Goal: Information Seeking & Learning: Learn about a topic

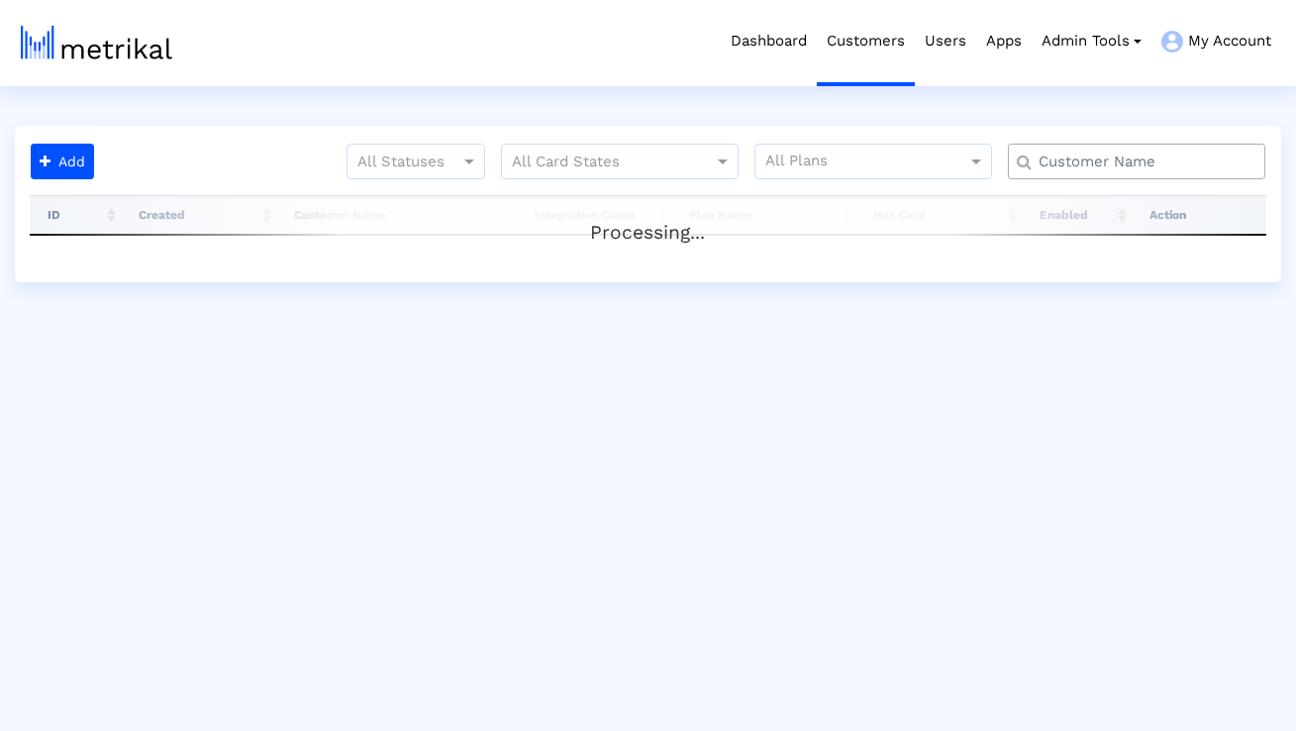
click at [1103, 149] on div at bounding box center [1136, 162] width 257 height 36
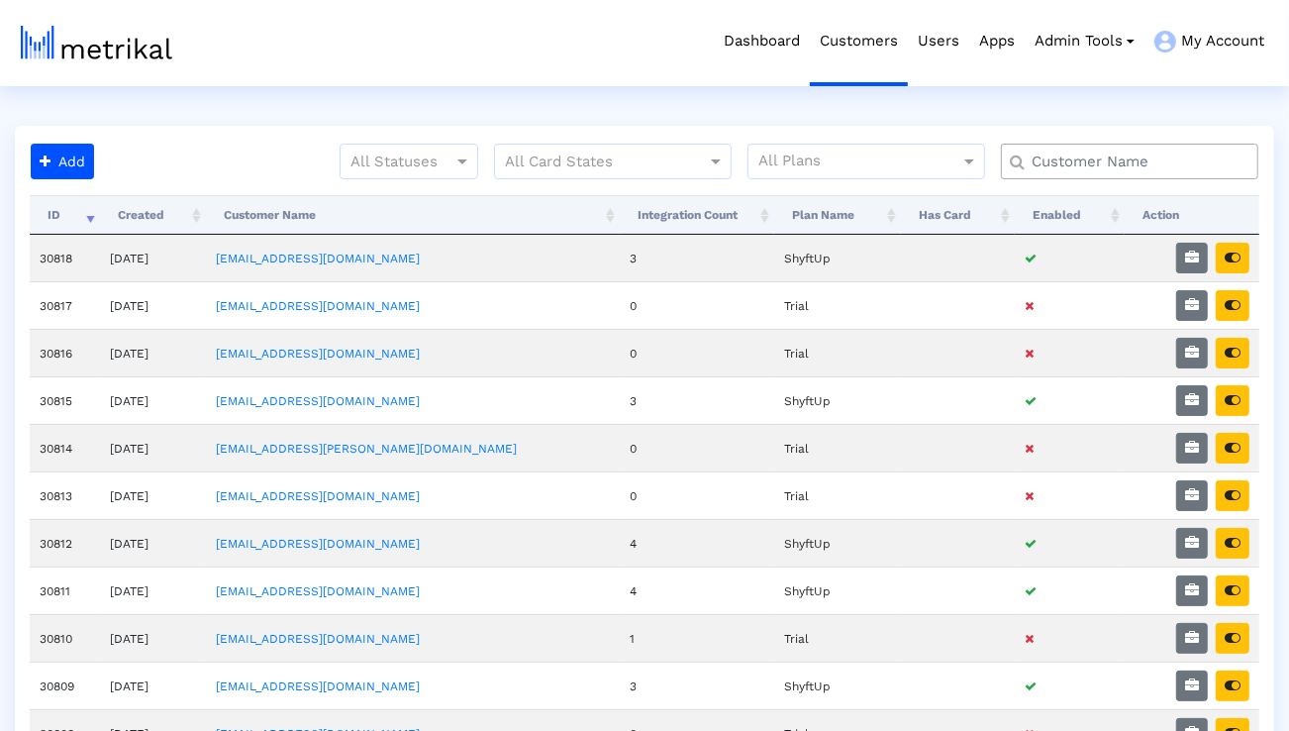
click at [1103, 151] on input "text" at bounding box center [1134, 161] width 233 height 21
type input "elevate"
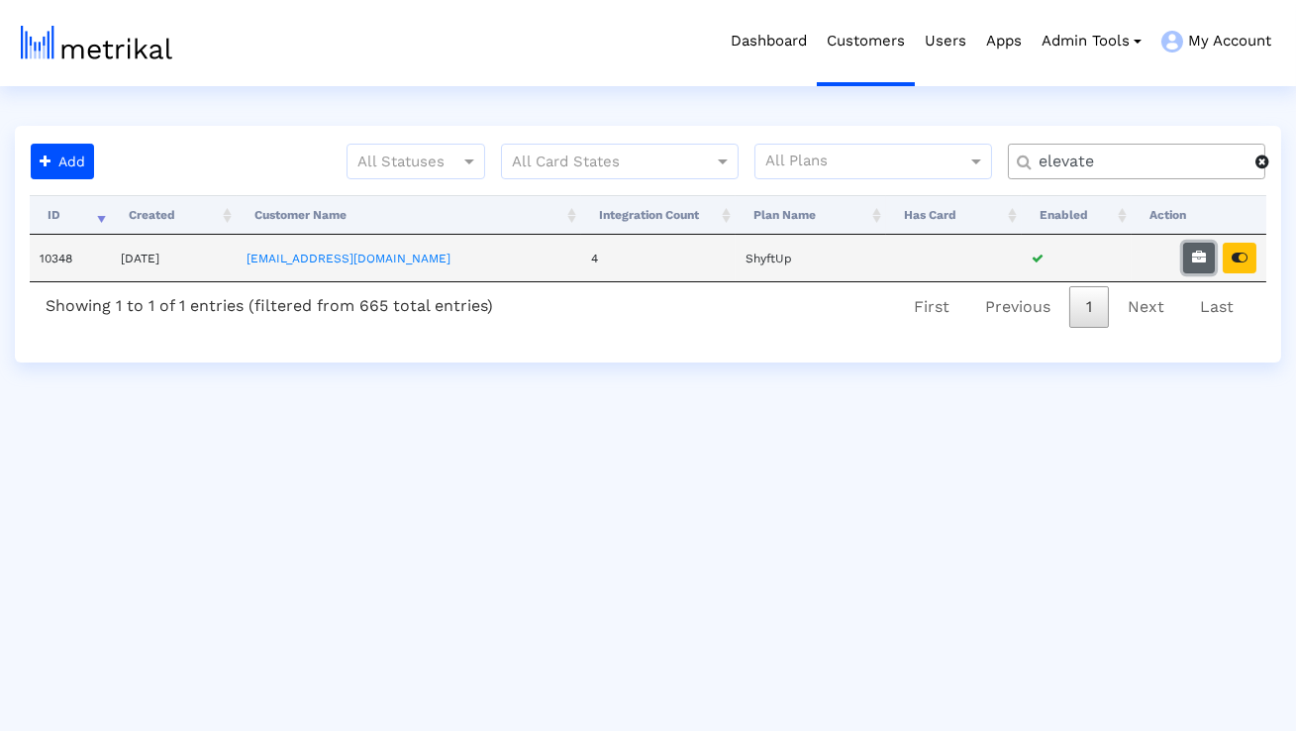
click at [1195, 255] on icon "button" at bounding box center [1199, 257] width 14 height 14
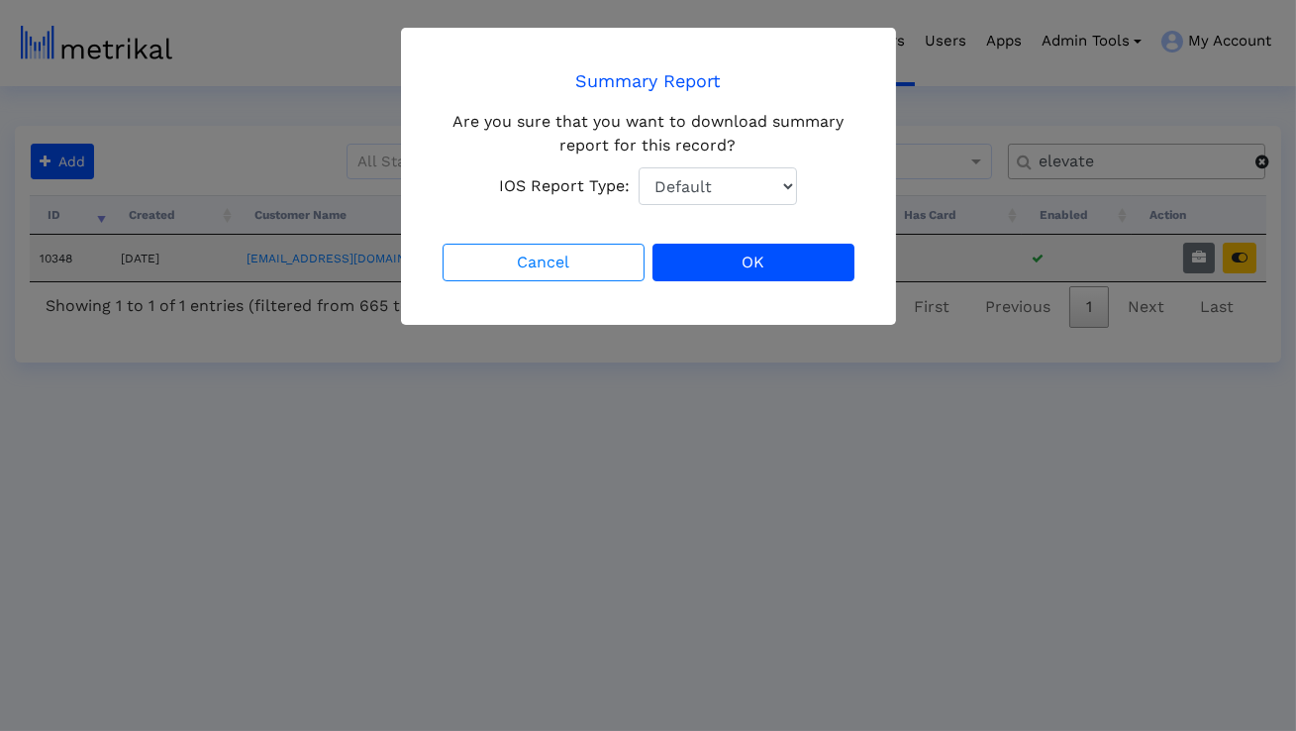
click at [686, 179] on select "Default Total Downloads New Downloads Redownloads" at bounding box center [717, 186] width 158 height 38
select select "1: 1"
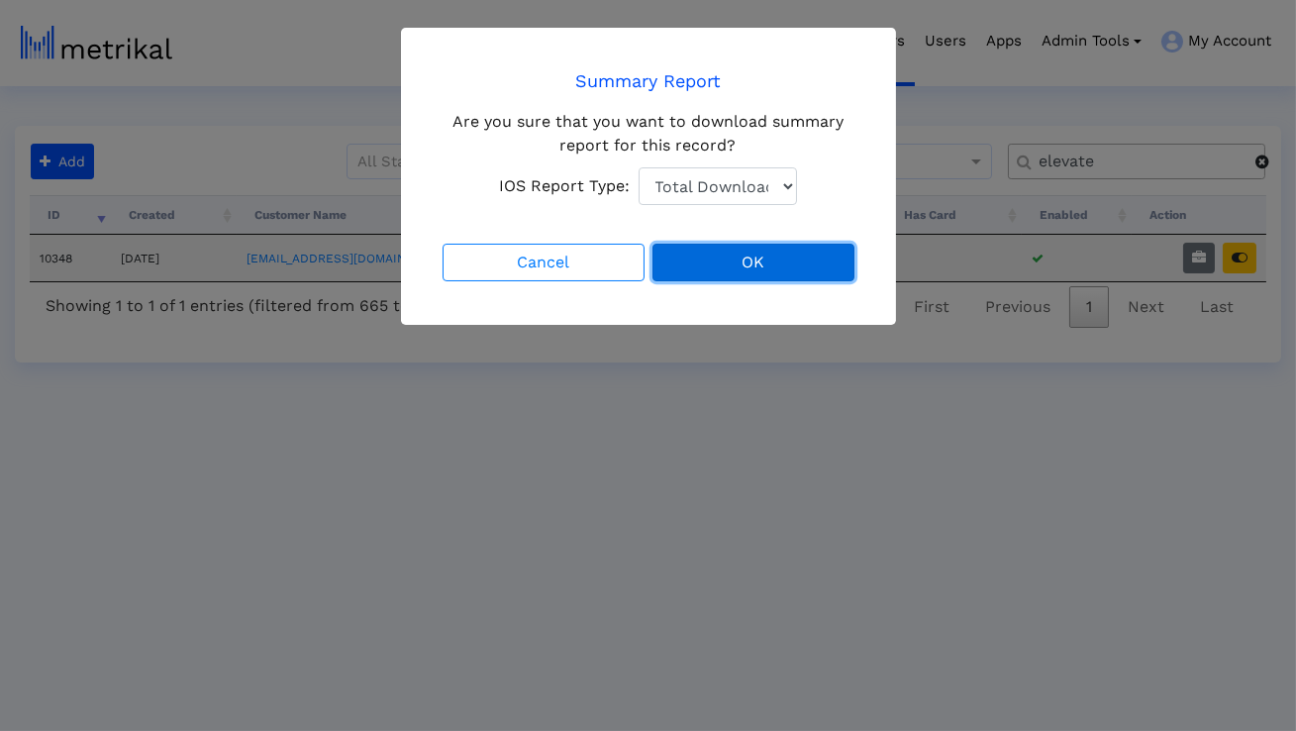
click at [703, 264] on button "OK" at bounding box center [753, 263] width 202 height 38
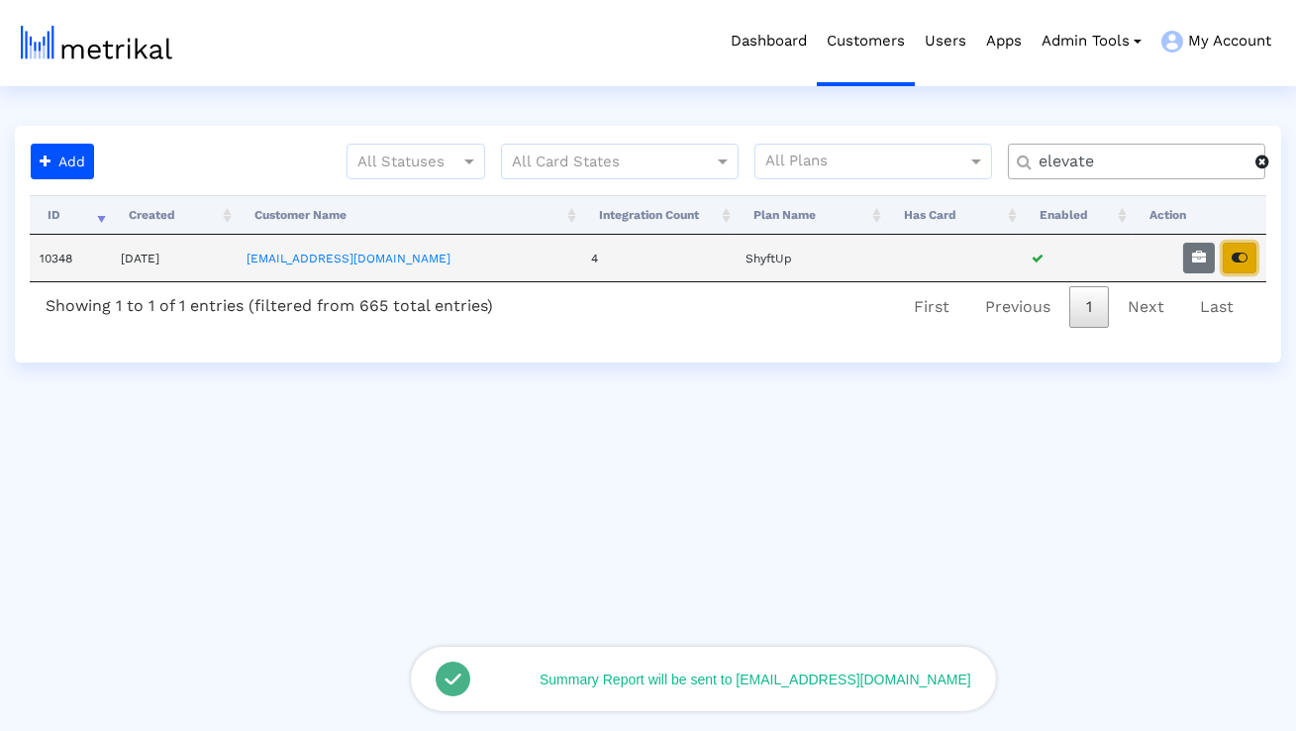
click at [1246, 248] on button "button" at bounding box center [1239, 258] width 34 height 31
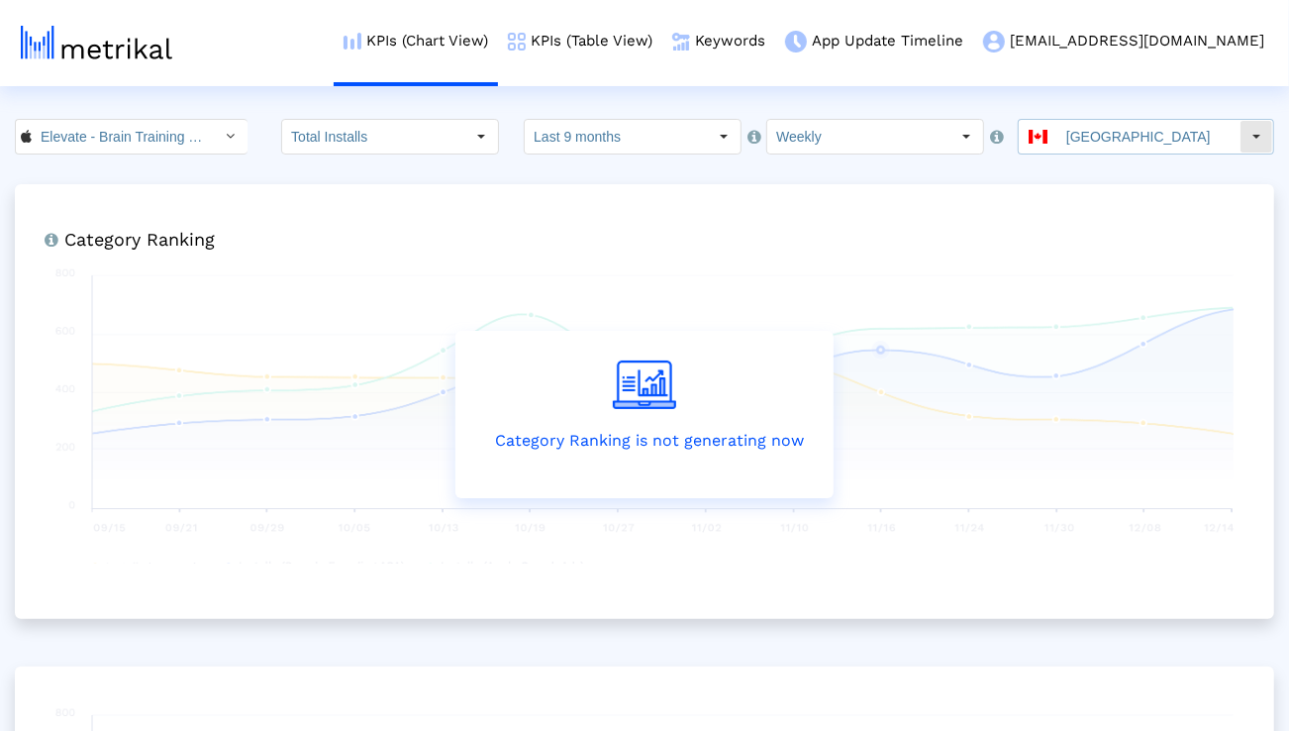
click at [1186, 131] on input "[GEOGRAPHIC_DATA]" at bounding box center [1148, 137] width 182 height 34
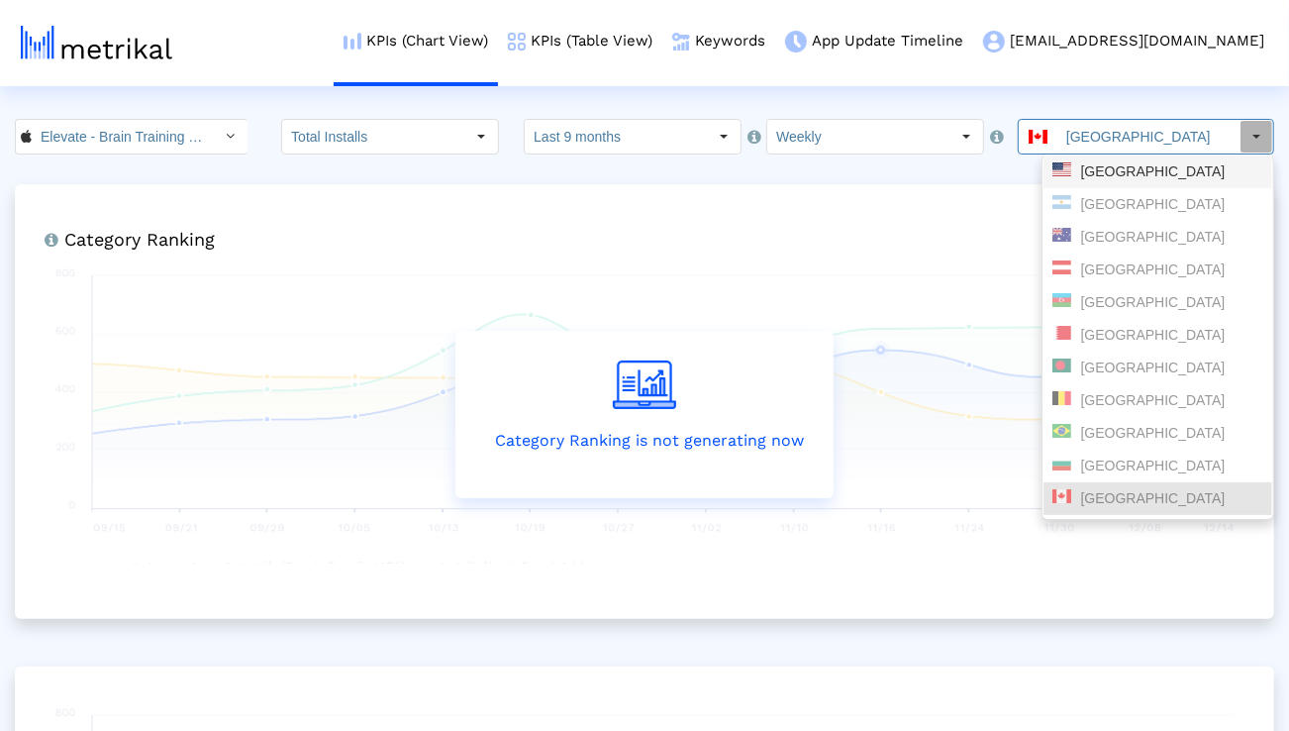
click at [1146, 167] on div "[GEOGRAPHIC_DATA]" at bounding box center [1157, 171] width 211 height 19
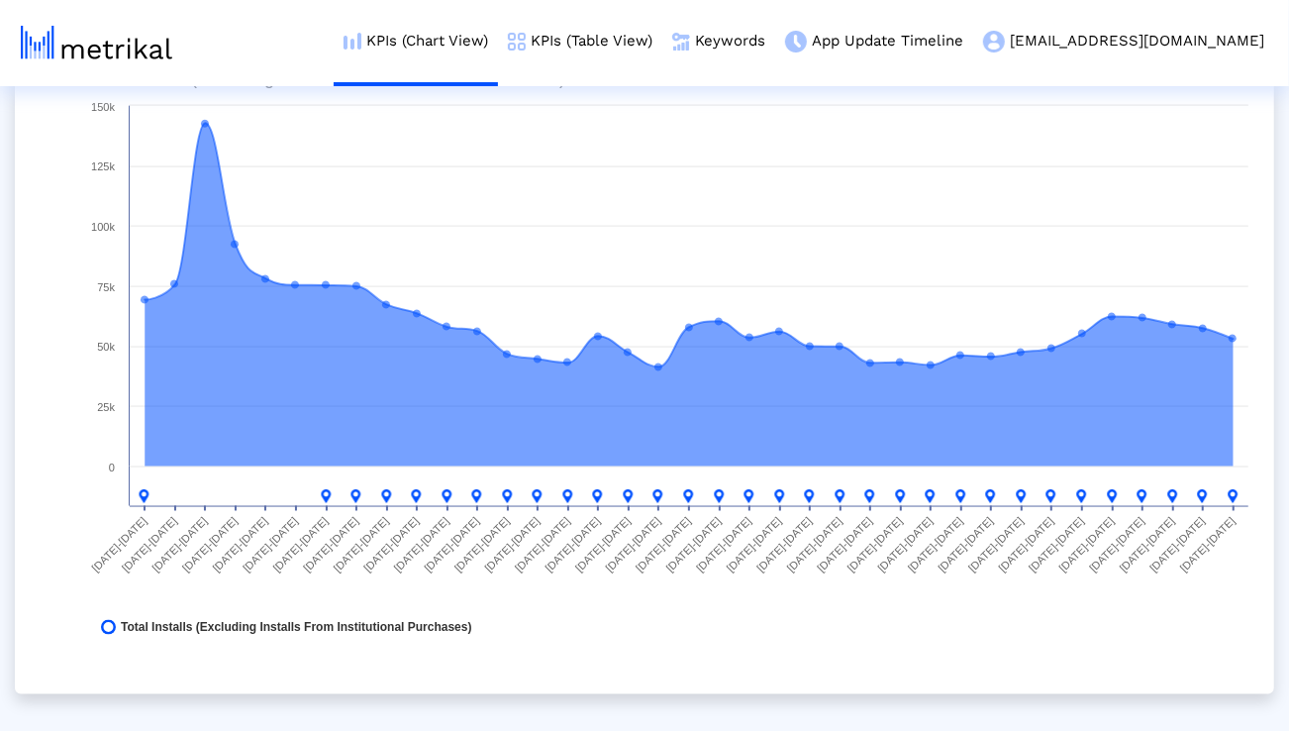
scroll to position [1626, 0]
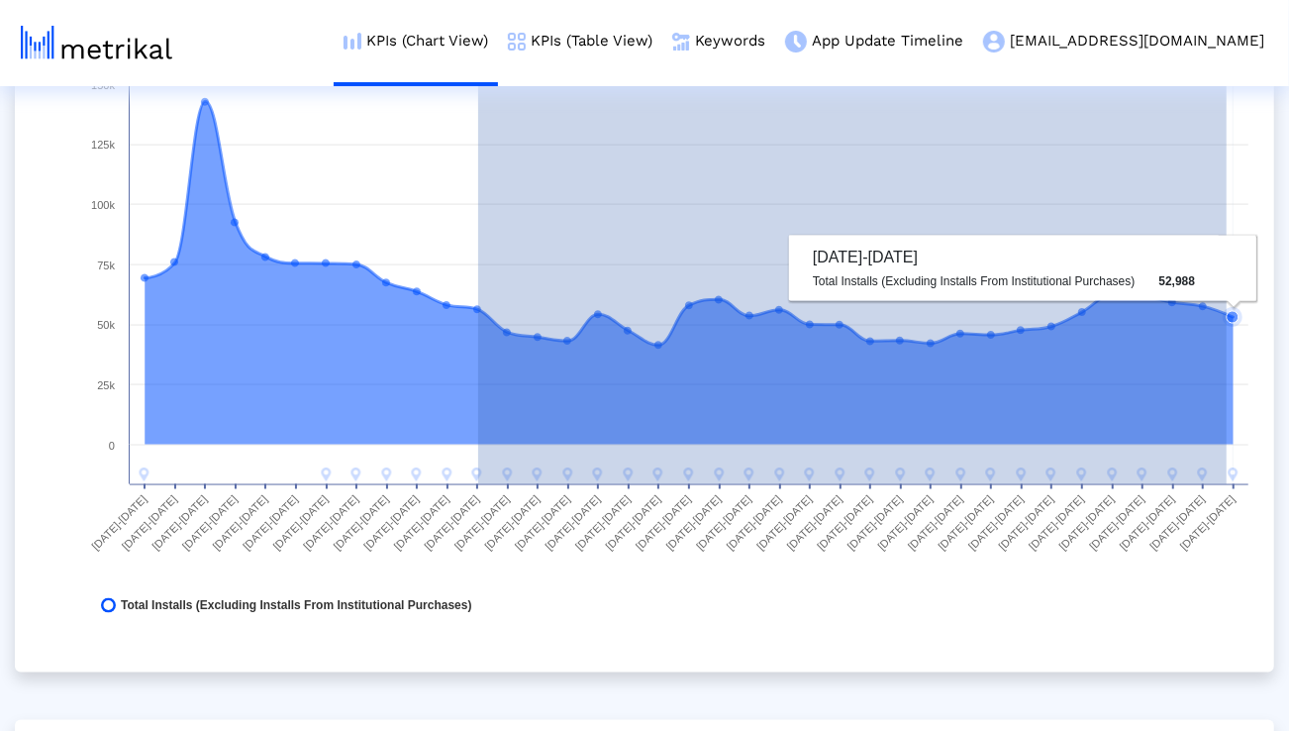
drag, startPoint x: 478, startPoint y: 308, endPoint x: 1226, endPoint y: 331, distance: 748.7
click at [1226, 331] on g at bounding box center [692, 290] width 1104 height 384
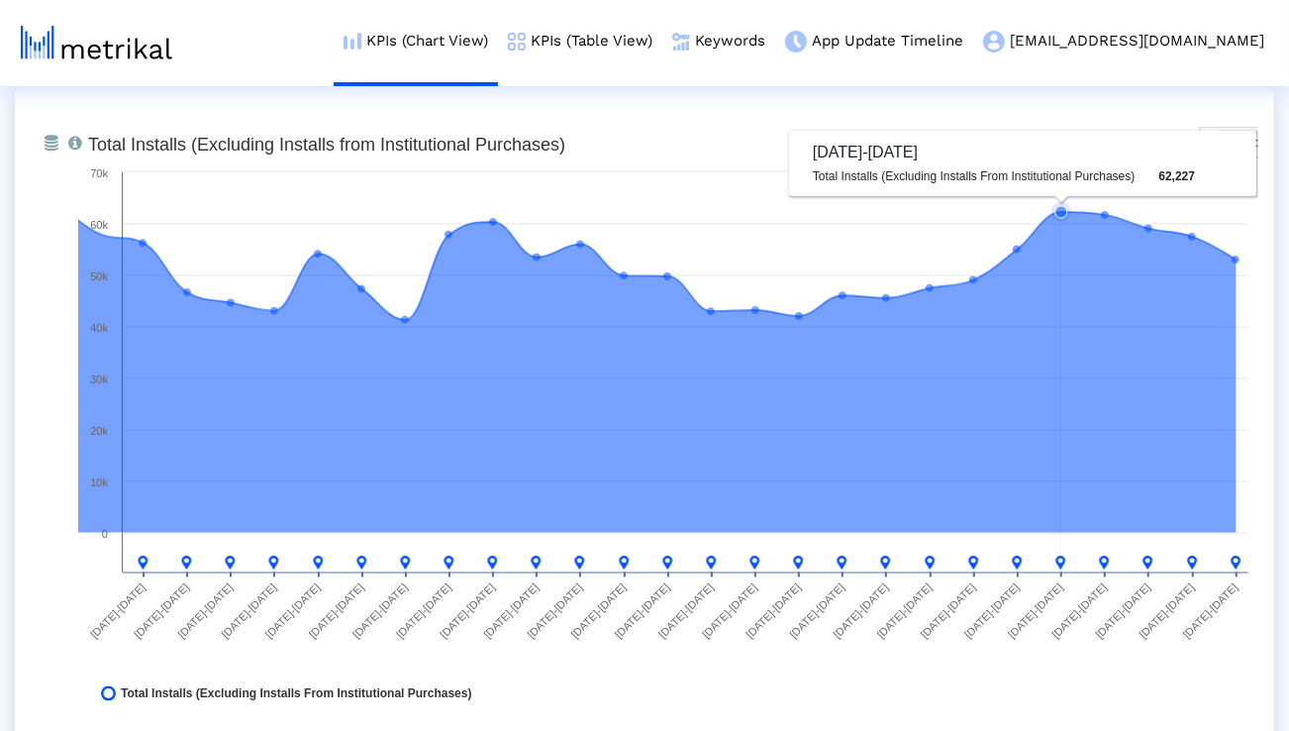
scroll to position [1536, 0]
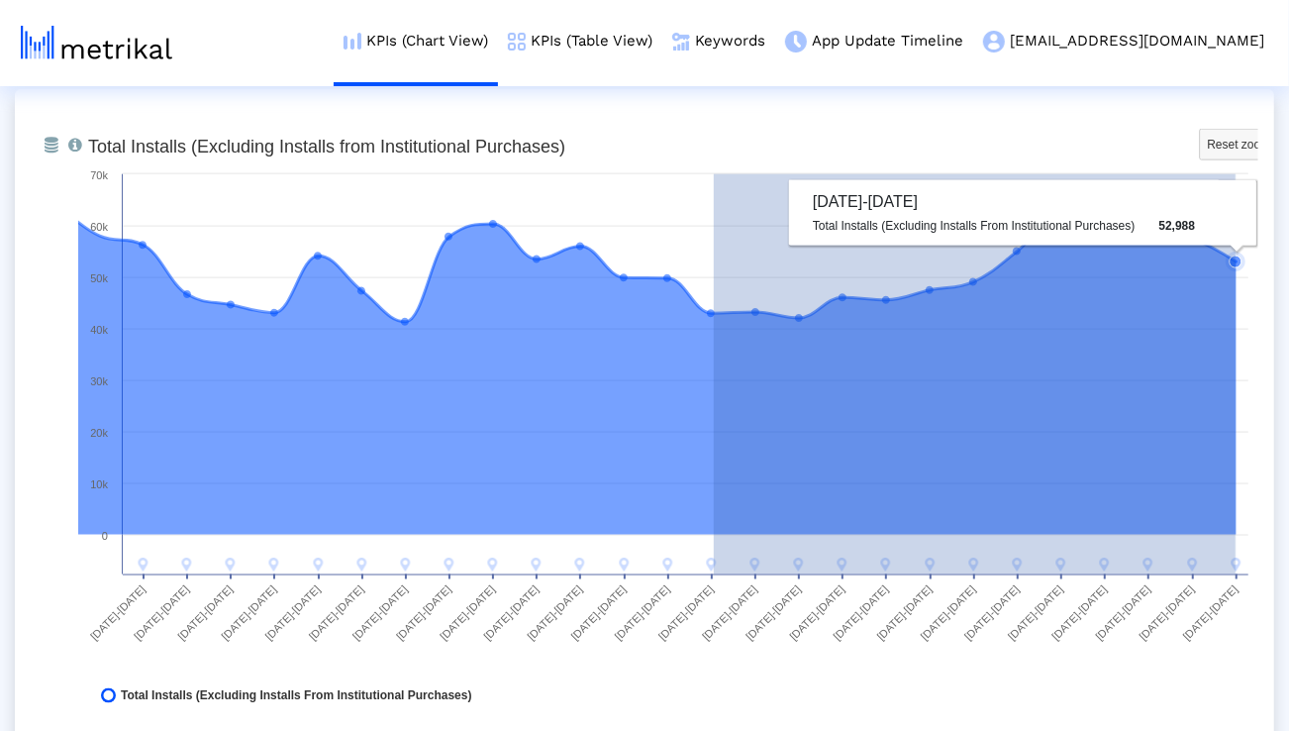
drag, startPoint x: 714, startPoint y: 317, endPoint x: 1235, endPoint y: 335, distance: 522.0
click at [1235, 335] on icon "Created with Highcharts 8.1.2 Total Installs (Excluding Installs from Instituti…" at bounding box center [668, 426] width 1180 height 594
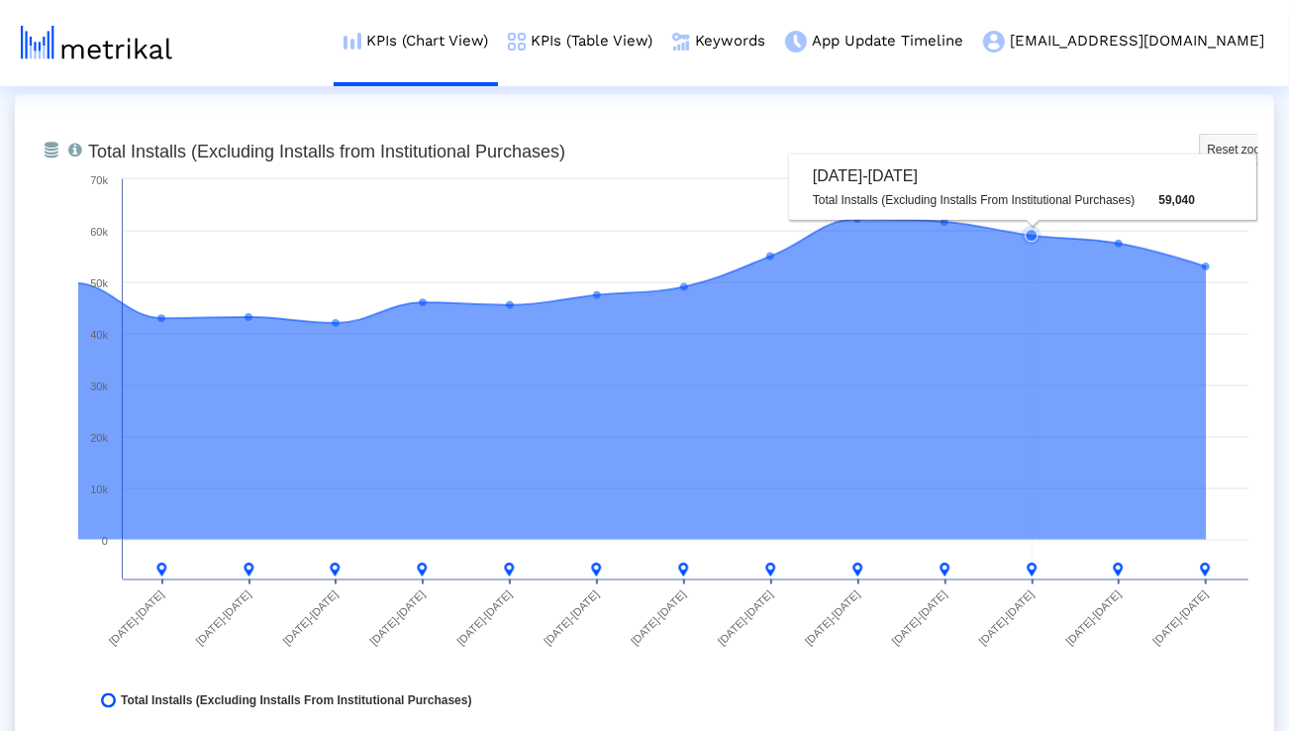
scroll to position [1532, 0]
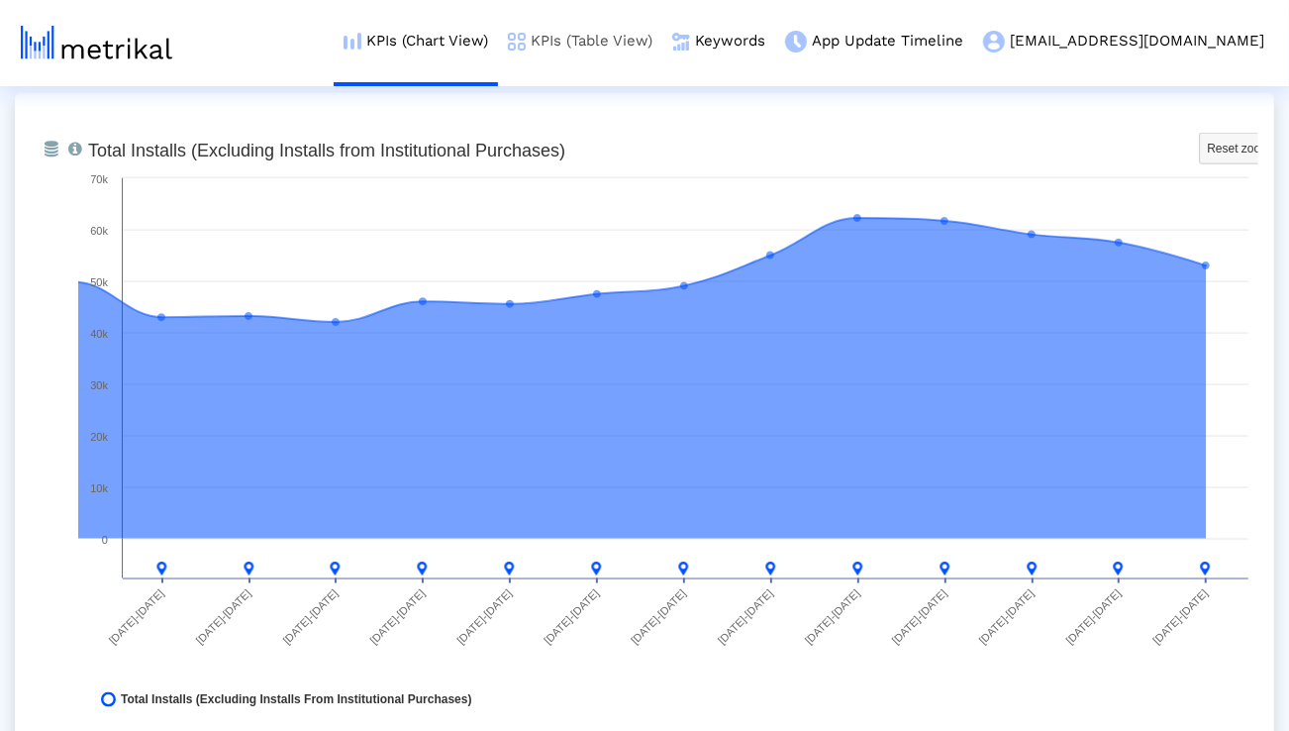
click at [634, 34] on link "KPIs (Table View)" at bounding box center [580, 41] width 164 height 82
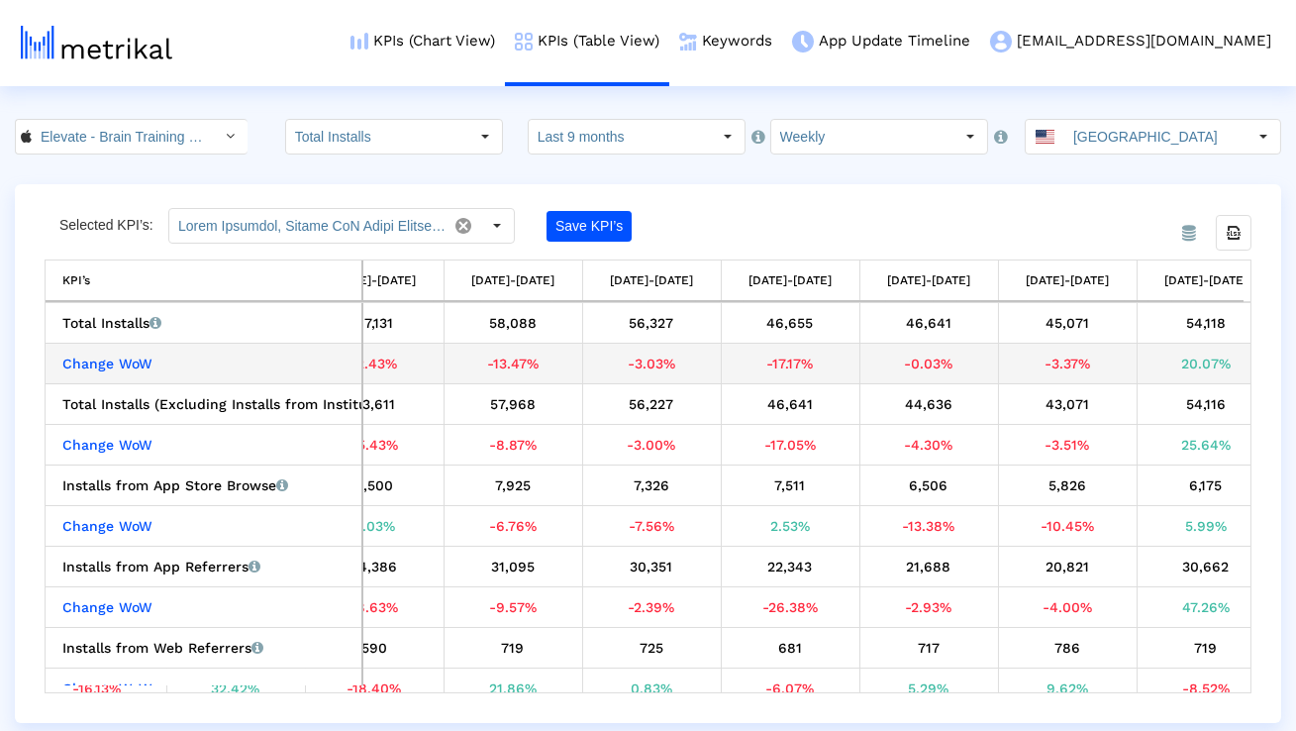
scroll to position [0, 1883]
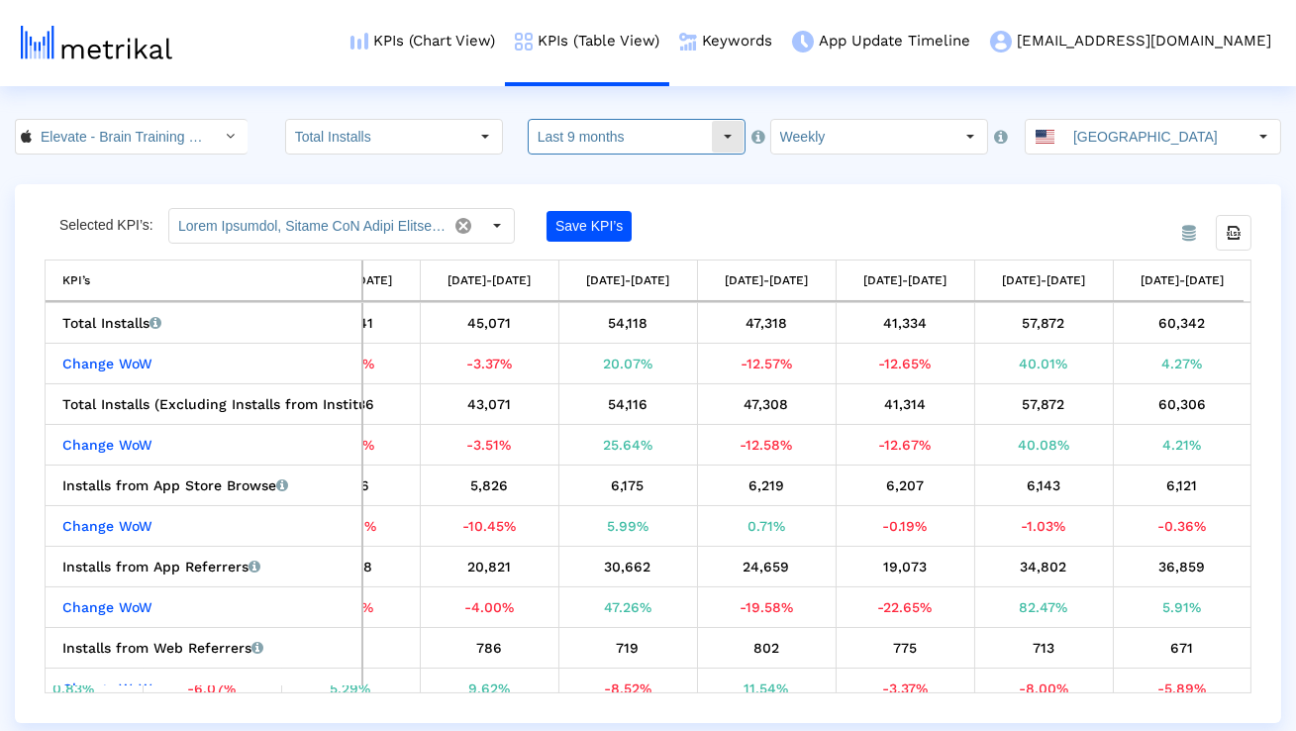
click at [572, 141] on input "Last 9 months" at bounding box center [620, 137] width 182 height 34
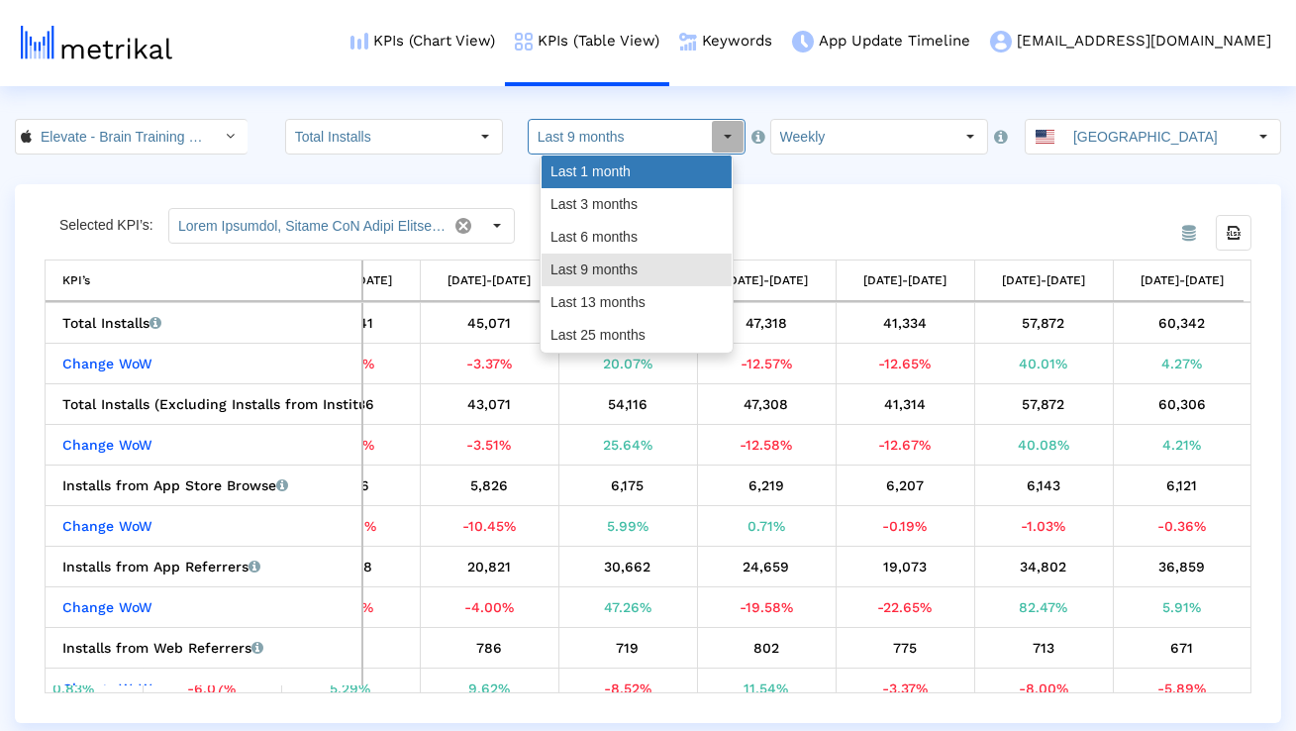
drag, startPoint x: 572, startPoint y: 180, endPoint x: 571, endPoint y: 200, distance: 19.8
click at [571, 200] on div "Last 1 month Last 3 months Last 6 months Last 9 months Last 13 months Last 25 m…" at bounding box center [636, 253] width 190 height 196
click at [571, 200] on div "Last 3 months" at bounding box center [636, 204] width 190 height 33
type input "Last 3 months"
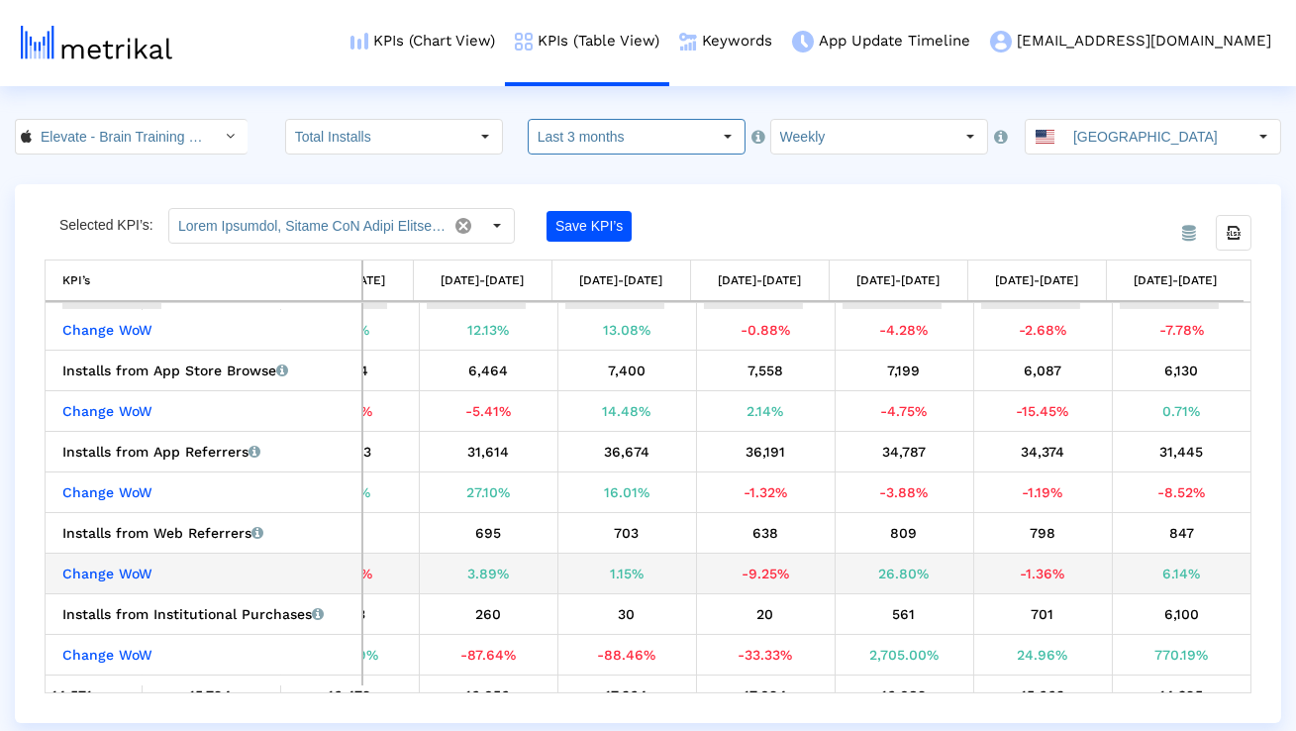
scroll to position [0, 0]
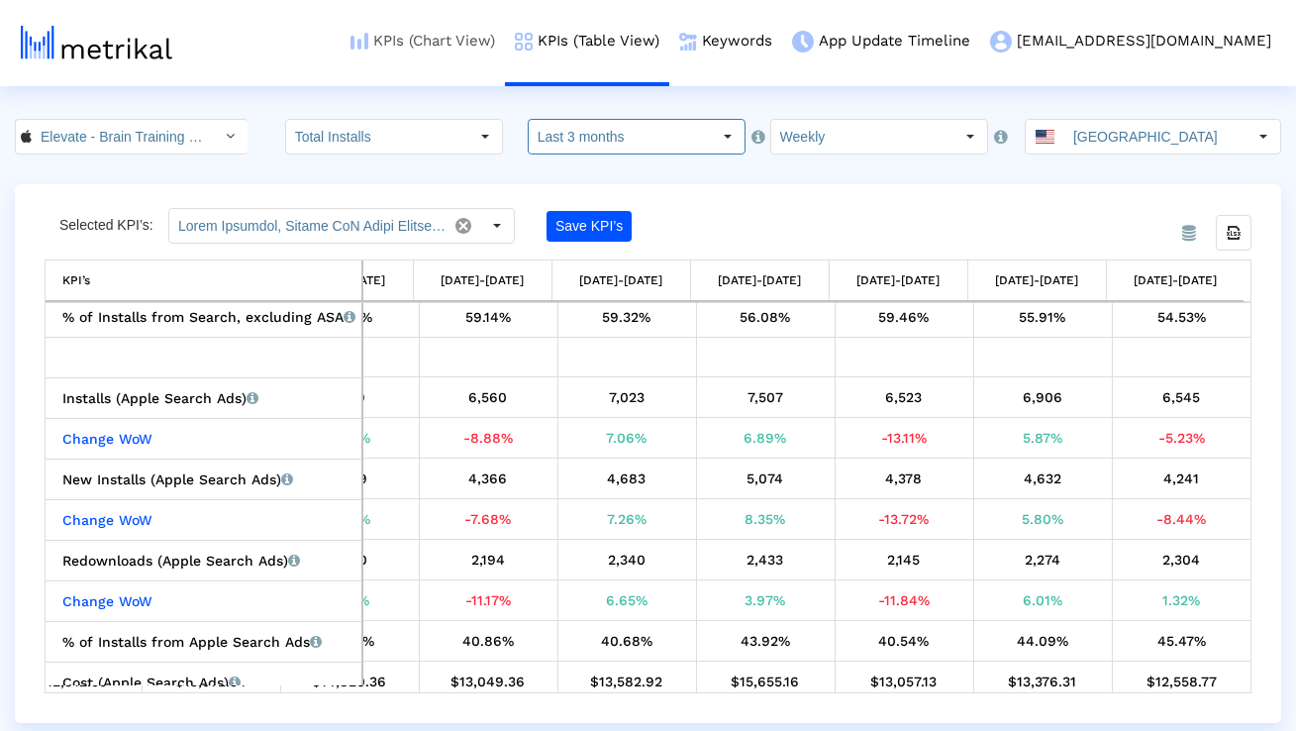
click at [505, 26] on link "KPIs (Chart View)" at bounding box center [423, 41] width 164 height 82
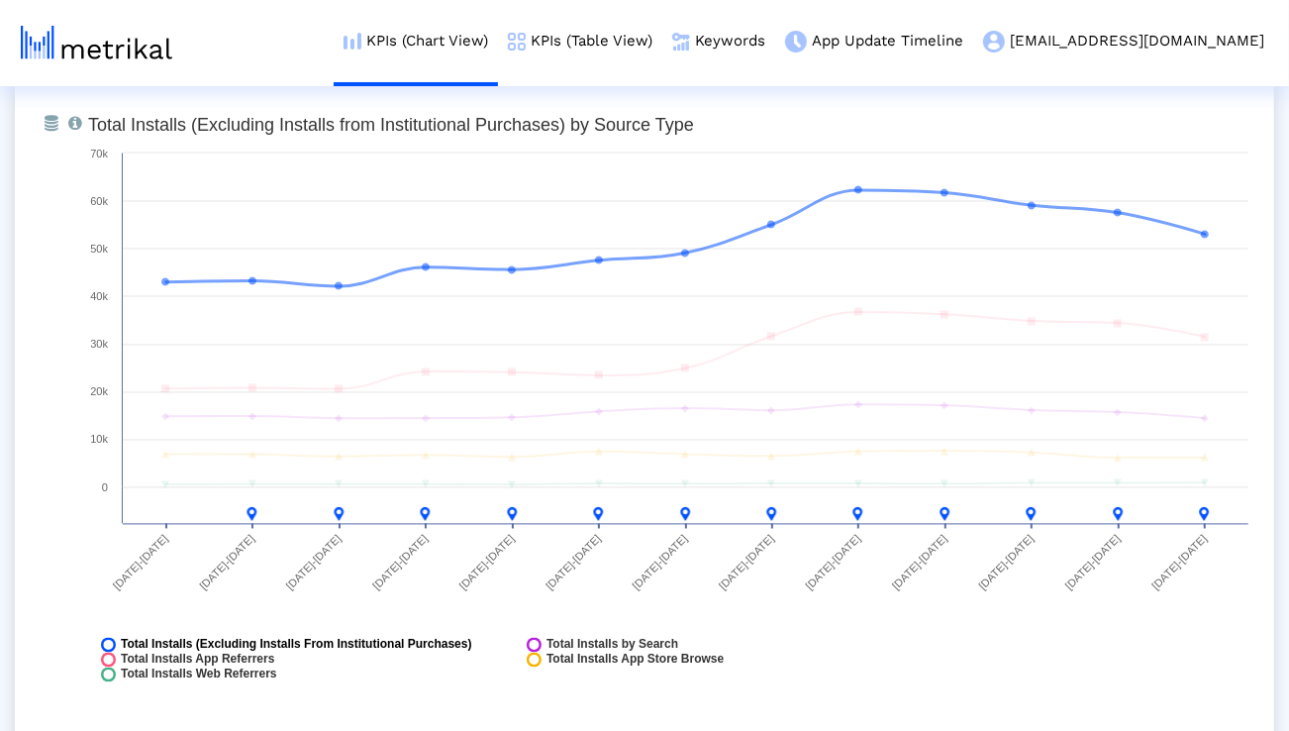
click at [472, 638] on span "Total Installs (Excluding Installs From Institutional Purchases)" at bounding box center [296, 644] width 351 height 15
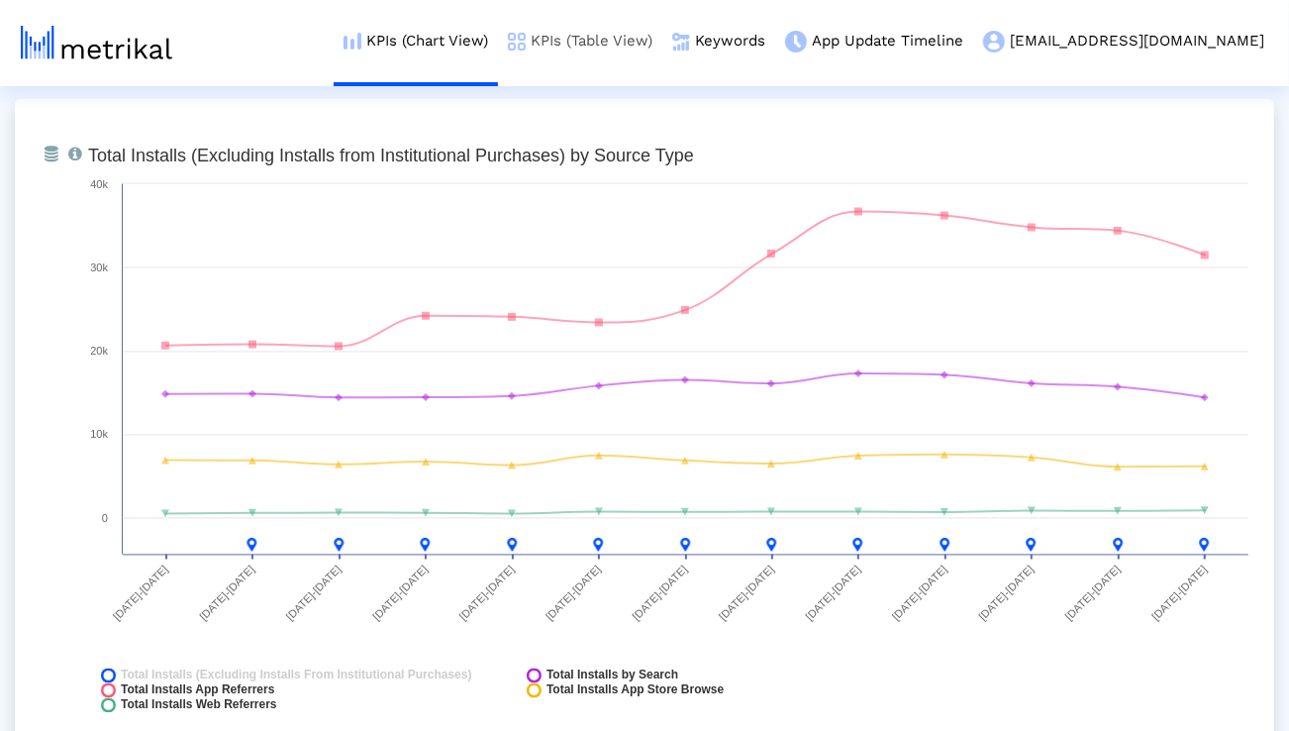
click at [634, 42] on link "KPIs (Table View)" at bounding box center [580, 41] width 164 height 82
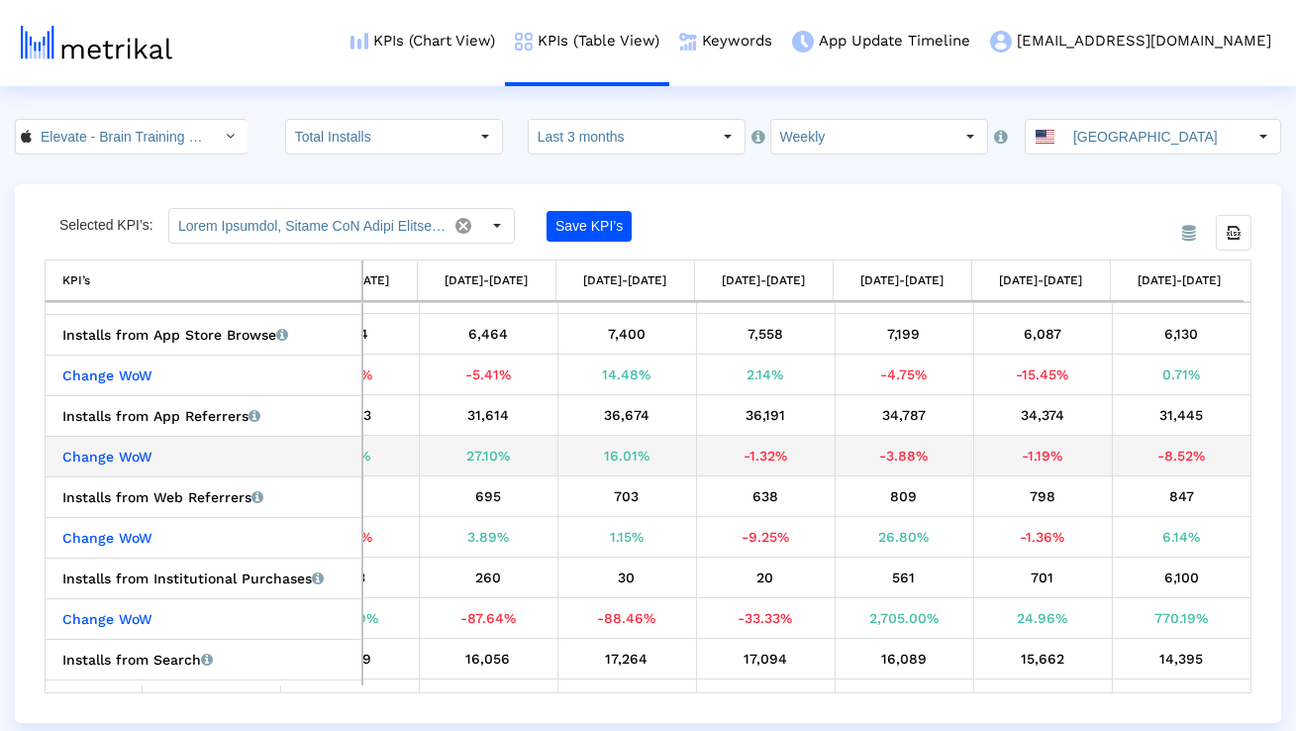
scroll to position [151, 0]
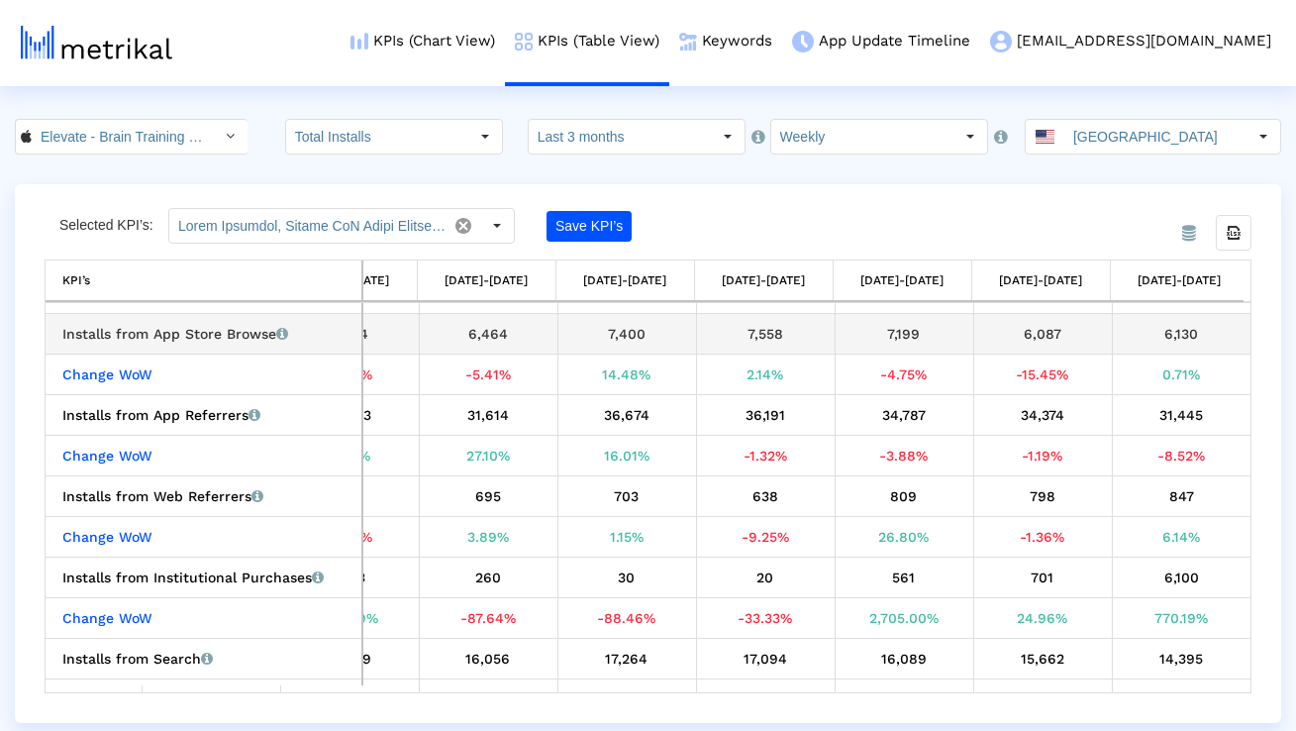
drag, startPoint x: 274, startPoint y: 334, endPoint x: 62, endPoint y: 333, distance: 211.8
click at [62, 333] on div "Installs from App Store Browse Installs that the app received from App Store Br…" at bounding box center [208, 334] width 292 height 26
copy div "Installs from App Store Browse"
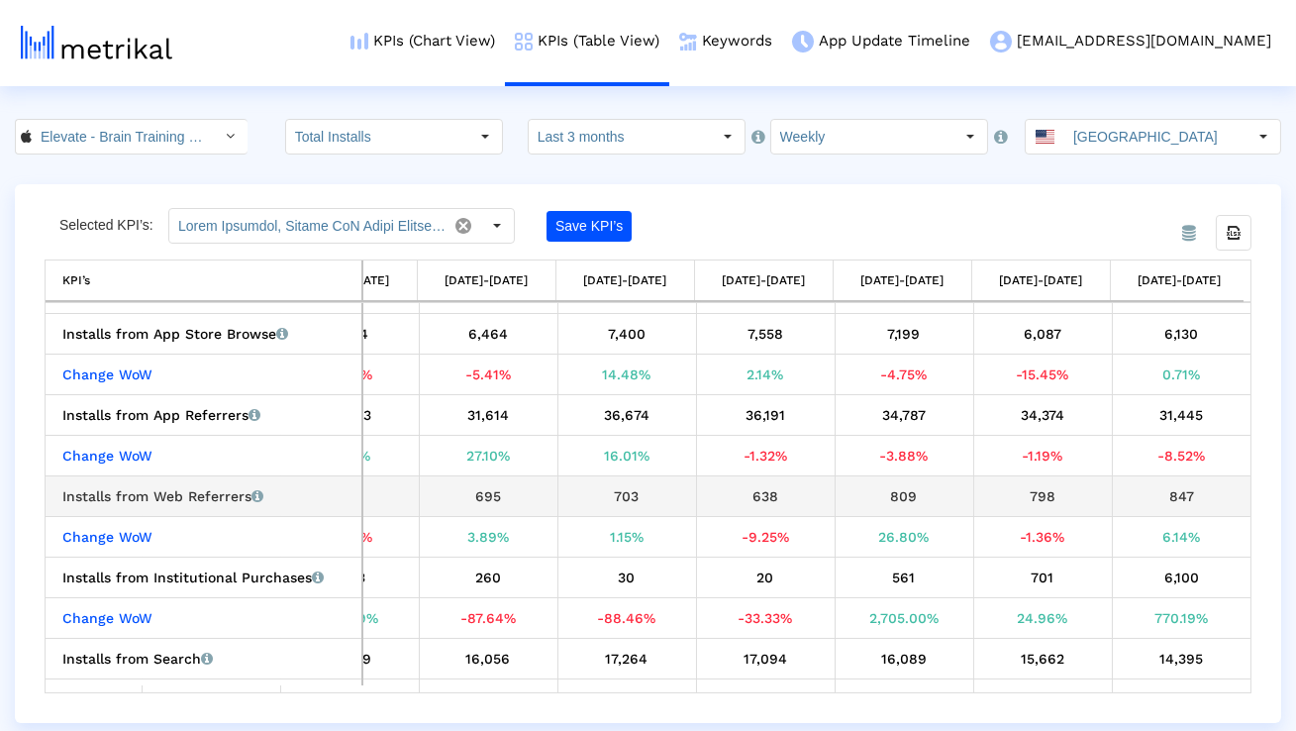
click at [227, 493] on div "Installs from Web Referrers Installs that the app received from web pages linki…" at bounding box center [208, 496] width 292 height 26
copy div "Installs from Web Referrers"
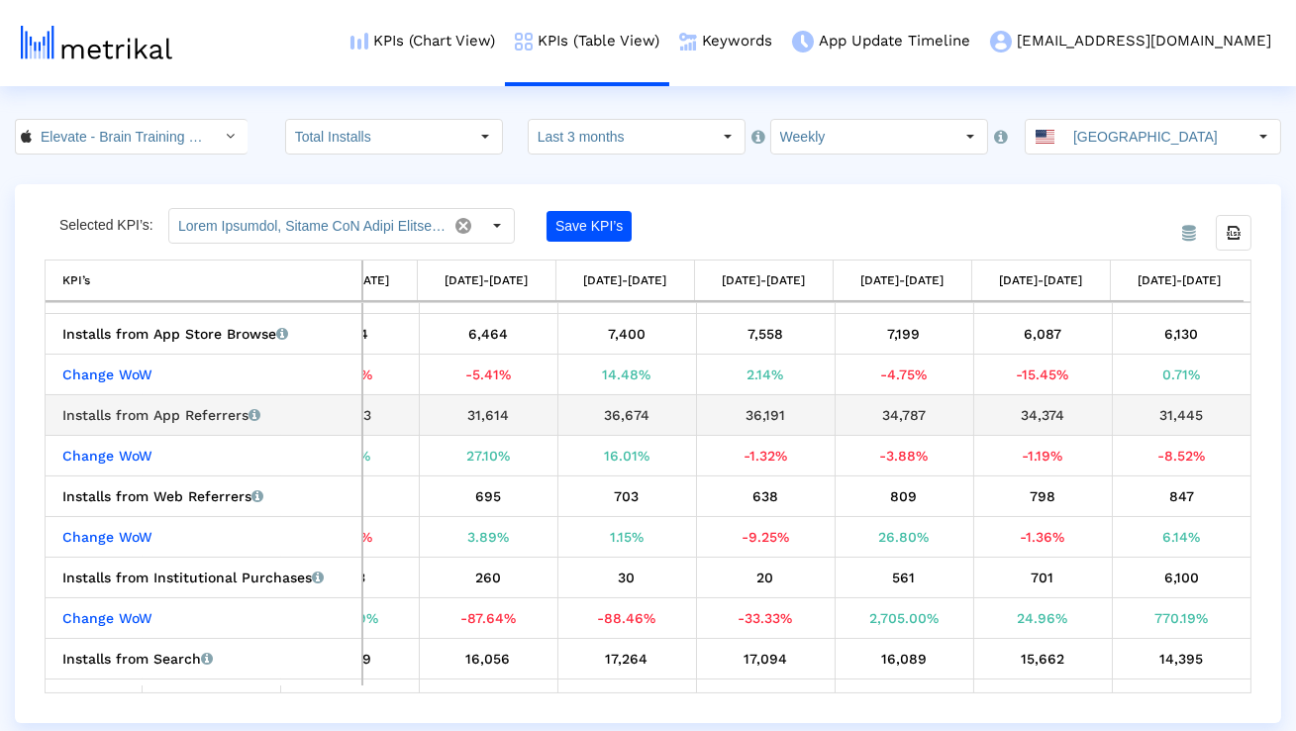
click at [202, 412] on div "Installs from App Referrers Installs that the app received from other apps link…" at bounding box center [208, 415] width 292 height 26
copy div "Installs from App Referrers"
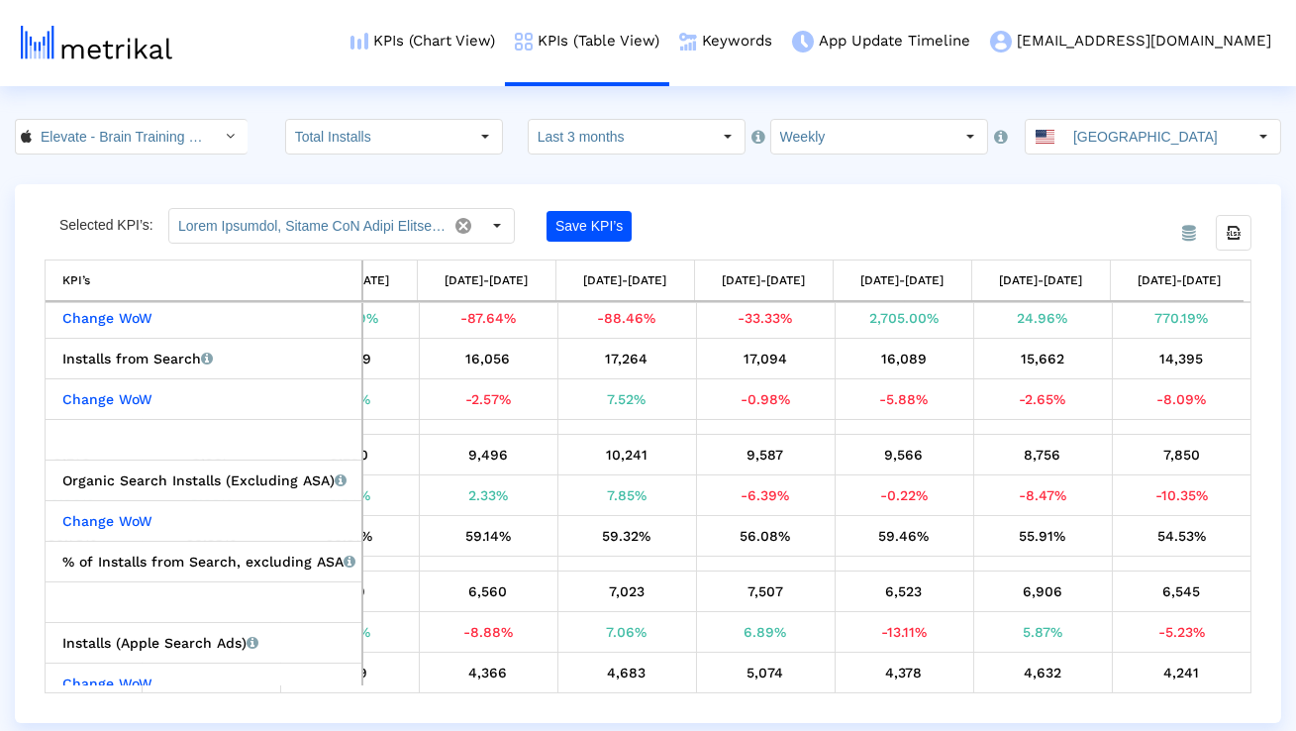
scroll to position [467, 0]
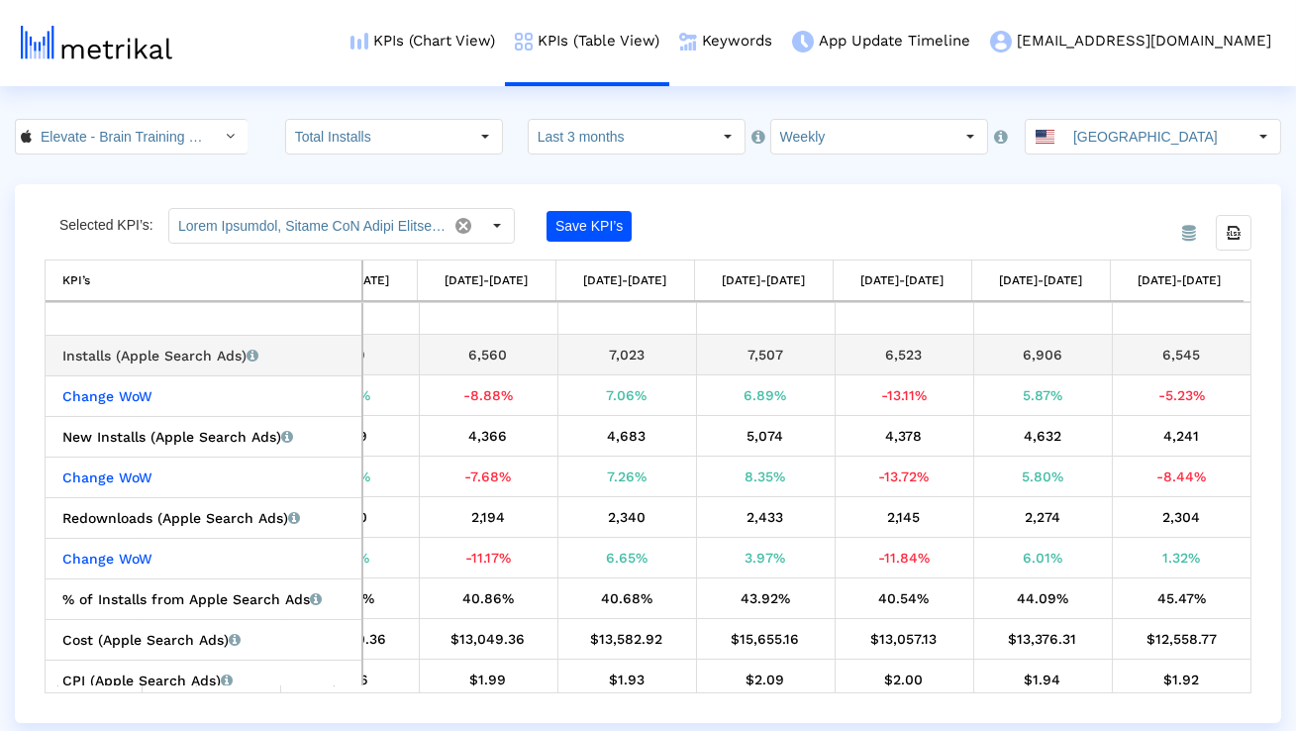
click at [205, 359] on div "Installs (Apple Search Ads) Installs that the app received from Apple Search Ad…" at bounding box center [208, 355] width 292 height 26
copy div "Installs (Apple Search Ads)"
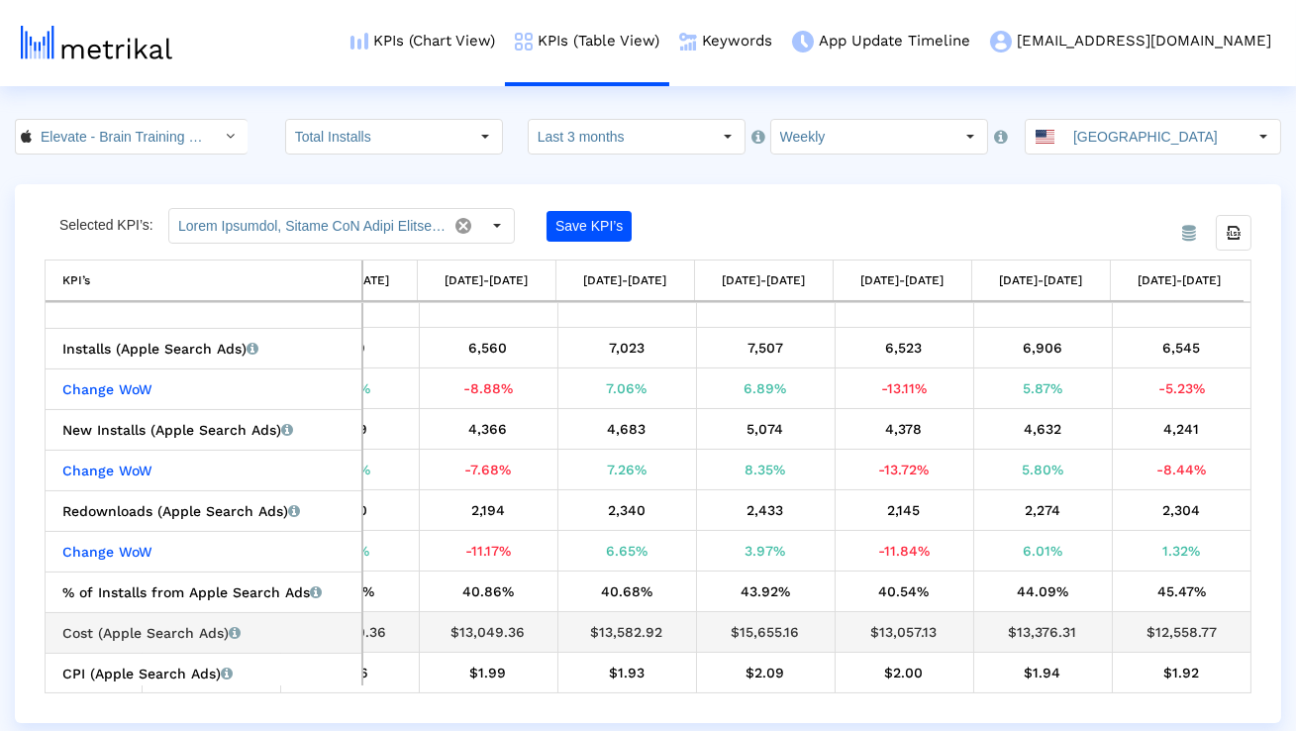
click at [1023, 627] on div "$13,376.31" at bounding box center [1043, 632] width 124 height 26
click at [505, 46] on link "KPIs (Chart View)" at bounding box center [423, 41] width 164 height 82
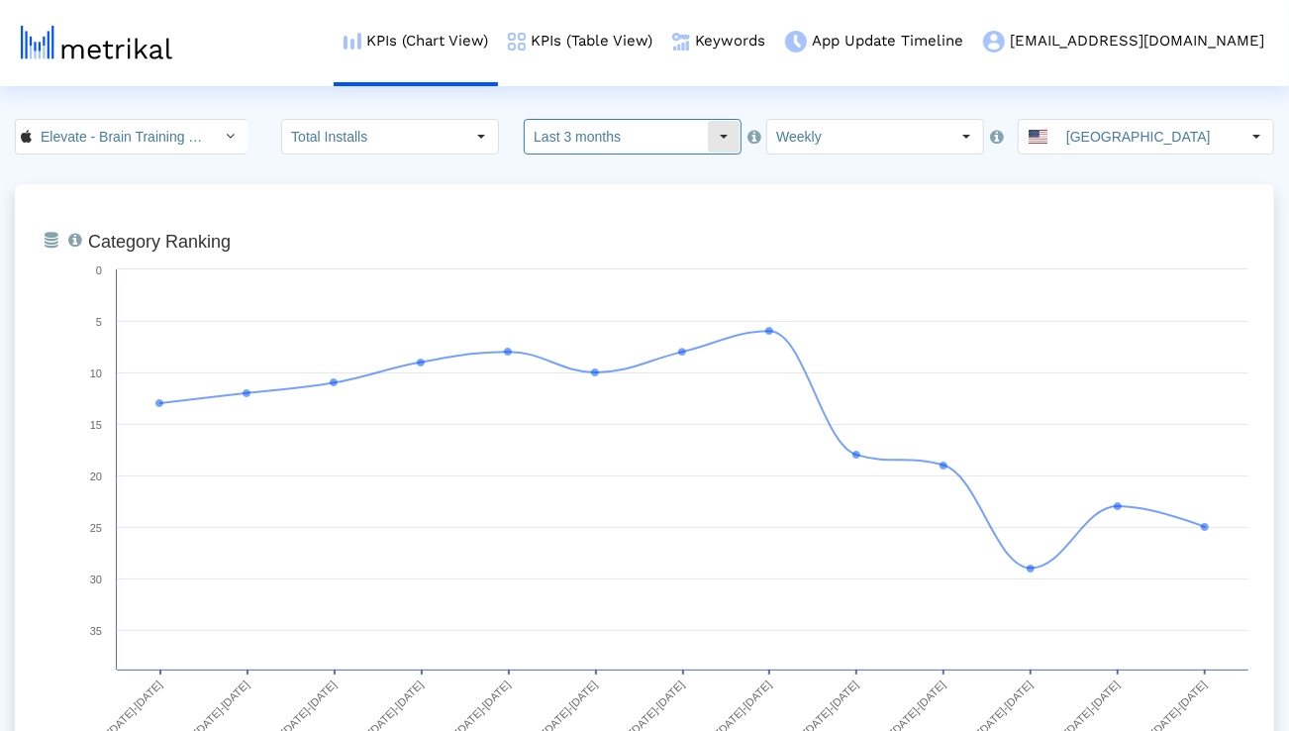
click at [636, 145] on input "Last 3 months" at bounding box center [616, 137] width 182 height 34
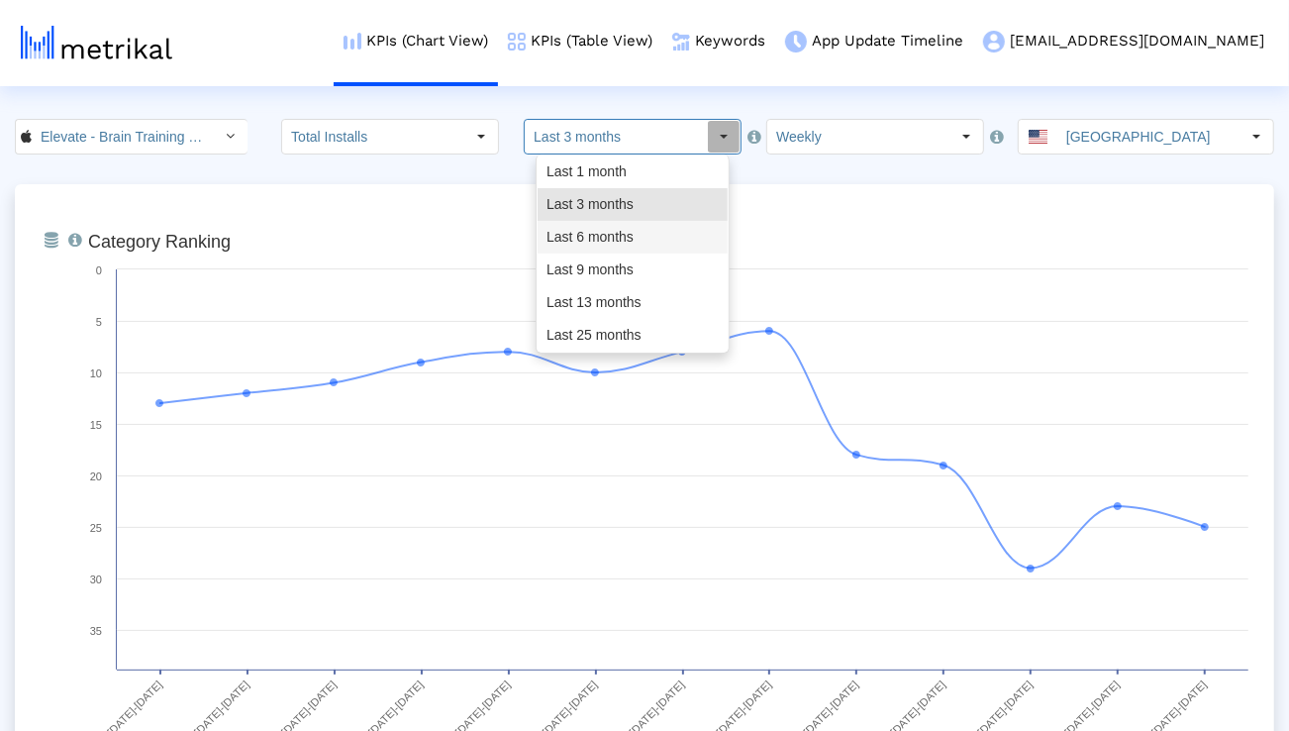
click at [605, 231] on div "Last 6 months" at bounding box center [633, 237] width 190 height 33
type input "Last 6 months"
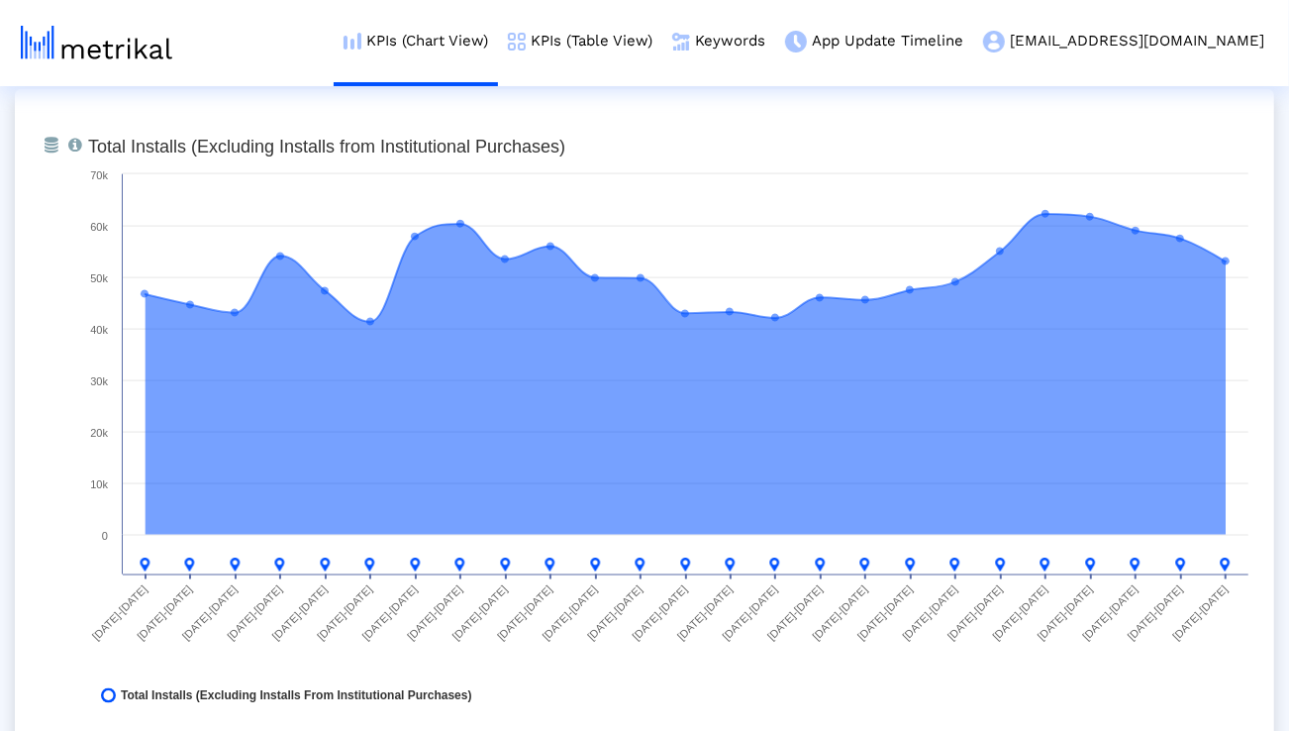
scroll to position [1537, 0]
click at [632, 49] on link "KPIs (Table View)" at bounding box center [580, 41] width 164 height 82
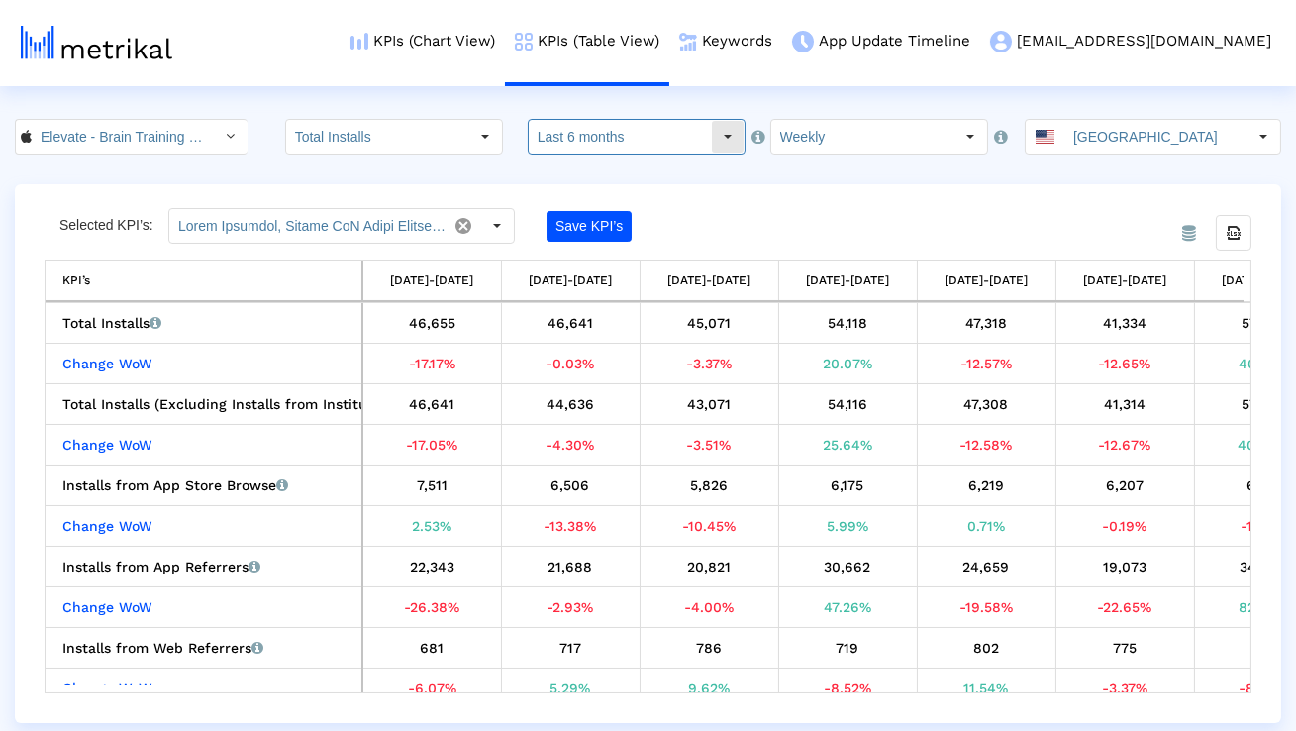
click at [692, 149] on input "Last 6 months" at bounding box center [620, 137] width 182 height 34
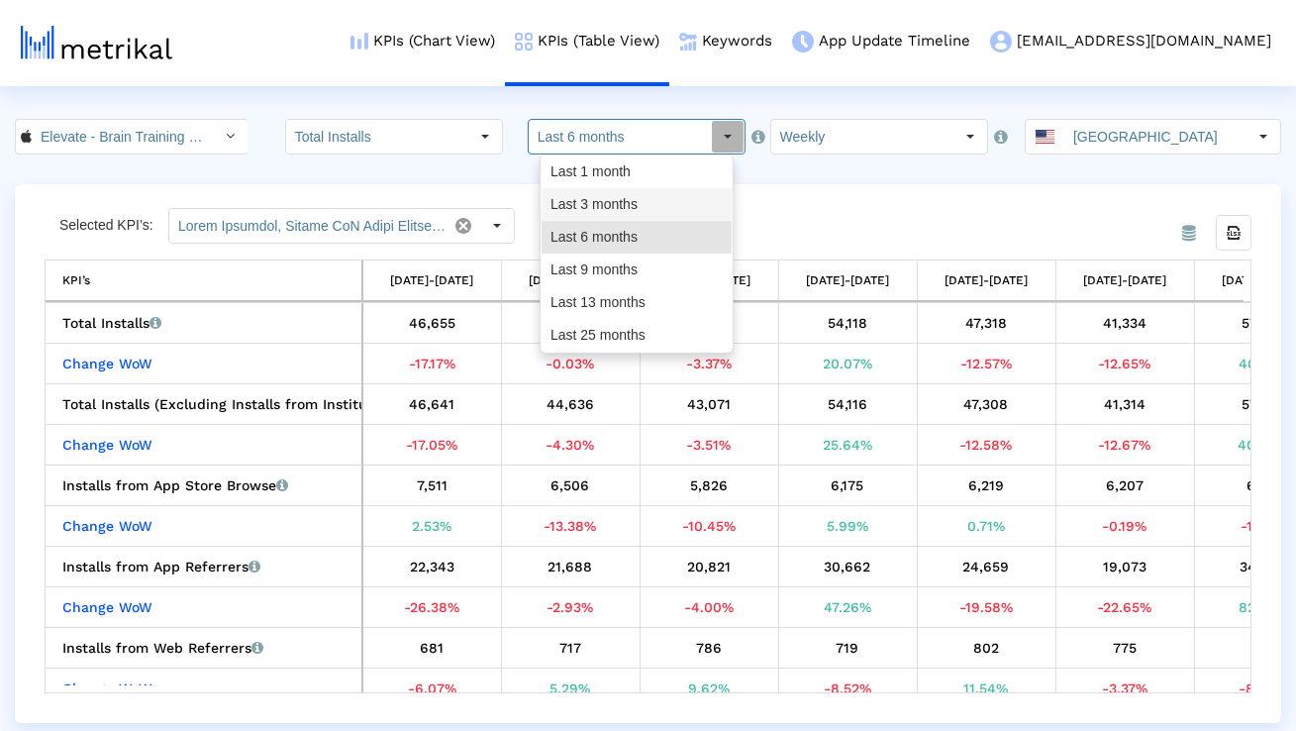
click at [684, 201] on div "Last 3 months" at bounding box center [636, 204] width 190 height 33
type input "Last 3 months"
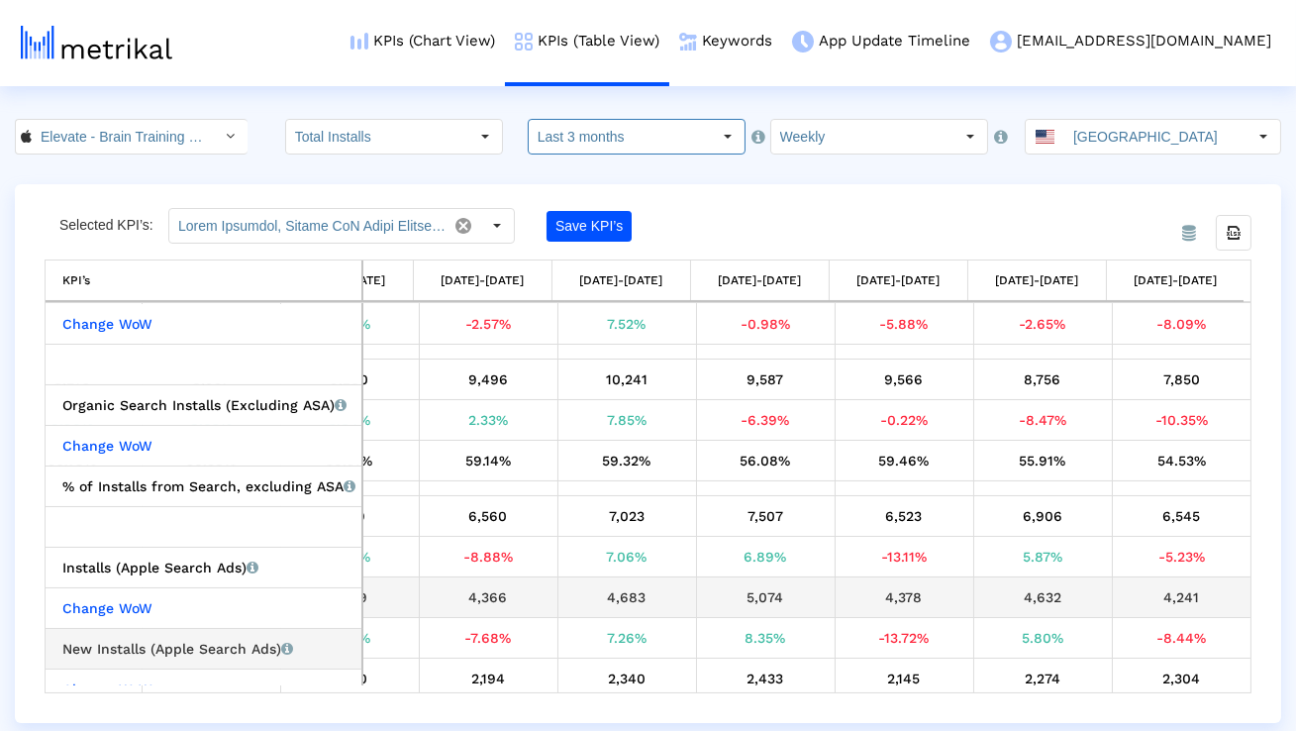
scroll to position [570, 0]
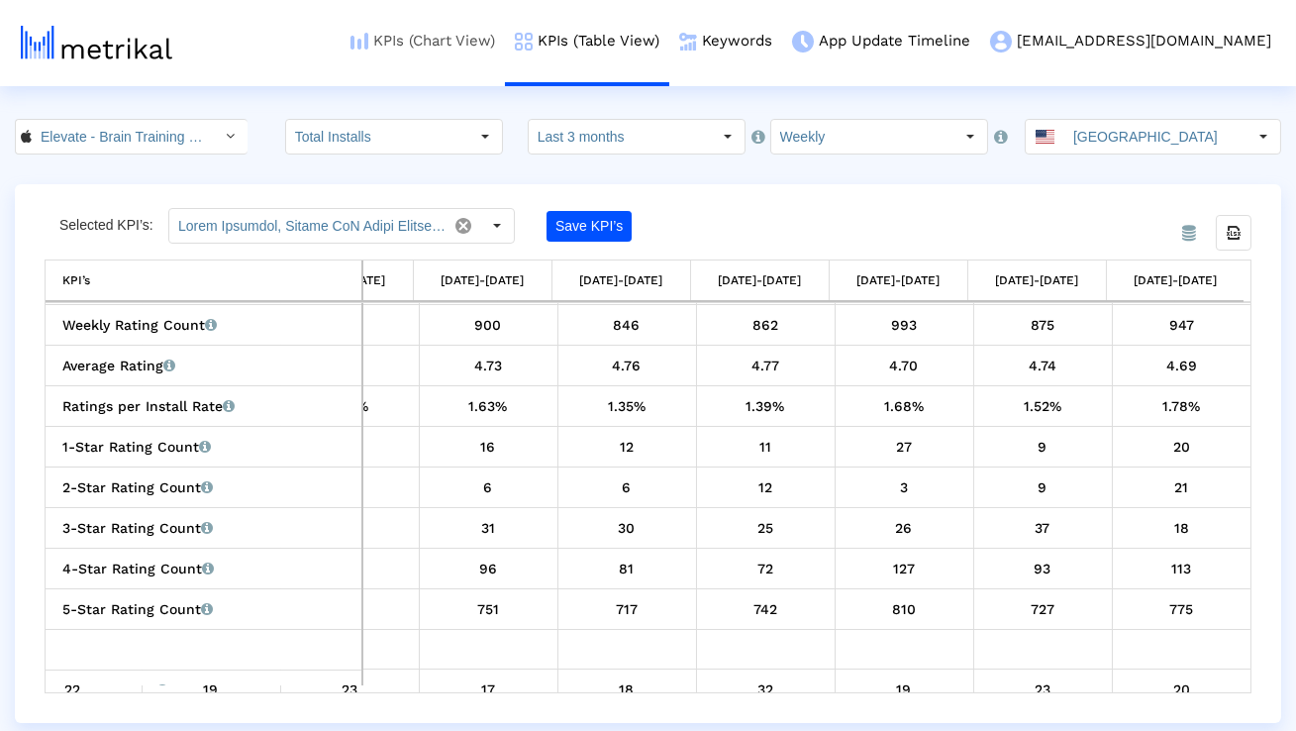
click at [505, 44] on link "KPIs (Chart View)" at bounding box center [423, 41] width 164 height 82
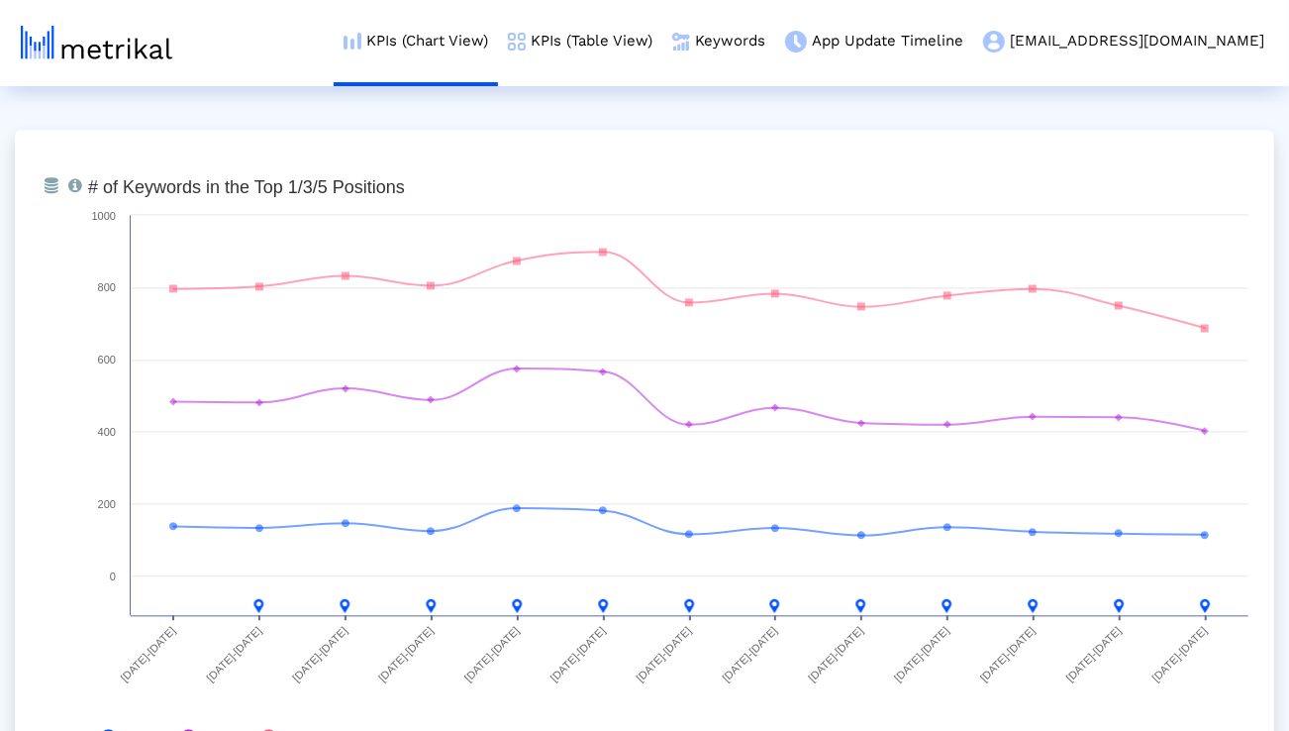
scroll to position [7305, 0]
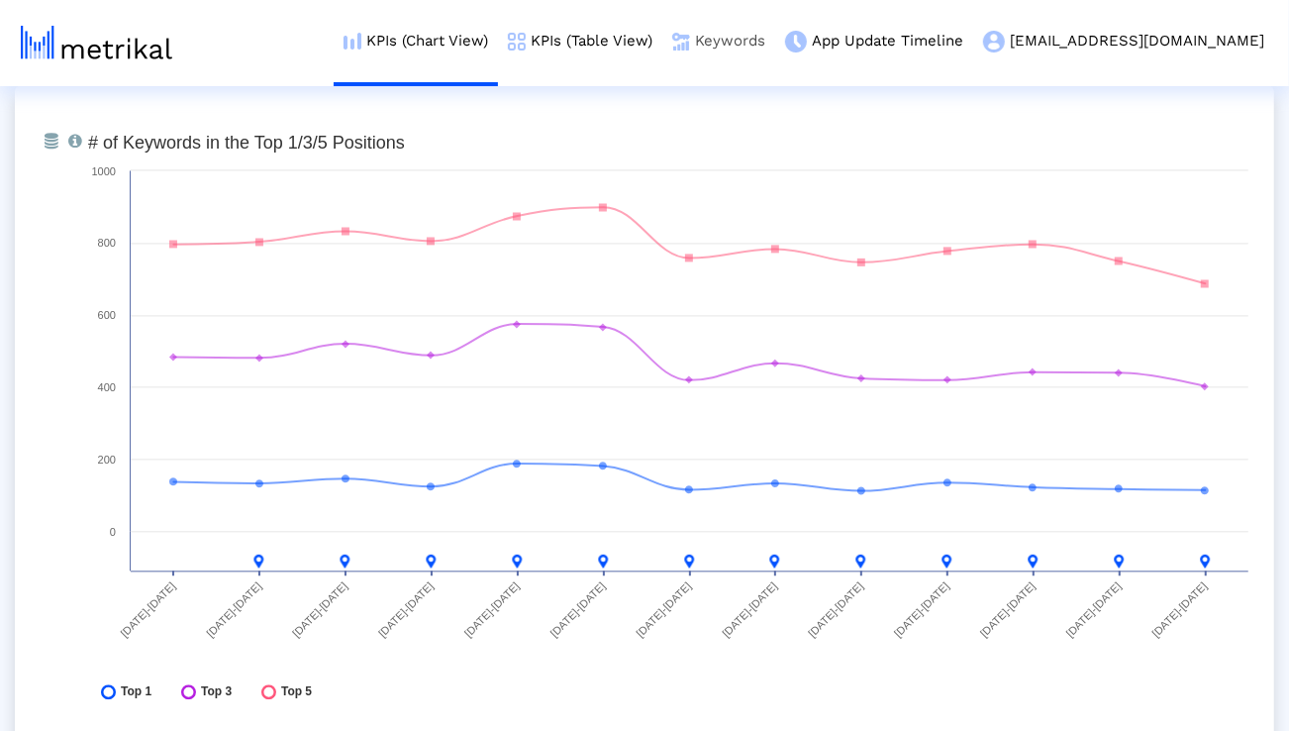
click at [775, 30] on link "Keywords" at bounding box center [718, 41] width 113 height 82
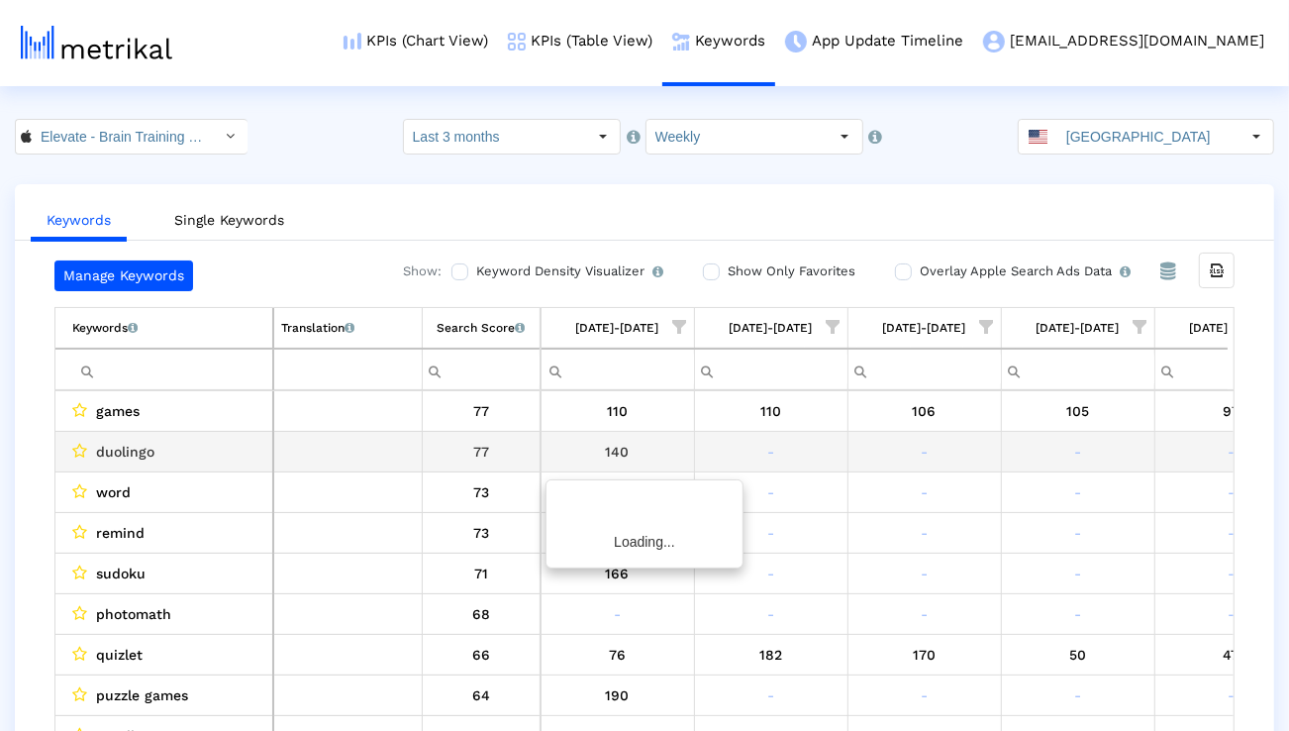
scroll to position [0, 1307]
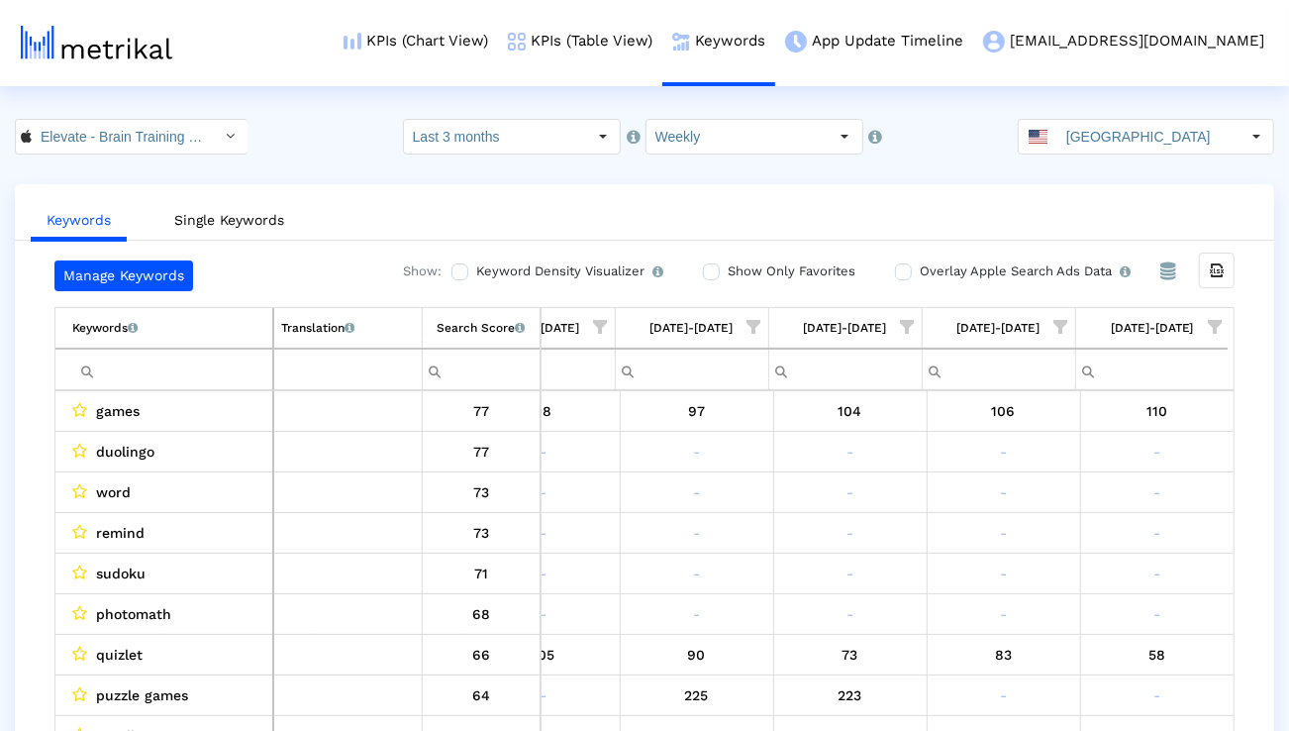
click at [1210, 327] on span "Show filter options for column '08/24/25-08/30/25'" at bounding box center [1215, 327] width 14 height 14
click at [1093, 471] on div "Is One" at bounding box center [1118, 467] width 177 height 39
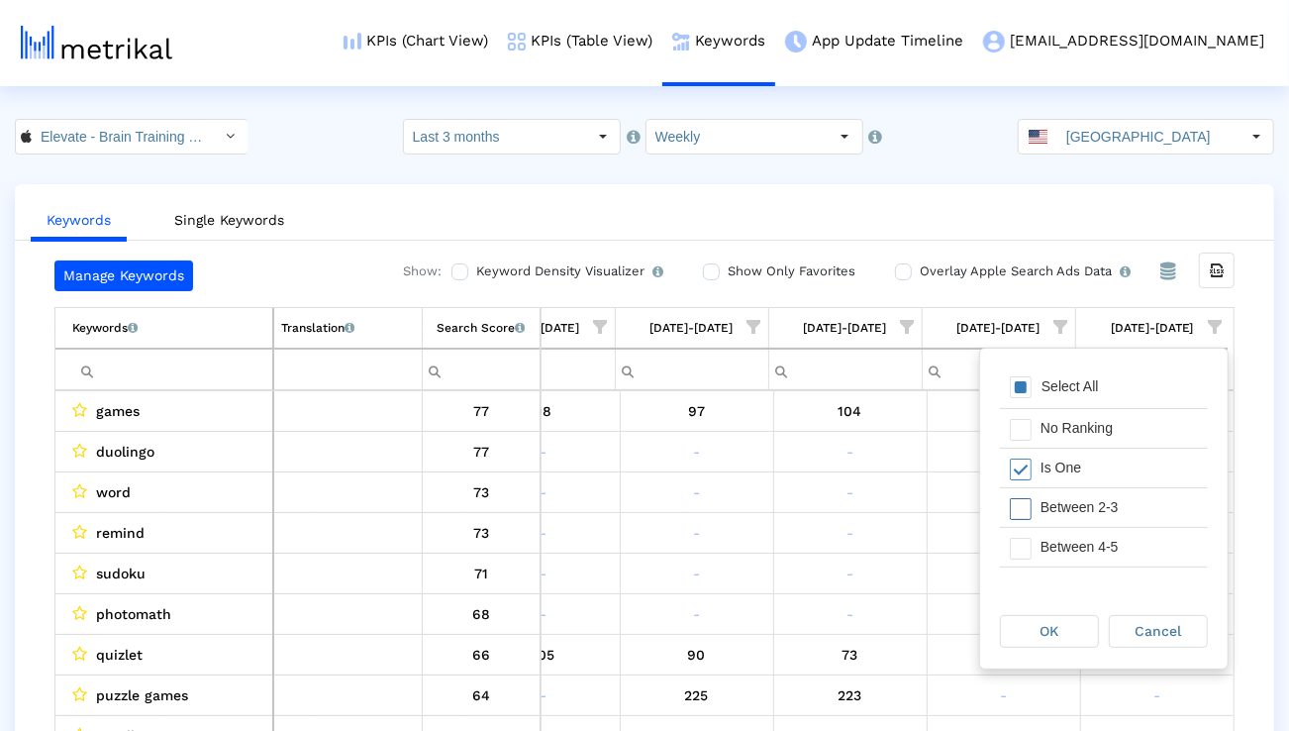
click at [1090, 514] on div "Between 2-3" at bounding box center [1118, 507] width 177 height 39
click at [1090, 543] on div "Between 4-5" at bounding box center [1118, 547] width 177 height 39
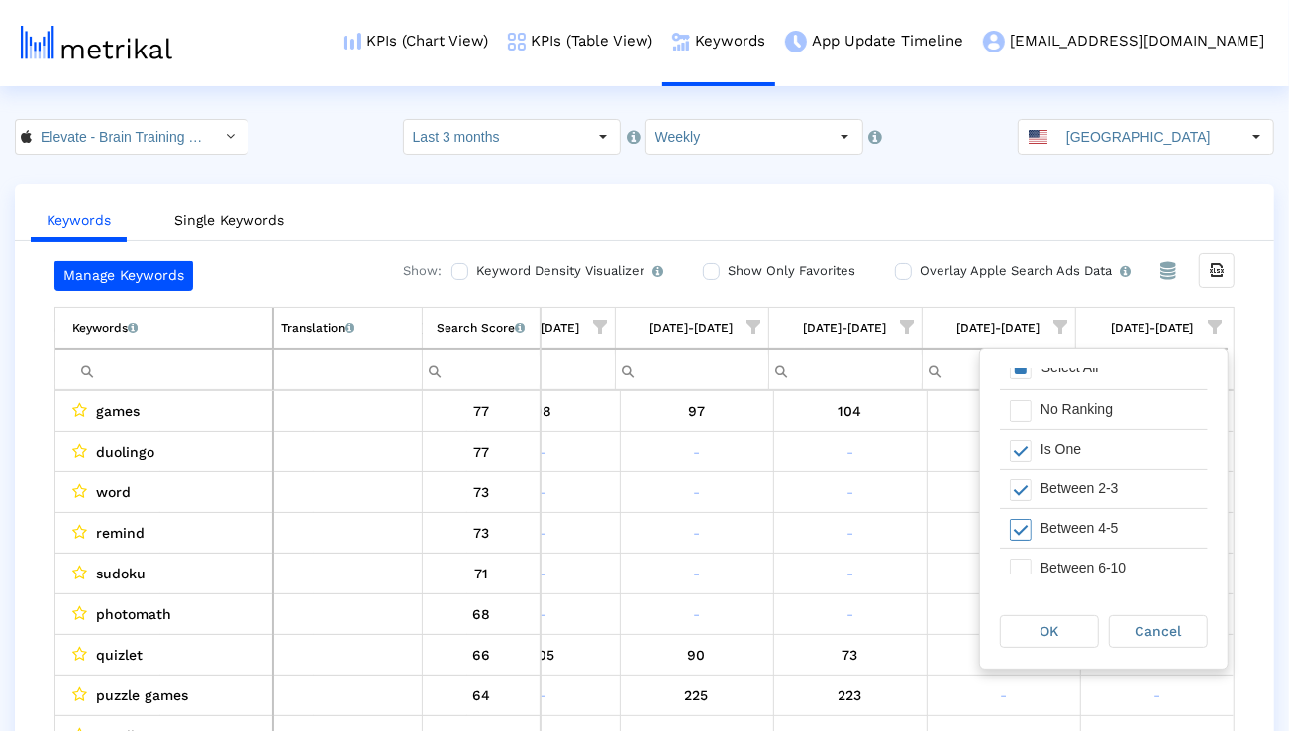
scroll to position [21, 0]
click at [1086, 555] on div "Between 6-10" at bounding box center [1118, 565] width 177 height 39
click at [1060, 621] on div "OK" at bounding box center [1049, 631] width 97 height 31
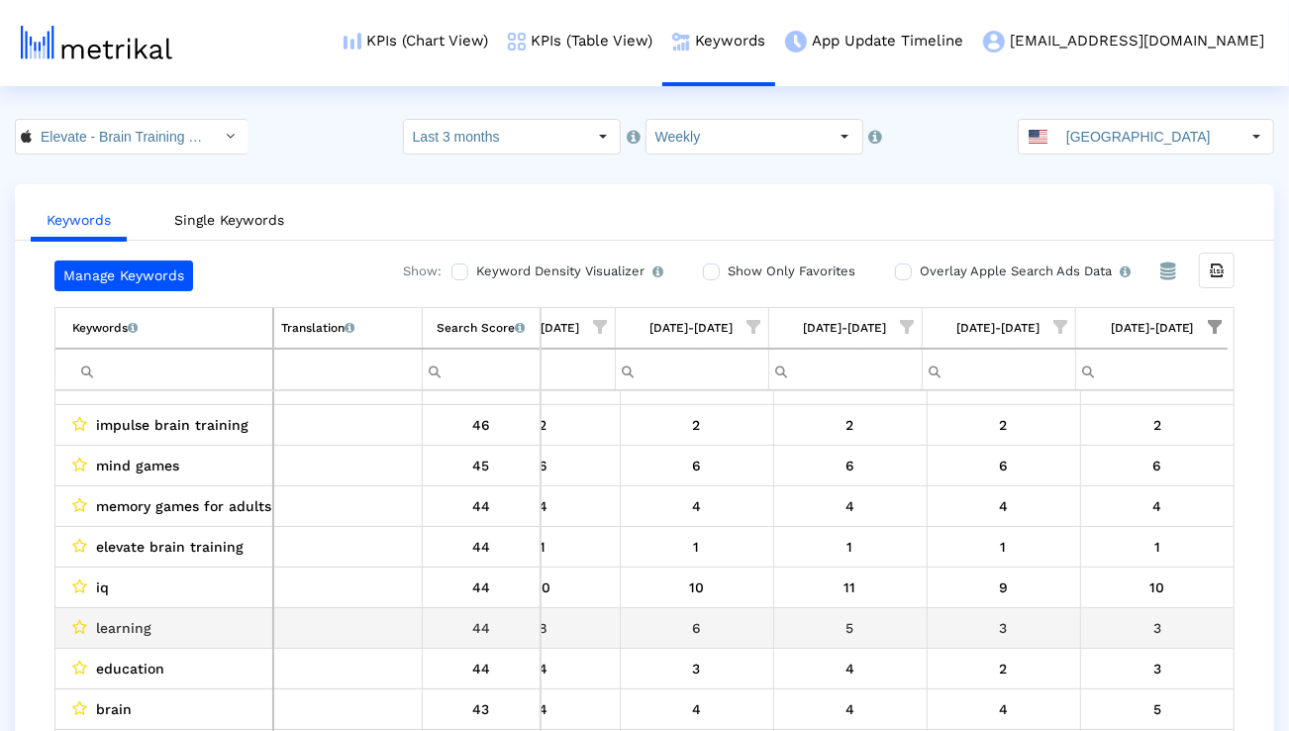
scroll to position [327, 0]
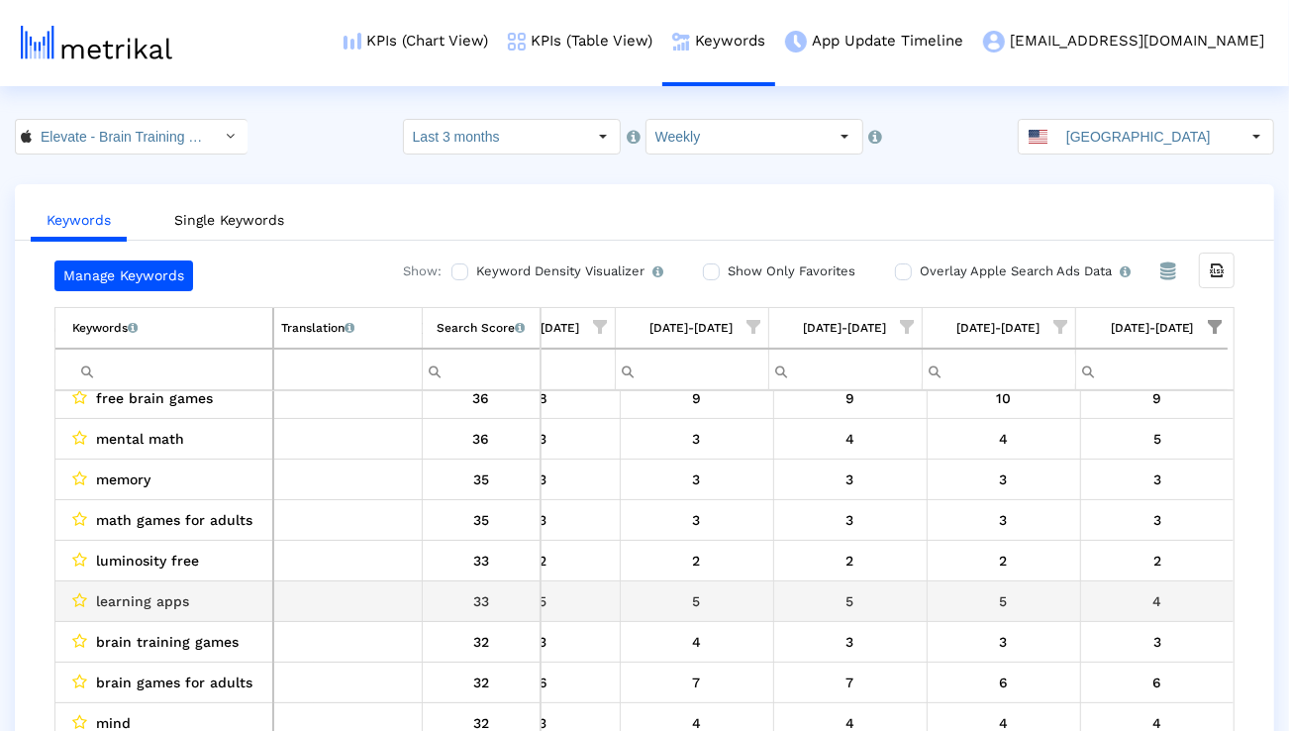
click at [136, 600] on span "learning apps" at bounding box center [142, 601] width 93 height 26
click at [135, 599] on span "learning apps" at bounding box center [142, 601] width 93 height 26
copy span "learning apps"
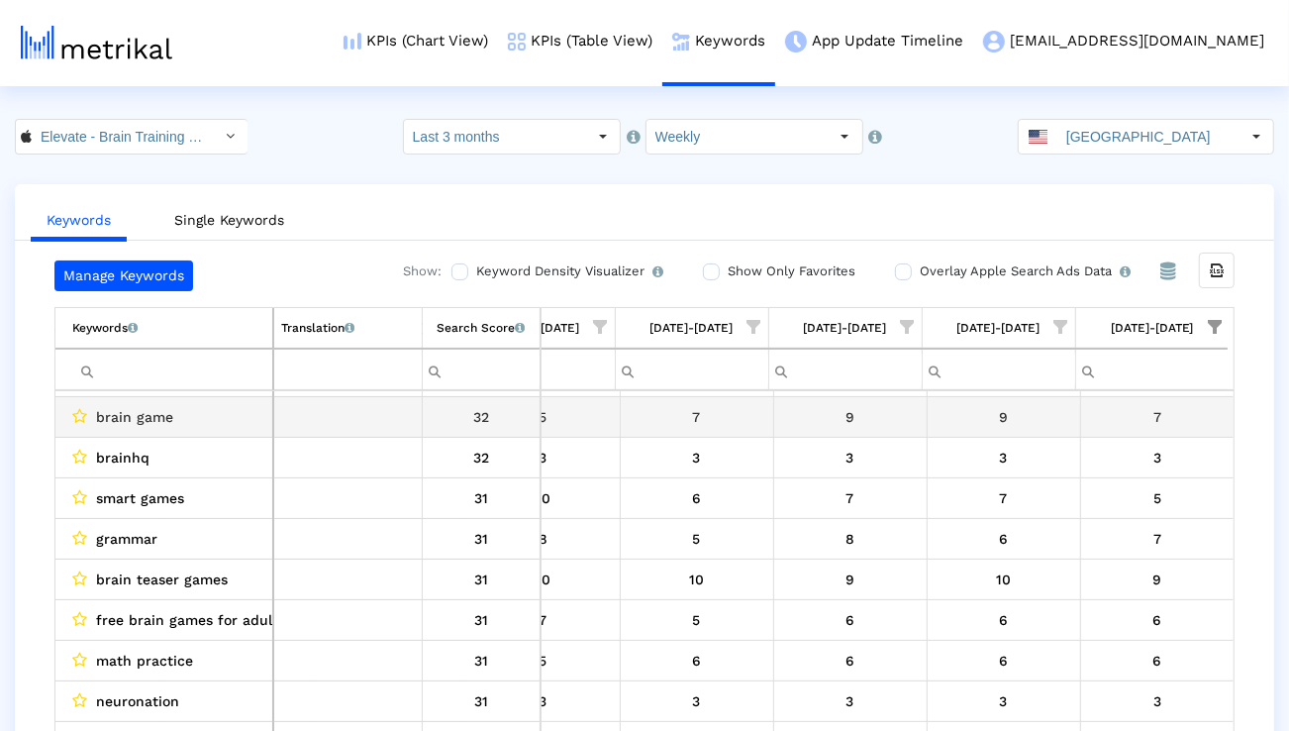
click at [152, 427] on span "brain game" at bounding box center [134, 417] width 77 height 26
copy span "brain game"
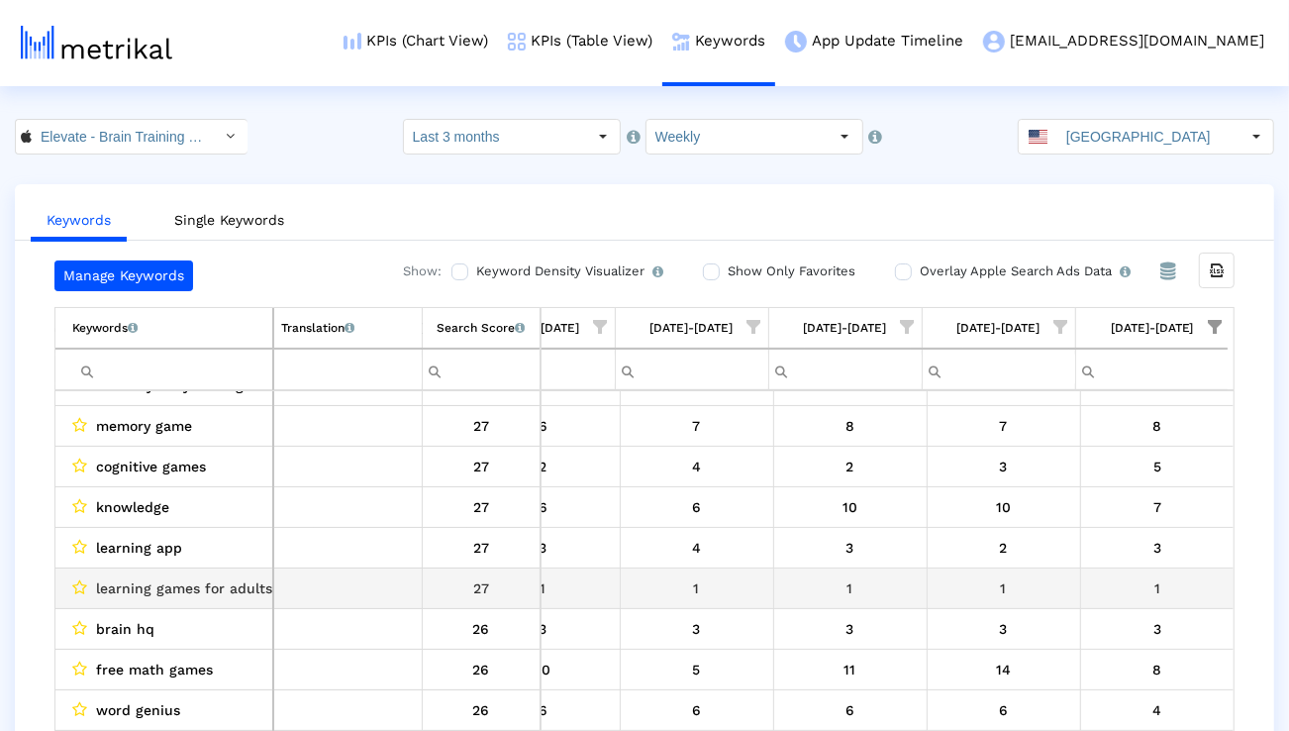
click at [149, 588] on span "learning games for adults" at bounding box center [184, 588] width 176 height 26
copy span "learning games for adults"
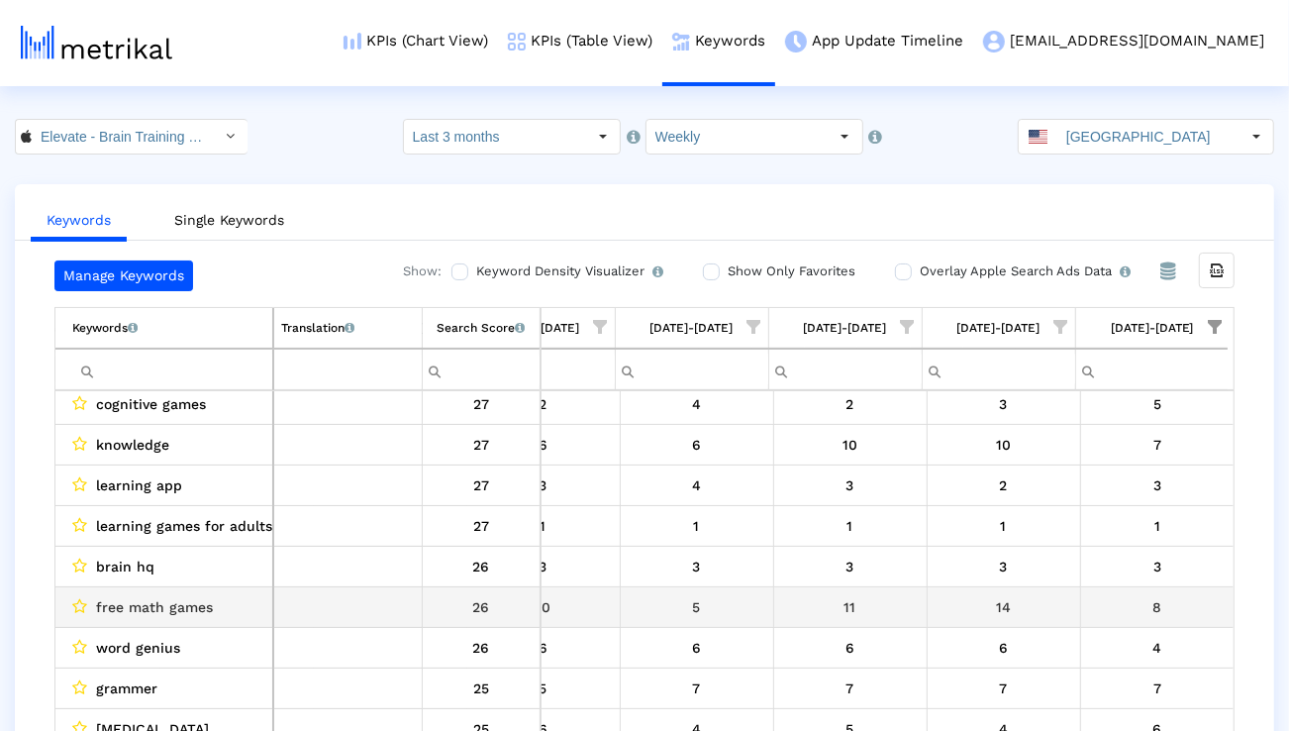
click at [184, 609] on span "free math games" at bounding box center [154, 607] width 117 height 26
copy span "free math games"
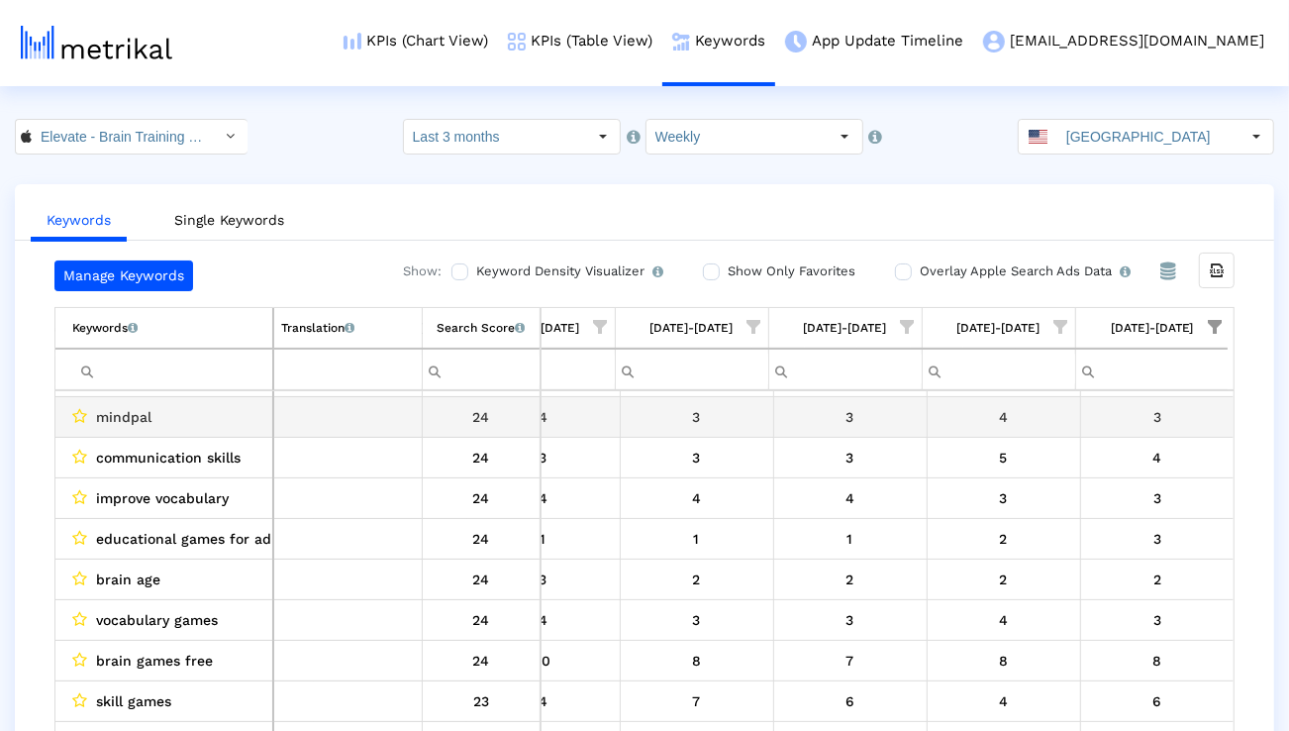
click at [106, 416] on span "mindpal" at bounding box center [123, 417] width 55 height 26
copy span "mindpal"
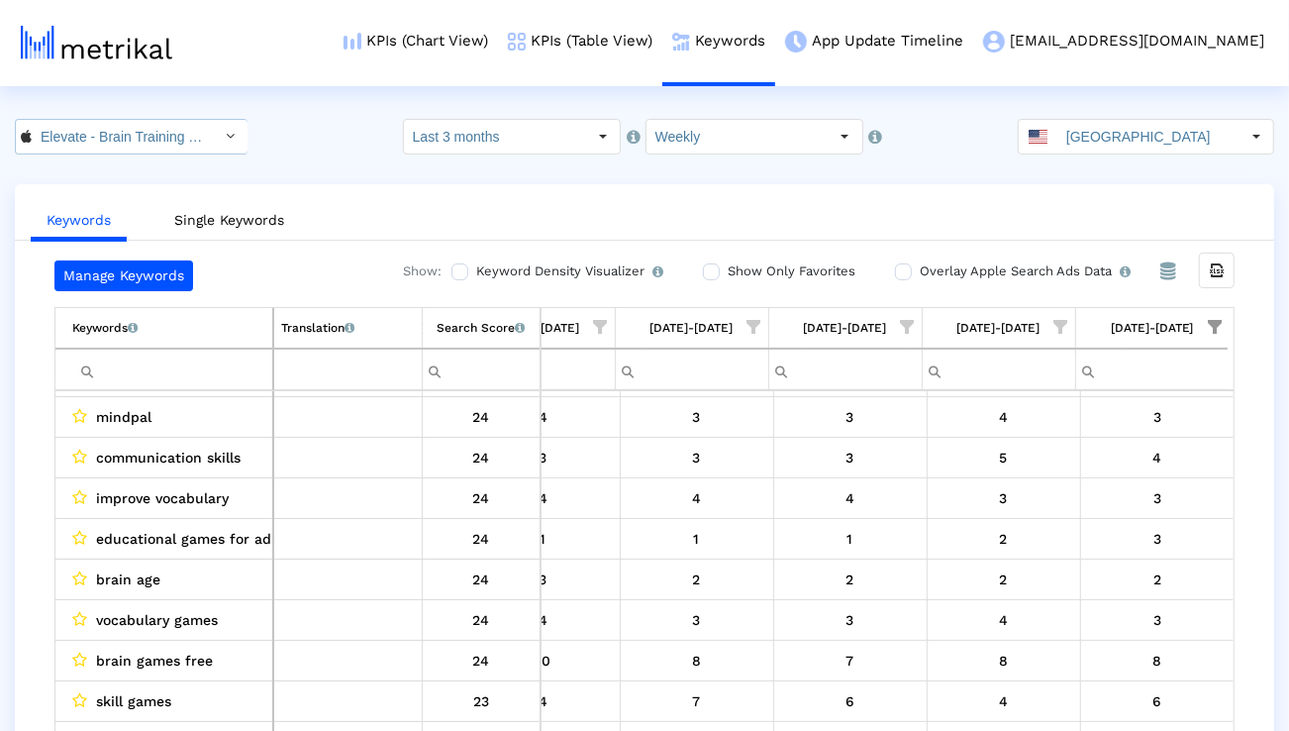
click at [215, 136] on div "Select" at bounding box center [231, 137] width 32 height 32
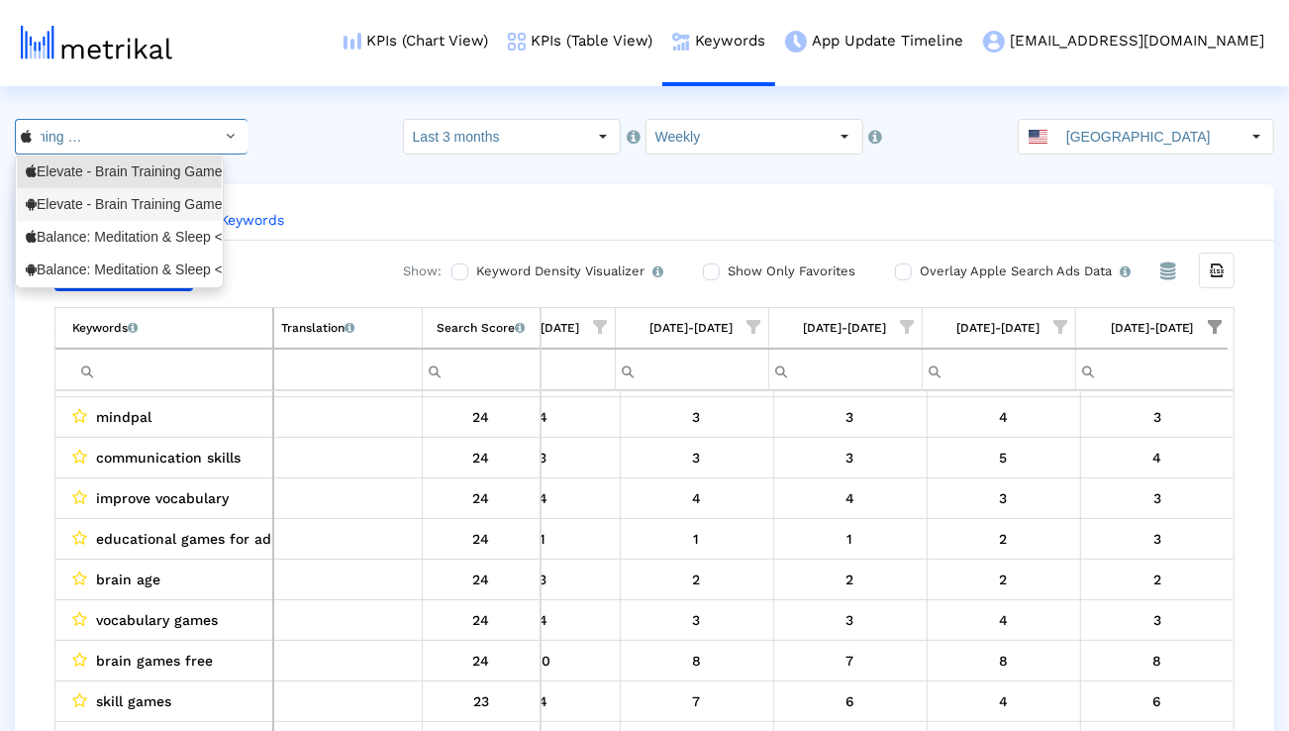
click at [164, 202] on div "Elevate - Brain Training Games <com.wonder>" at bounding box center [119, 204] width 187 height 19
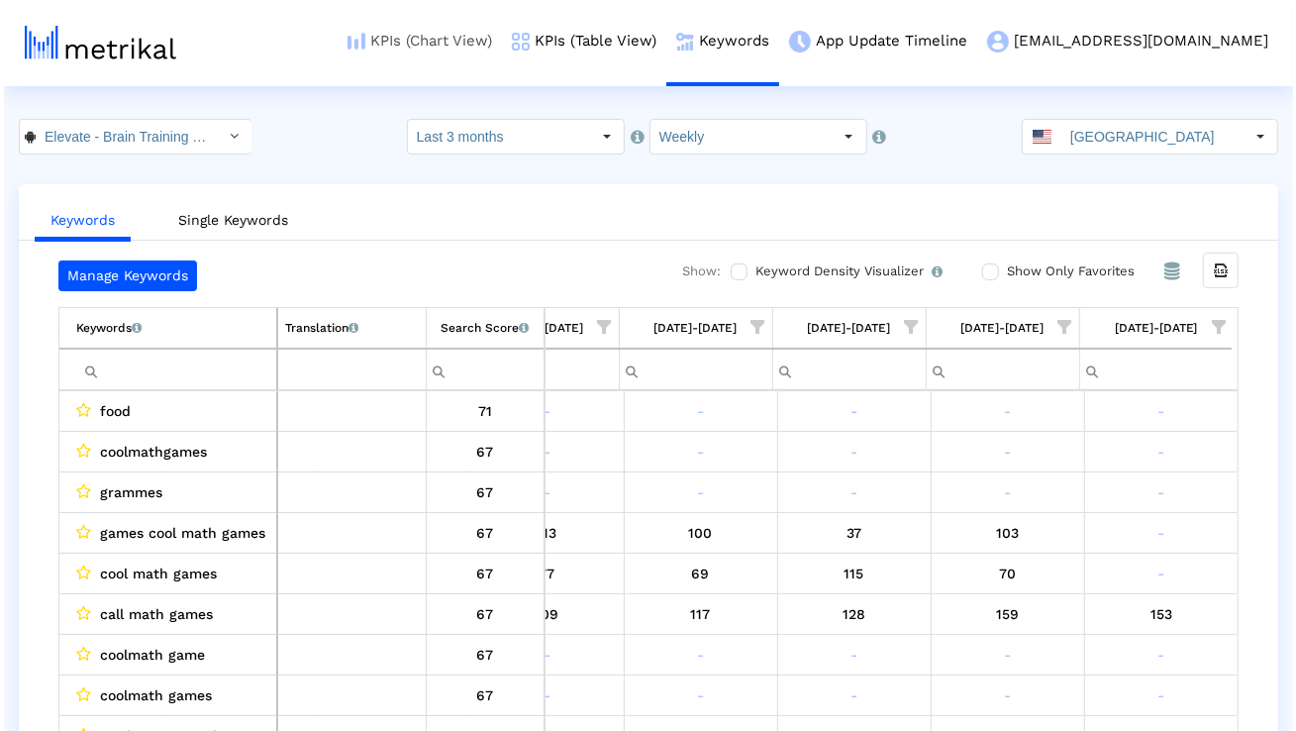
scroll to position [0, 151]
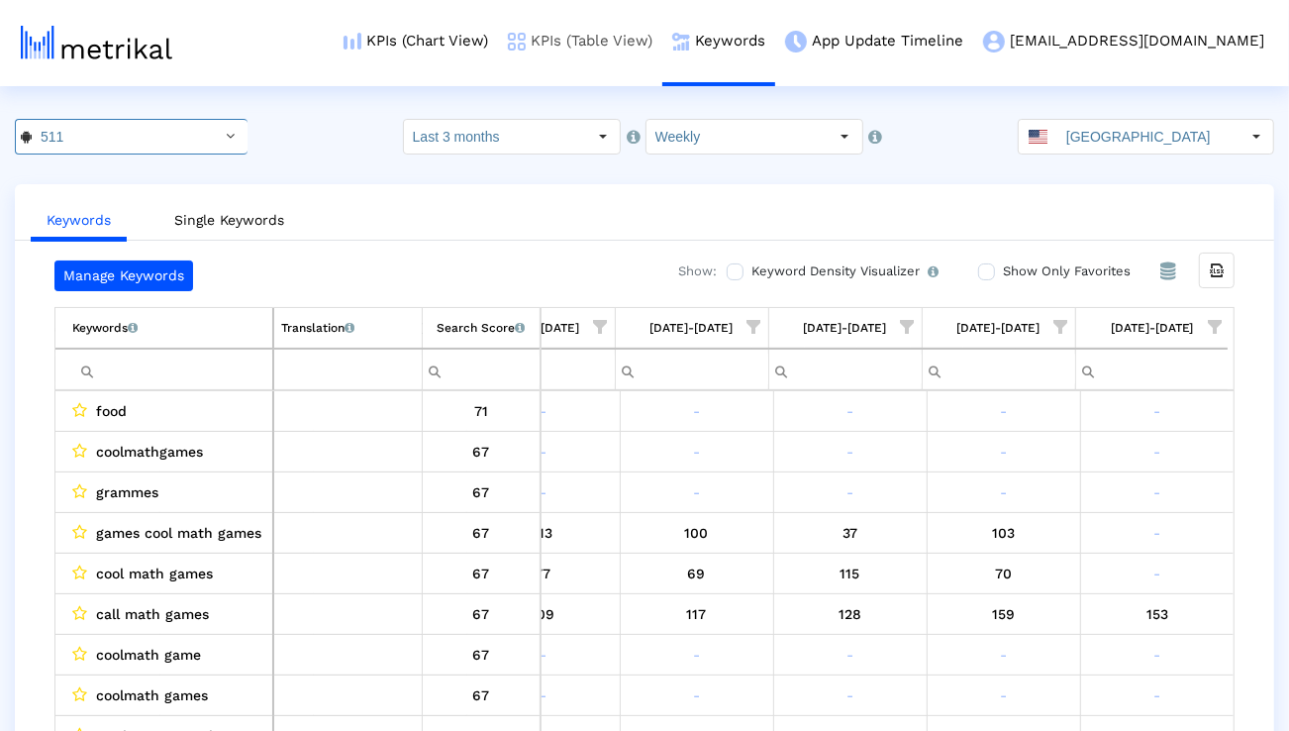
click at [662, 43] on link "KPIs (Table View)" at bounding box center [580, 41] width 164 height 82
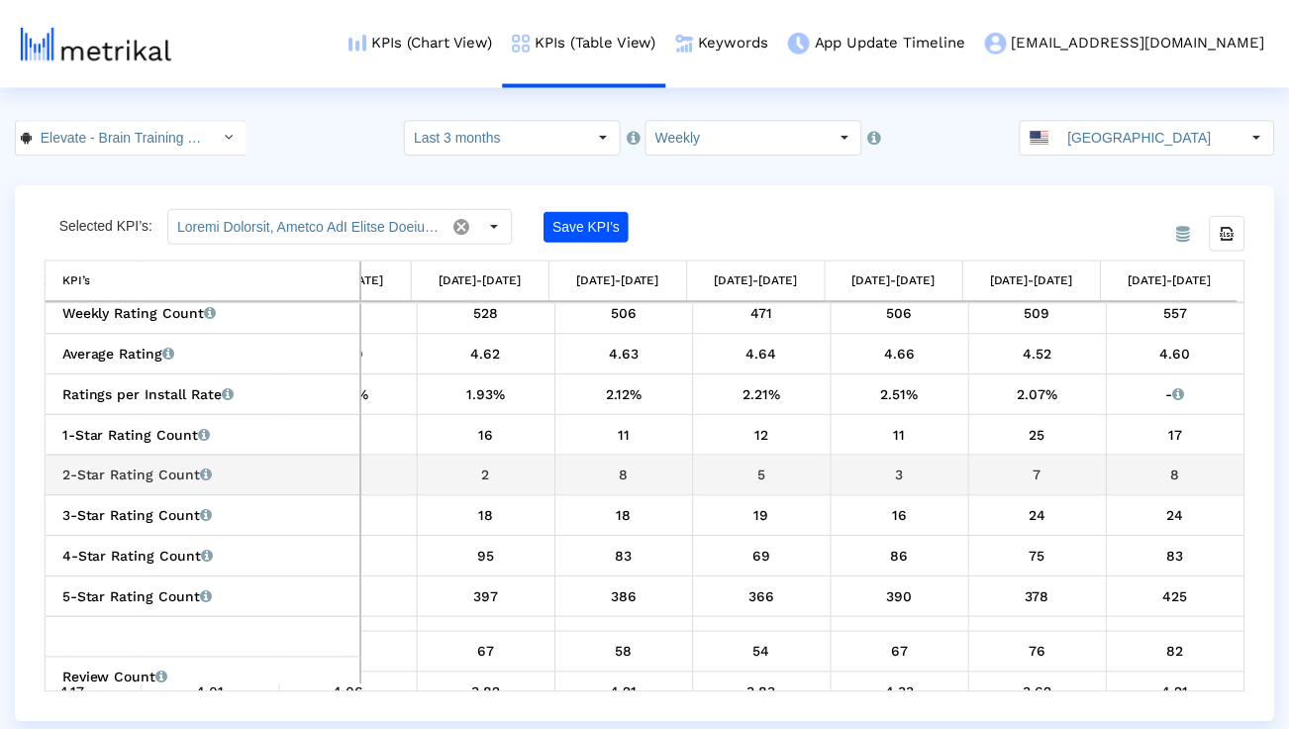
scroll to position [749, 0]
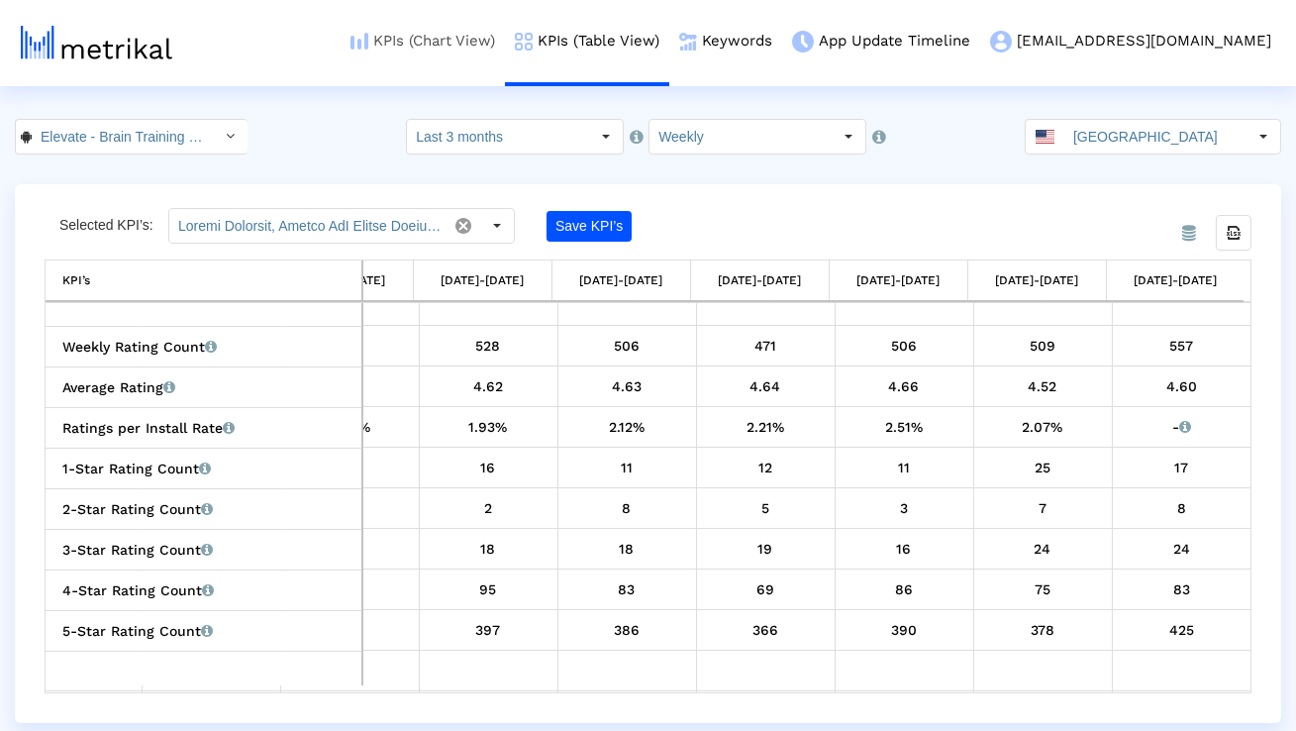
click at [505, 43] on link "KPIs (Chart View)" at bounding box center [423, 41] width 164 height 82
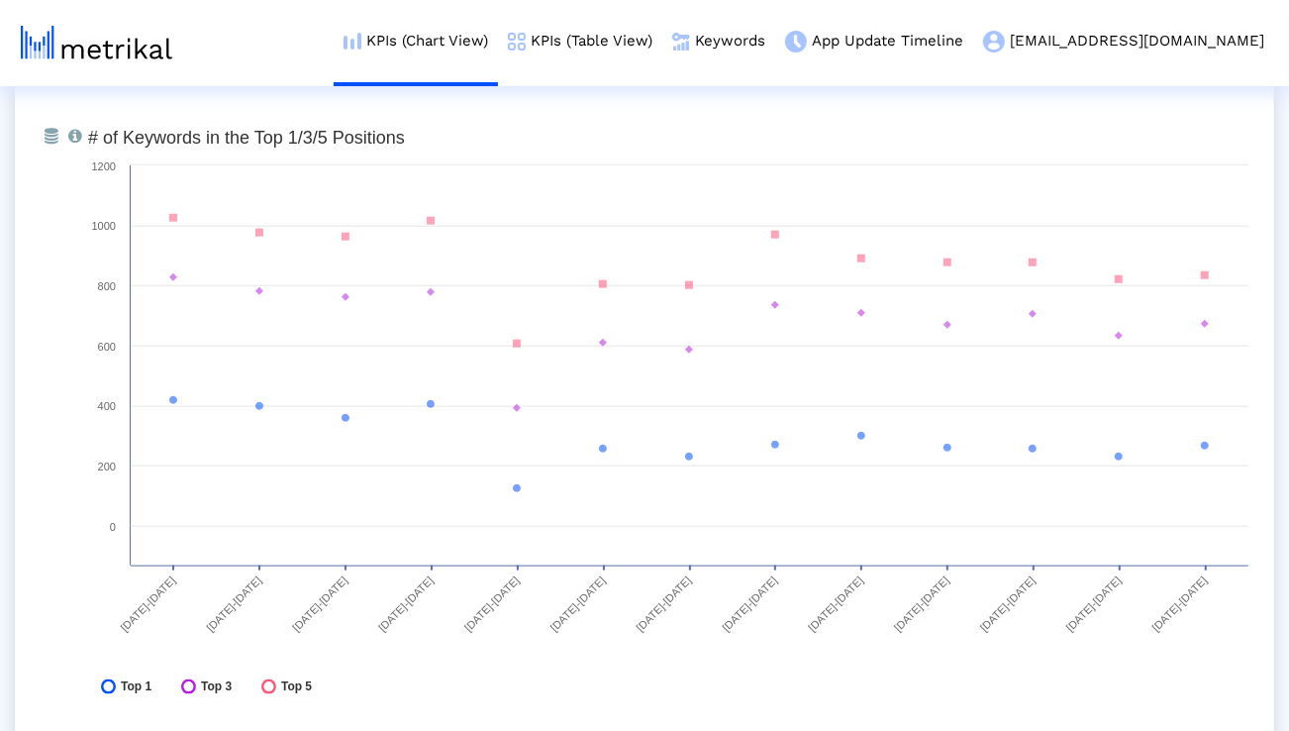
scroll to position [5880, 0]
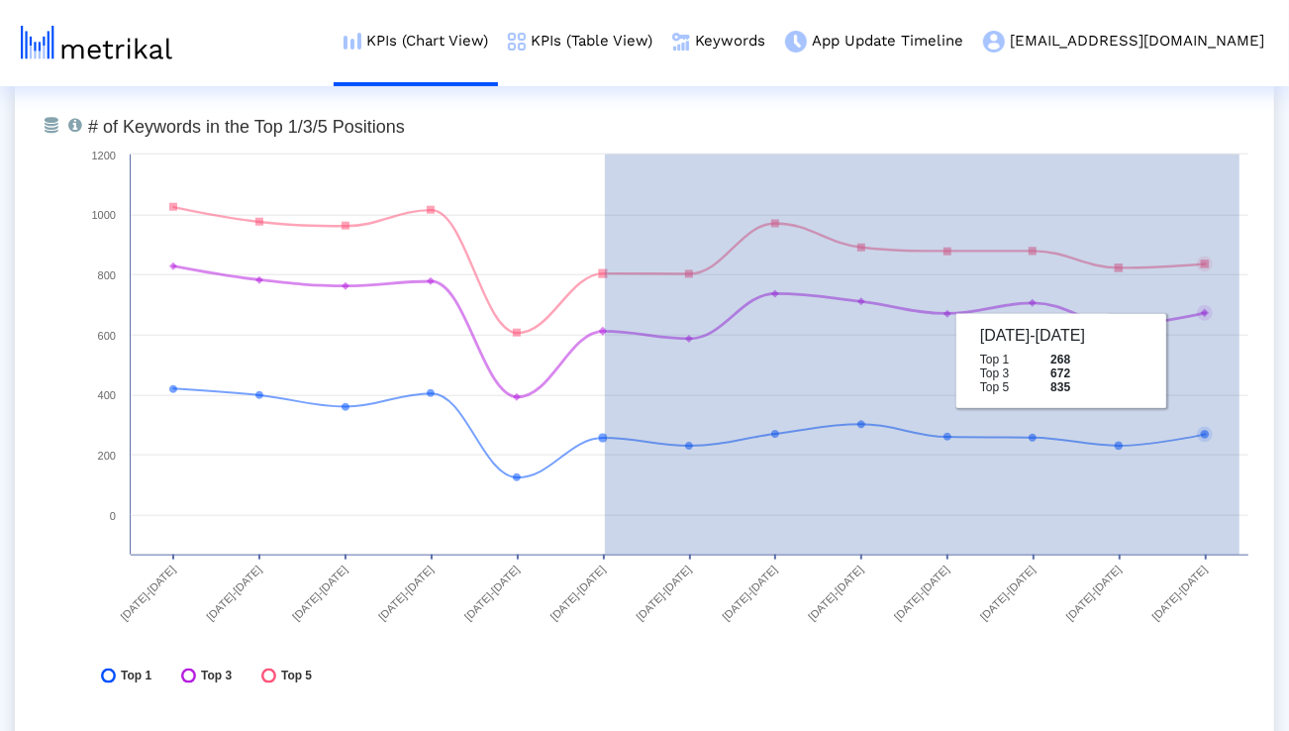
drag, startPoint x: 605, startPoint y: 273, endPoint x: 1275, endPoint y: 367, distance: 676.7
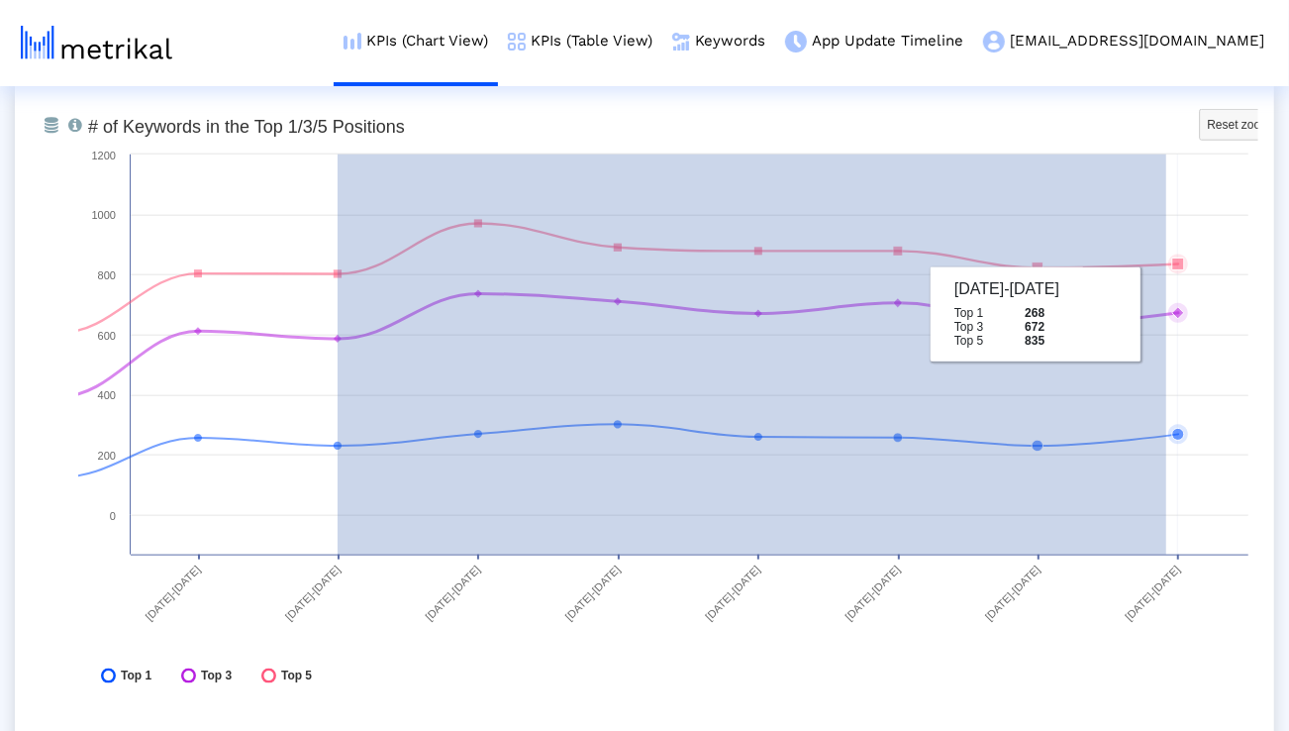
drag, startPoint x: 338, startPoint y: 277, endPoint x: 1171, endPoint y: 321, distance: 834.6
click at [1171, 321] on g at bounding box center [341, 342] width 1694 height 278
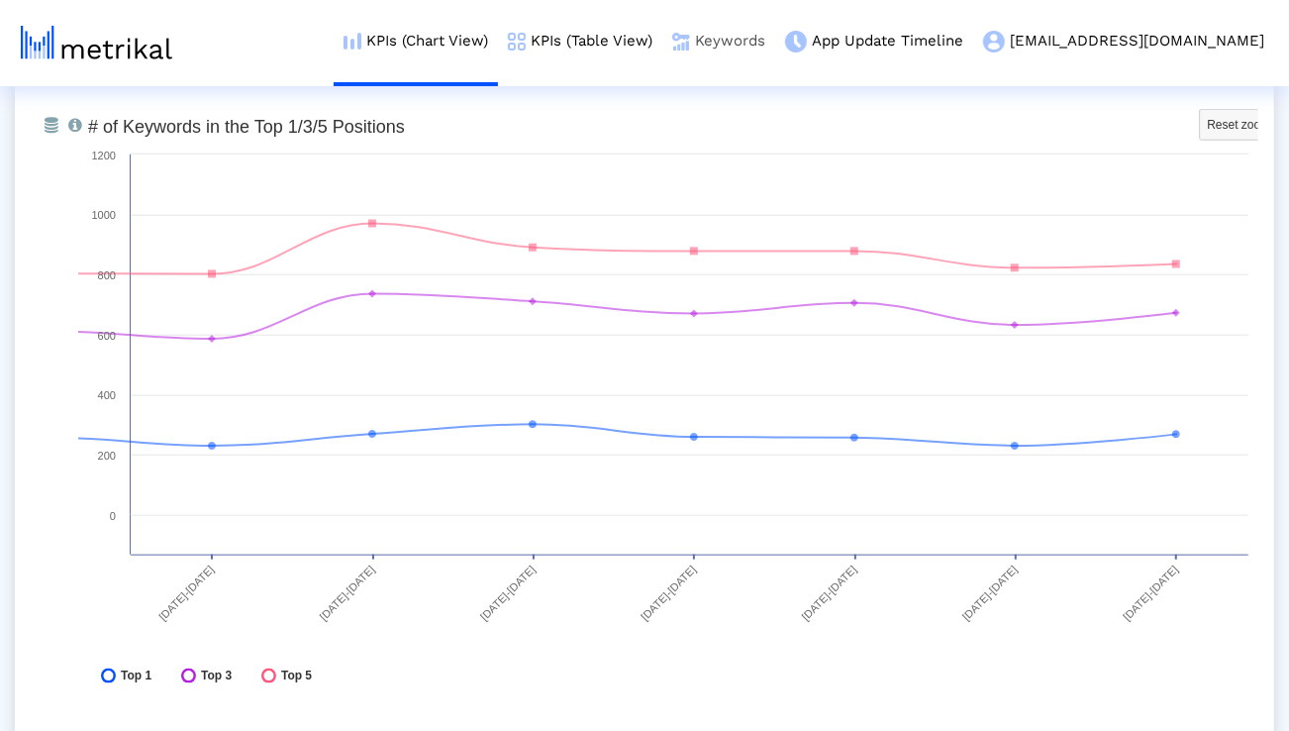
click at [775, 30] on link "Keywords" at bounding box center [718, 41] width 113 height 82
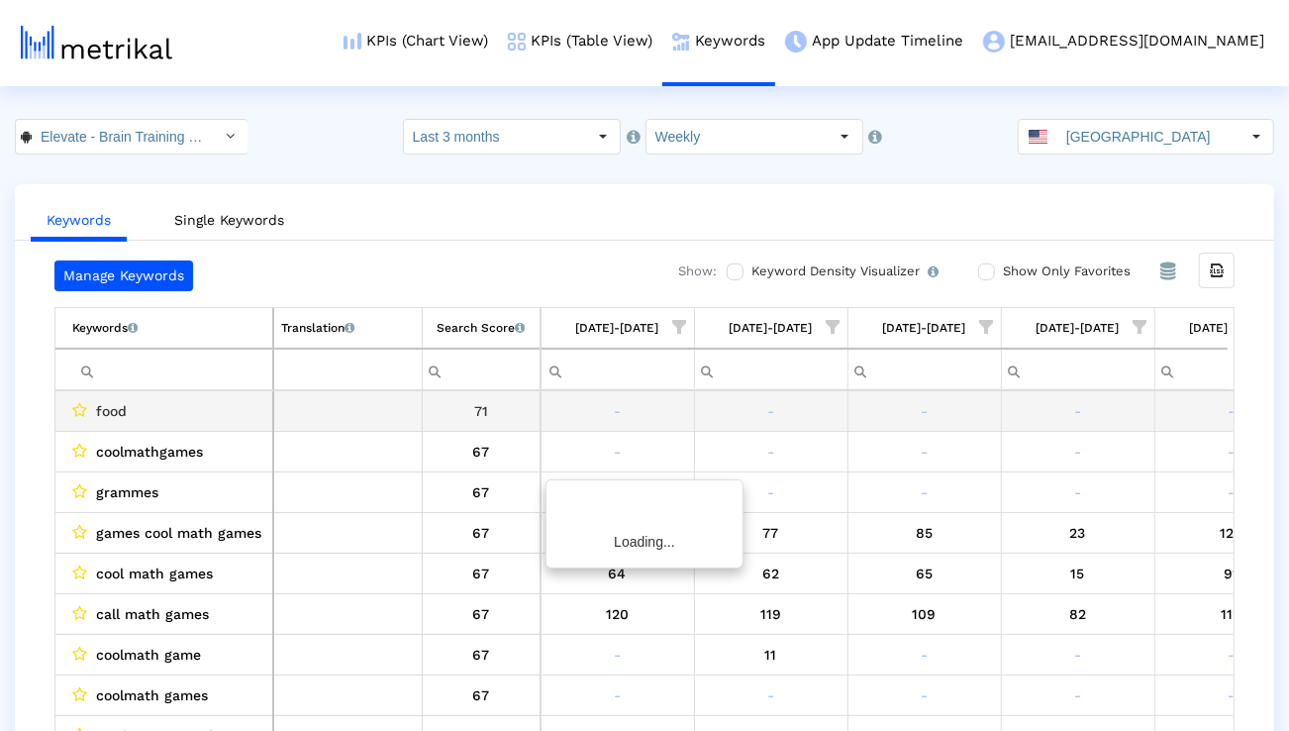
scroll to position [0, 1307]
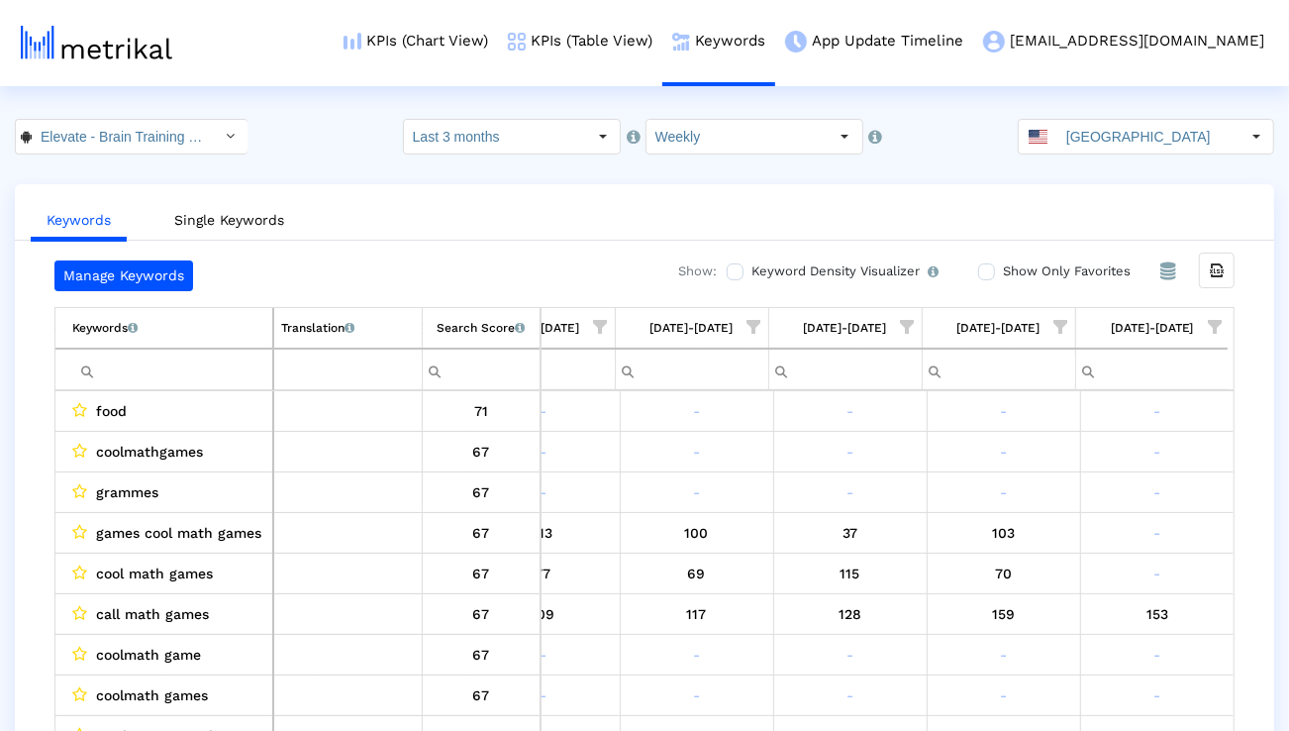
click at [1215, 326] on span "Show filter options for column '08/24/25-08/30/25'" at bounding box center [1215, 327] width 14 height 14
click at [1112, 463] on div "Is One" at bounding box center [1118, 467] width 177 height 39
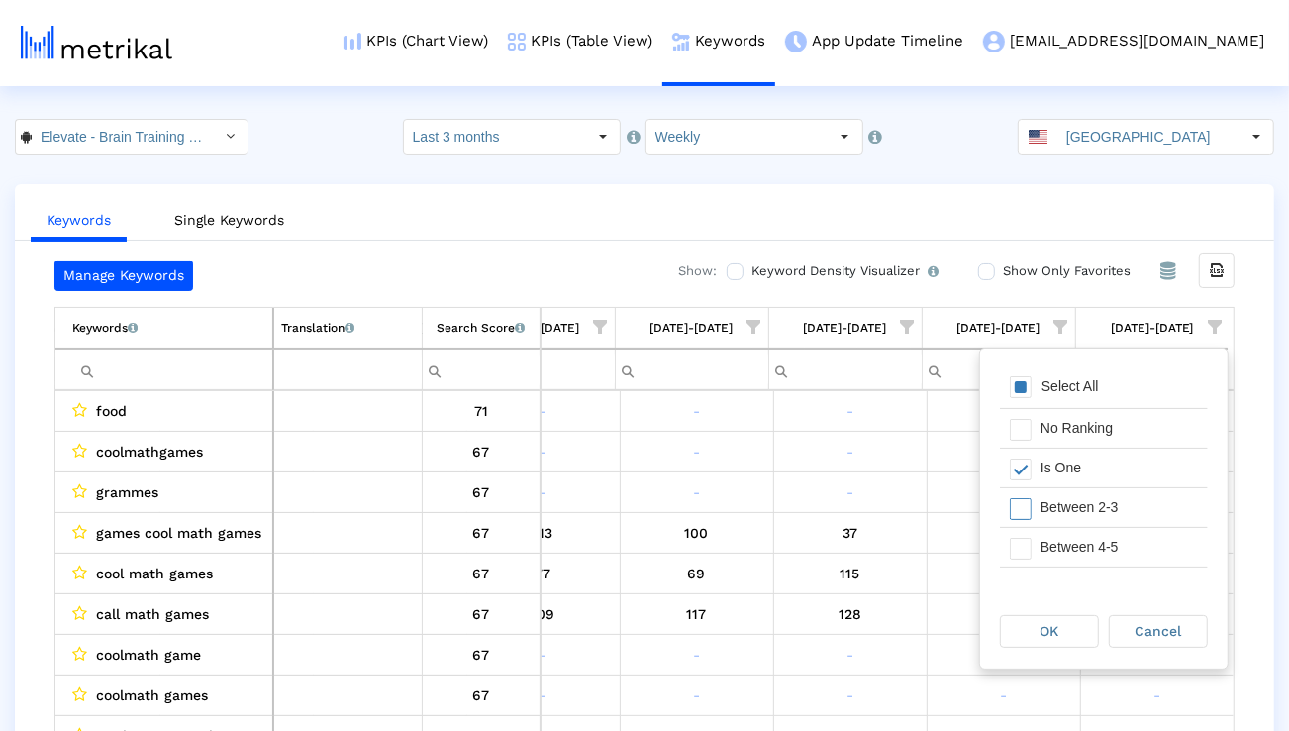
click at [1112, 520] on div "Between 2-3" at bounding box center [1118, 507] width 177 height 39
click at [1112, 538] on div "Between 4-5" at bounding box center [1118, 547] width 177 height 39
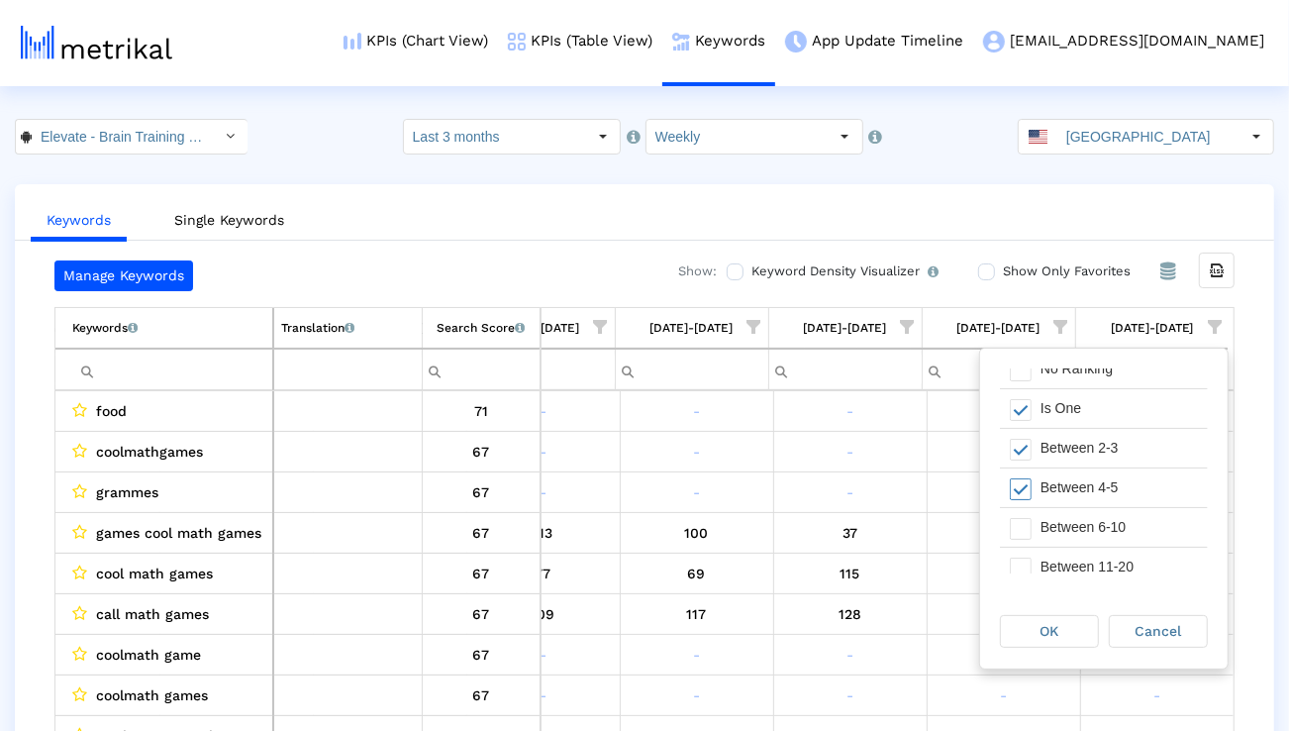
scroll to position [63, 0]
click at [1112, 538] on div "Between 6-10" at bounding box center [1118, 523] width 177 height 39
click at [1081, 621] on div "OK" at bounding box center [1049, 631] width 97 height 31
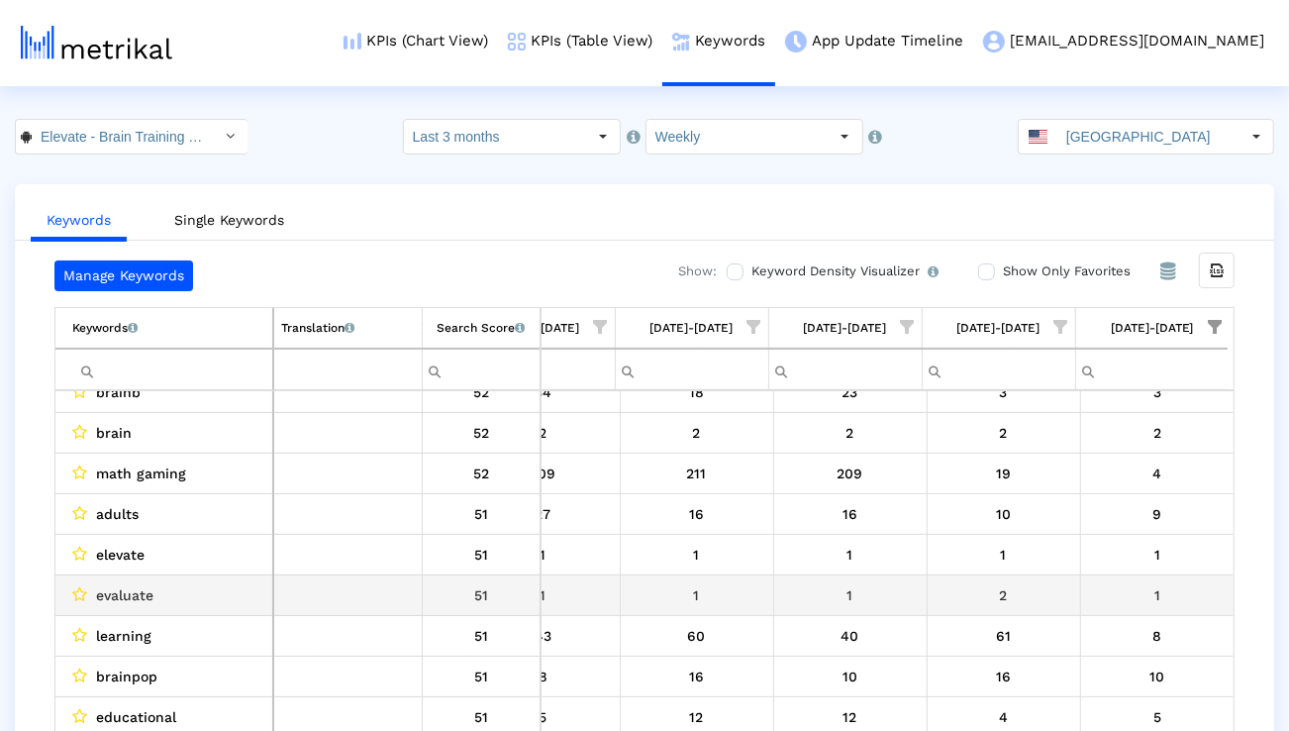
scroll to position [111, 0]
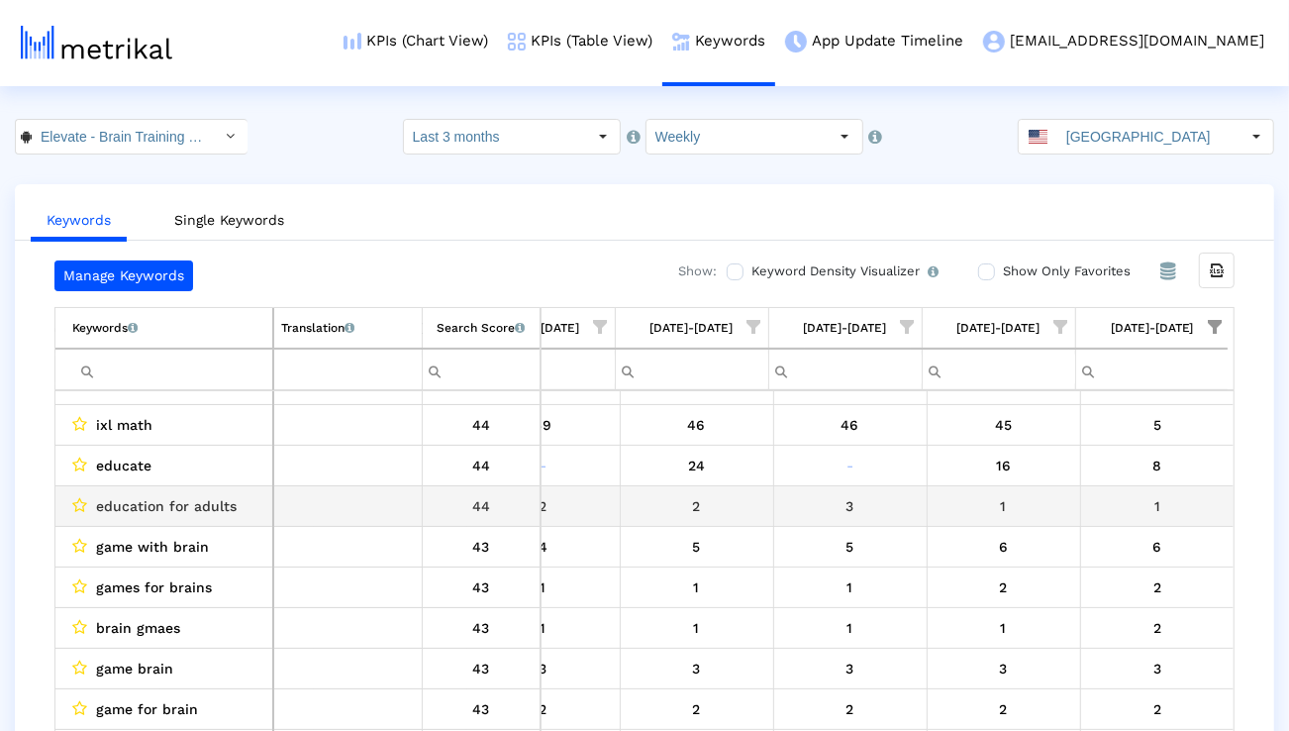
click at [233, 502] on span "education for adults" at bounding box center [166, 506] width 141 height 26
click at [232, 502] on span "education for adults" at bounding box center [166, 506] width 141 height 26
copy span "education for adults"
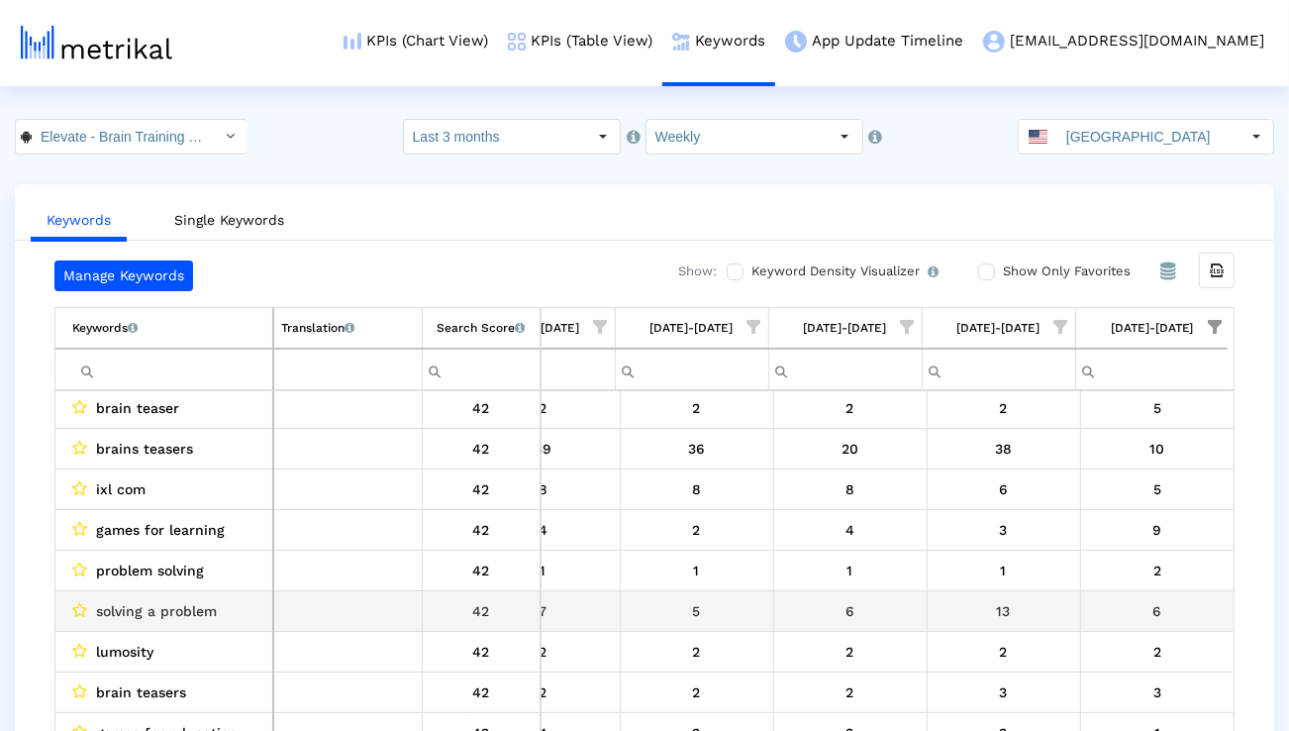
click at [167, 607] on span "solving a problem" at bounding box center [156, 611] width 121 height 26
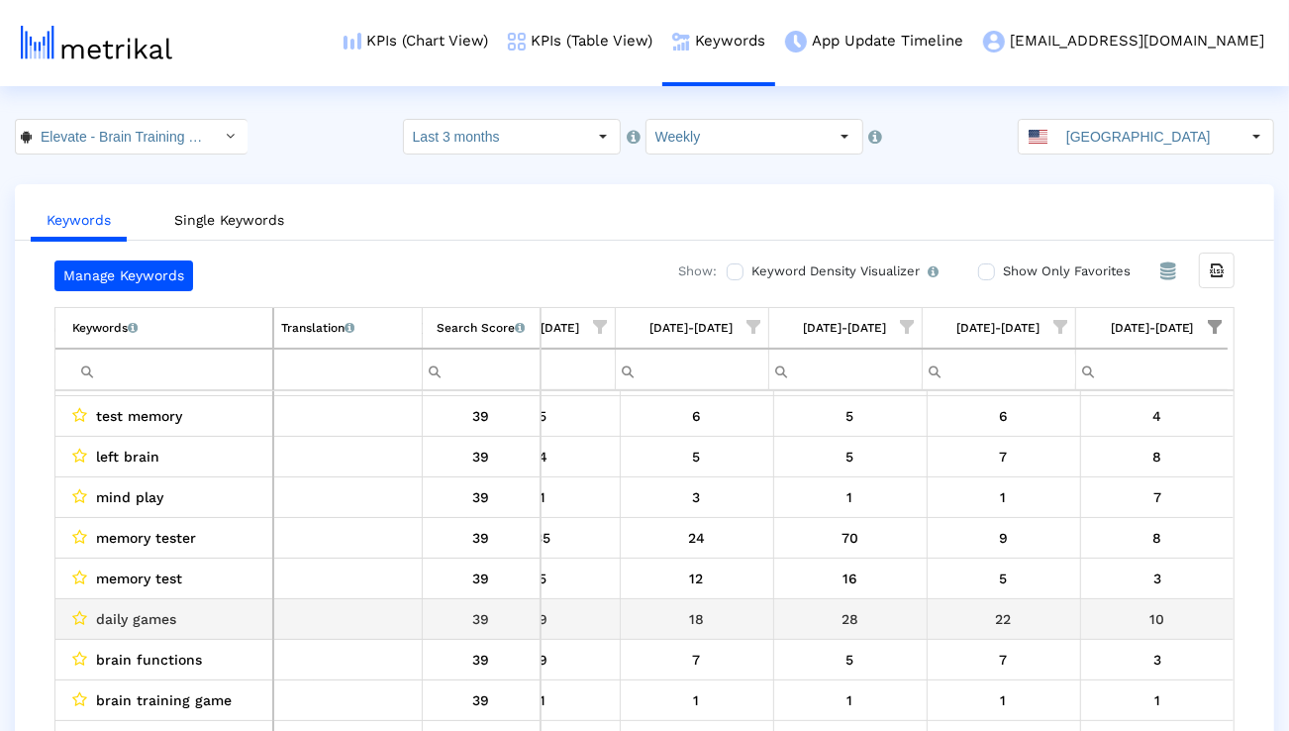
click at [147, 623] on span "daily games" at bounding box center [136, 619] width 80 height 26
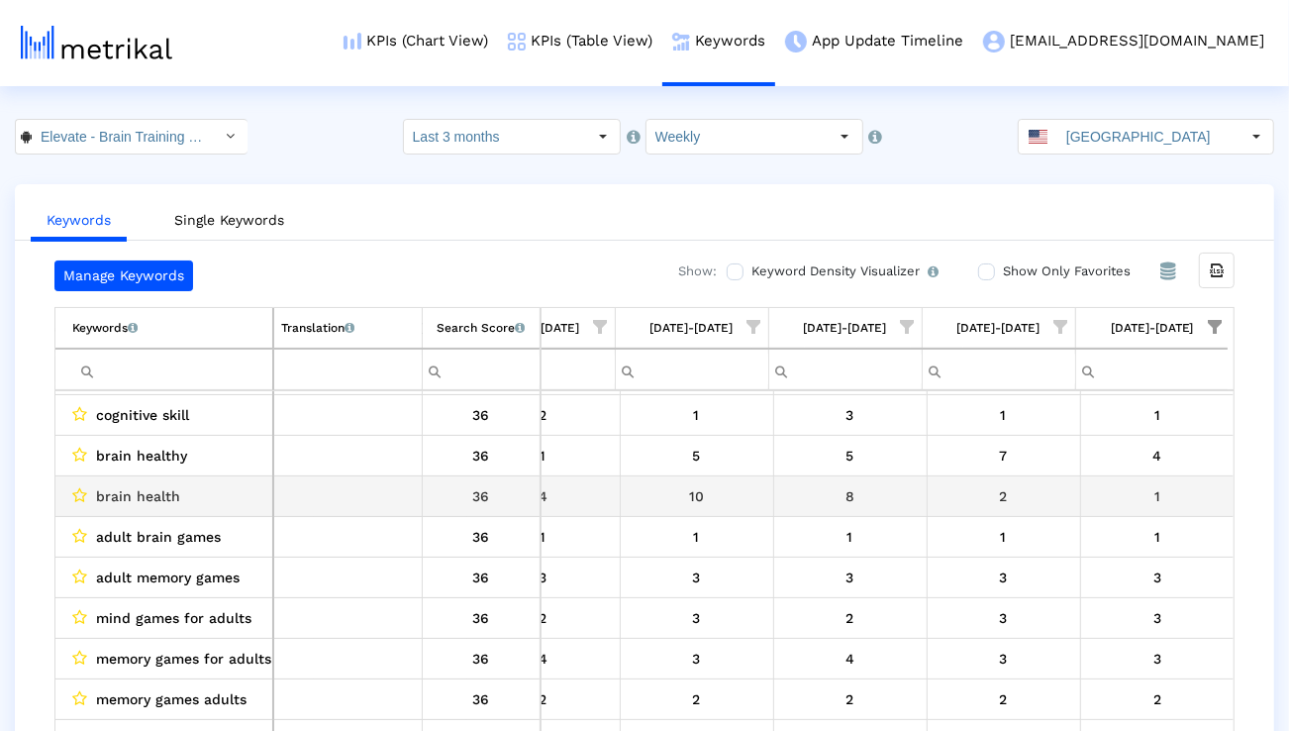
click at [166, 491] on span "brain health" at bounding box center [138, 496] width 84 height 26
click at [166, 492] on span "brain health" at bounding box center [138, 496] width 84 height 26
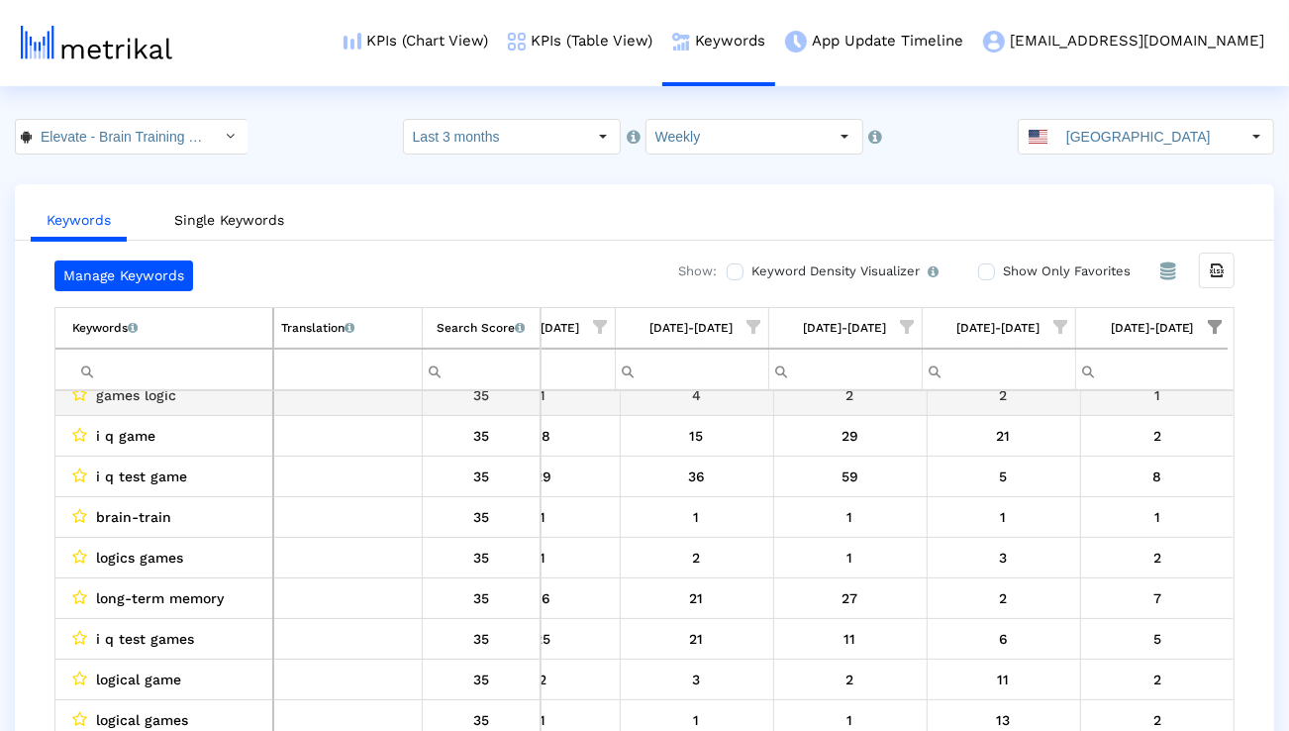
click at [165, 366] on input "Filter cell" at bounding box center [172, 369] width 200 height 33
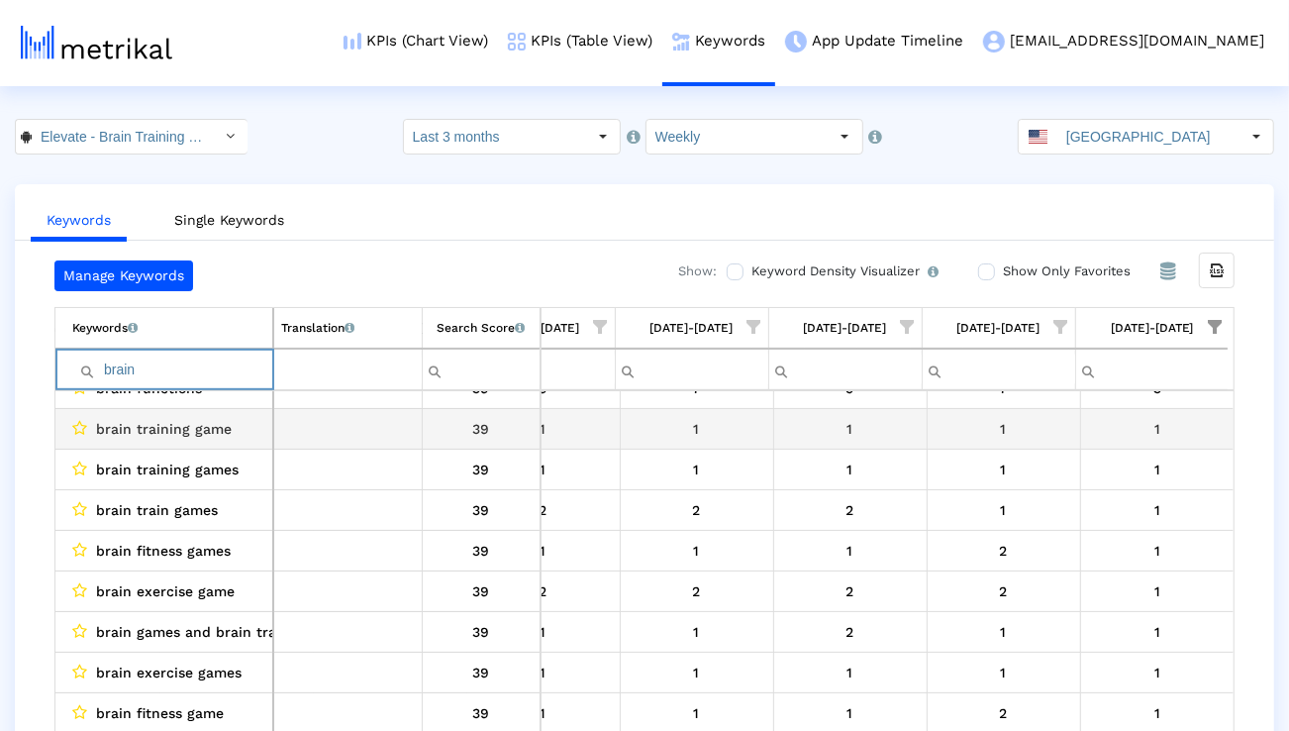
type input "brain"
click at [172, 436] on span "brain training game" at bounding box center [164, 429] width 136 height 26
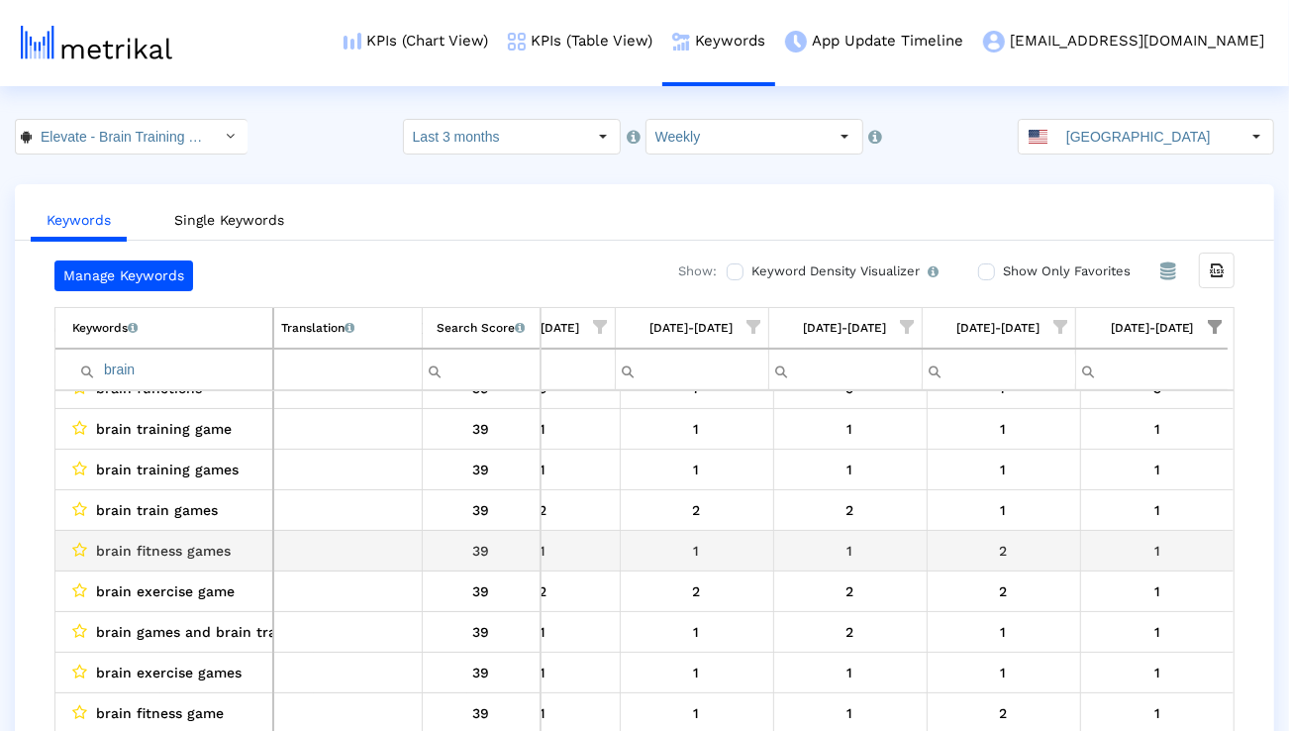
click at [206, 547] on span "brain fitness games" at bounding box center [163, 551] width 135 height 26
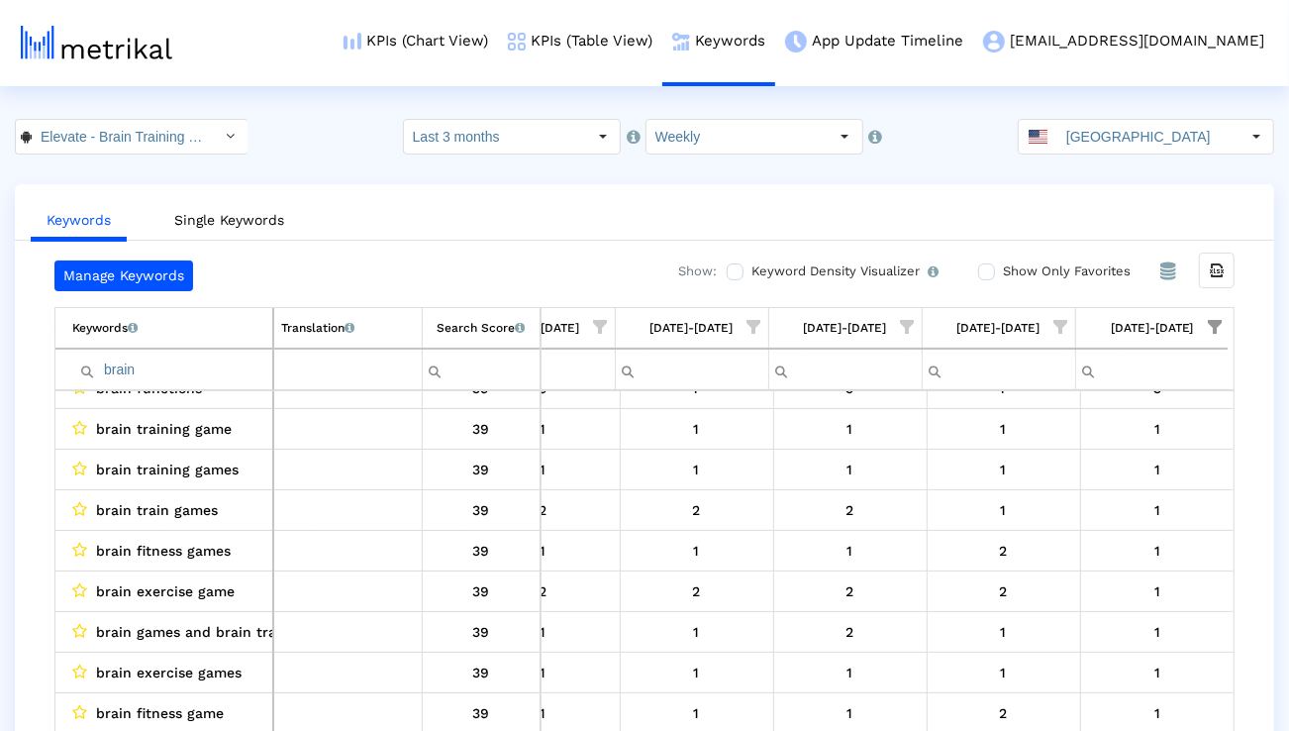
click at [215, 144] on div "Select" at bounding box center [231, 137] width 32 height 32
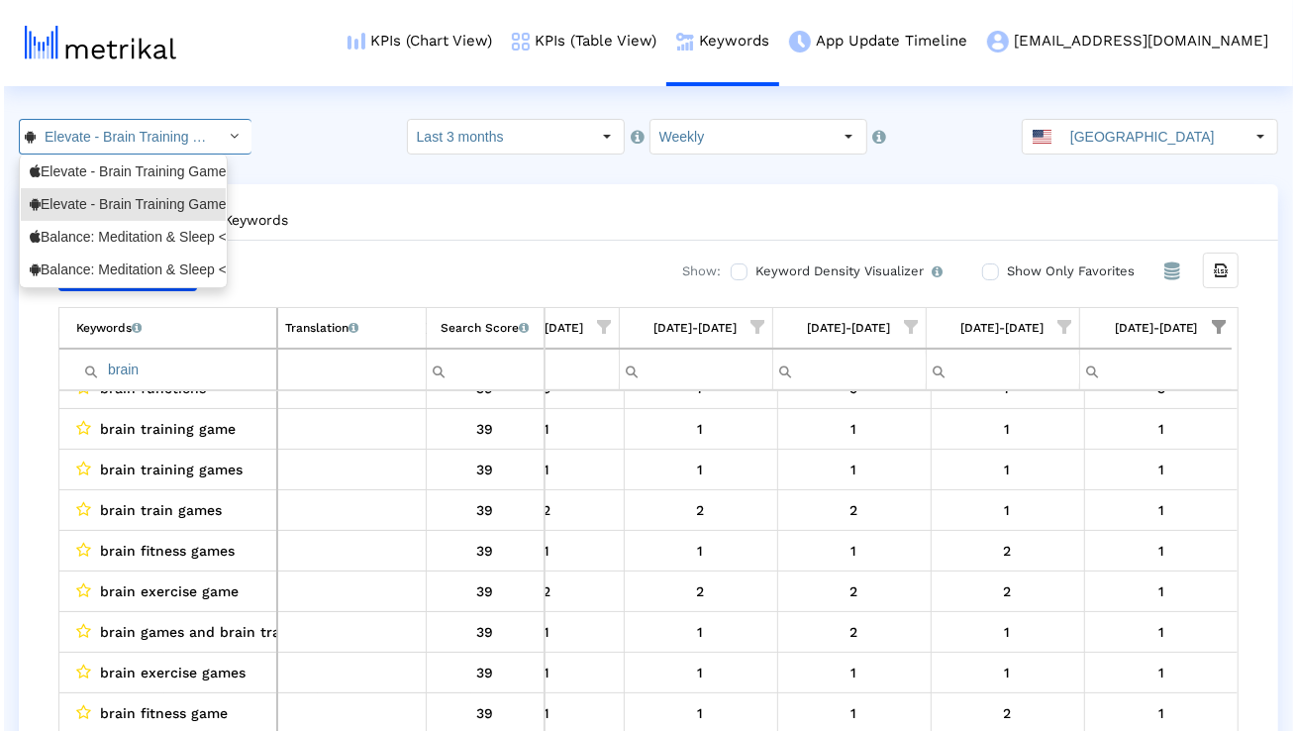
scroll to position [0, 151]
click at [176, 168] on div "Elevate - Brain Training Games <875063456>" at bounding box center [119, 171] width 187 height 19
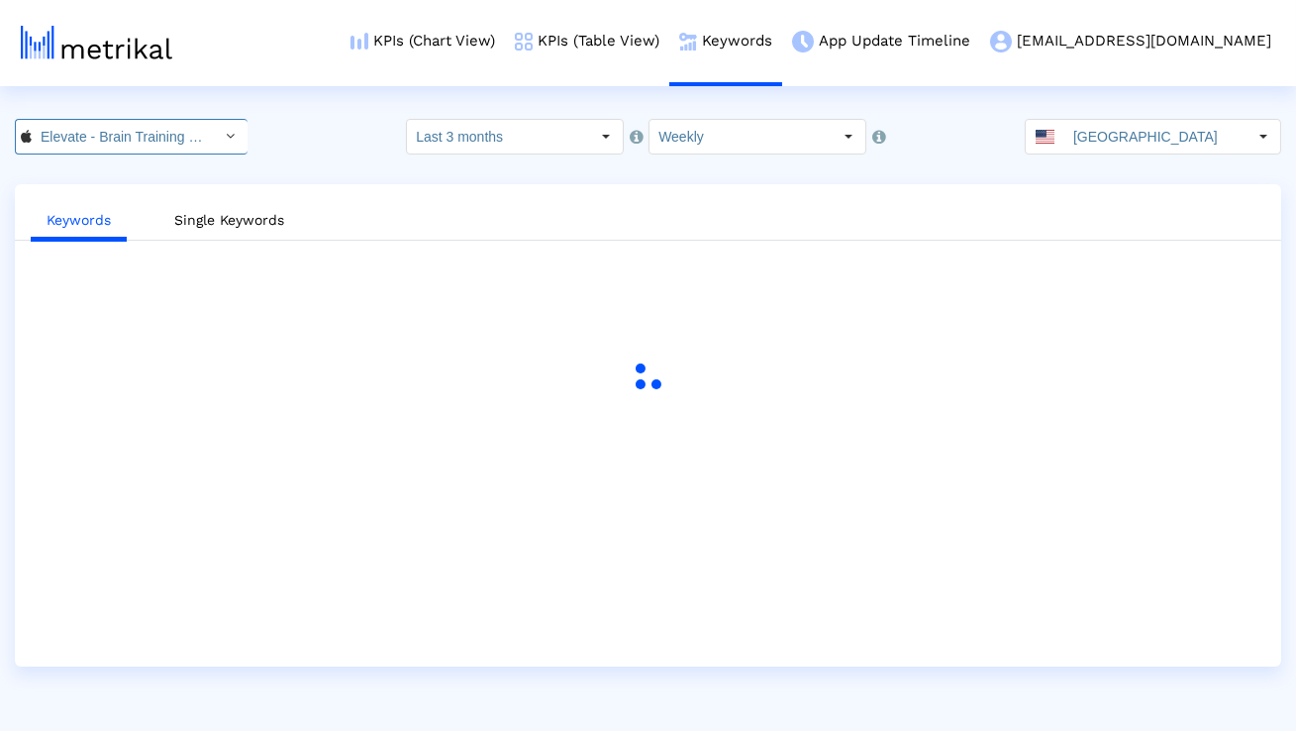
scroll to position [0, 144]
click at [256, 222] on link "Single Keywords" at bounding box center [229, 220] width 142 height 37
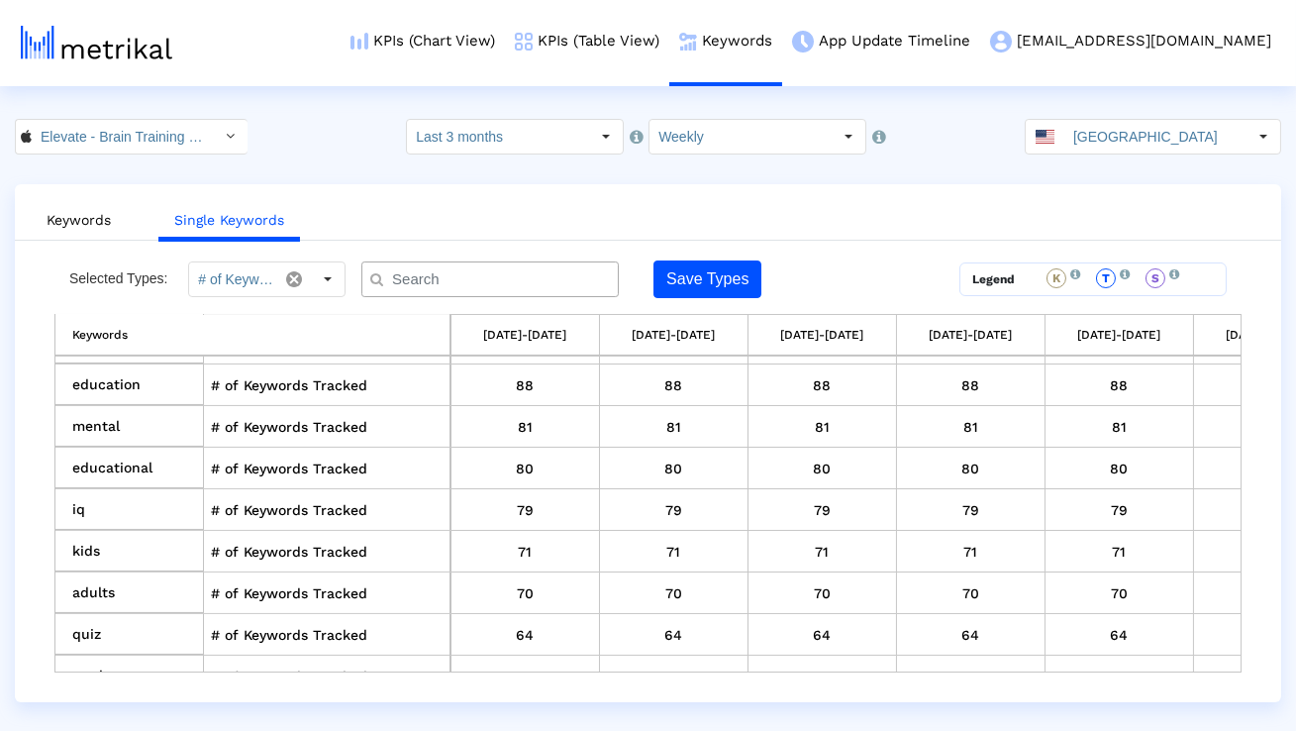
scroll to position [884, 0]
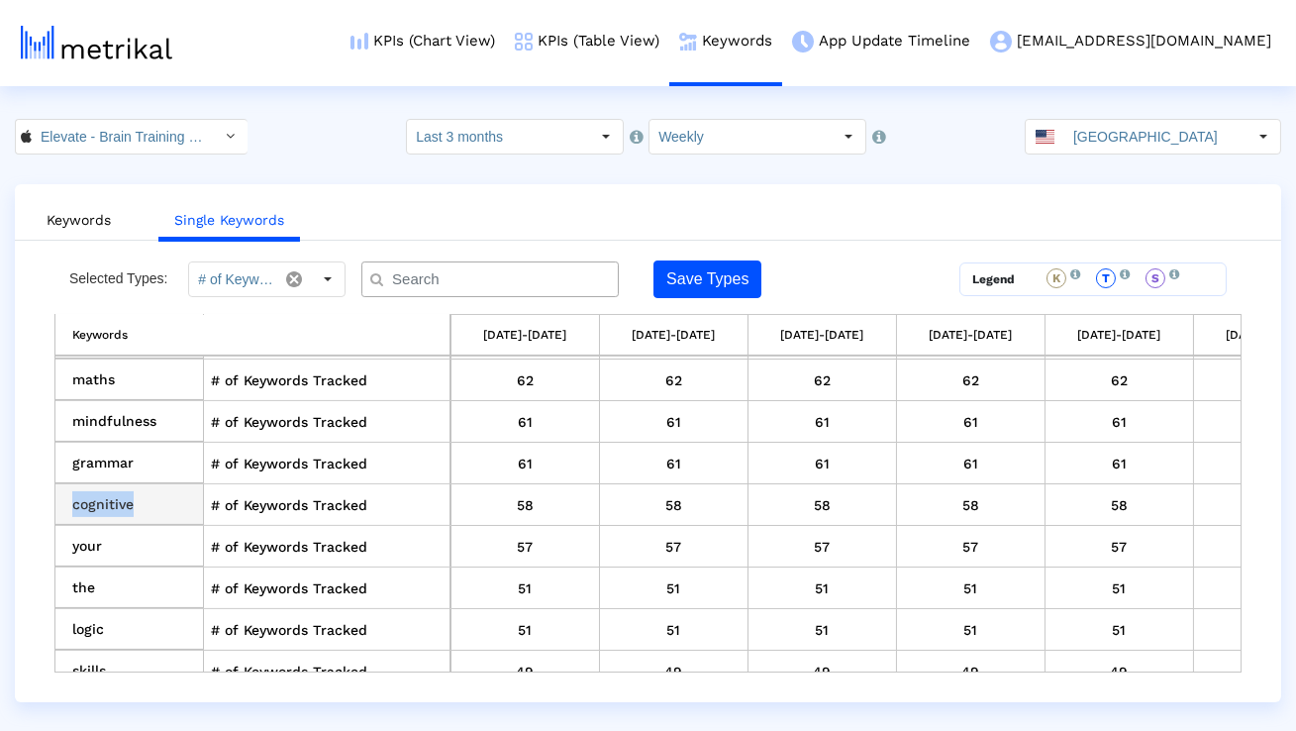
drag, startPoint x: 144, startPoint y: 504, endPoint x: 72, endPoint y: 505, distance: 71.3
click at [72, 505] on td "cognitive" at bounding box center [129, 505] width 148 height 42
copy td "cognitive"
